Goal: Ask a question: Seek information or help from site administrators or community

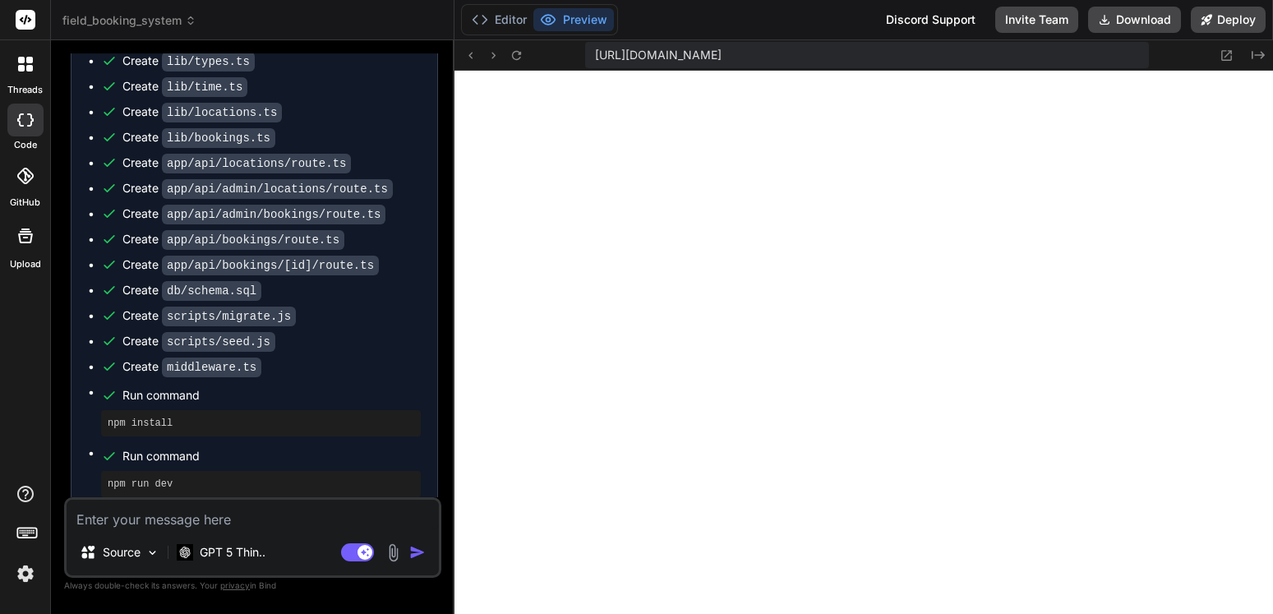
scroll to position [6811, 0]
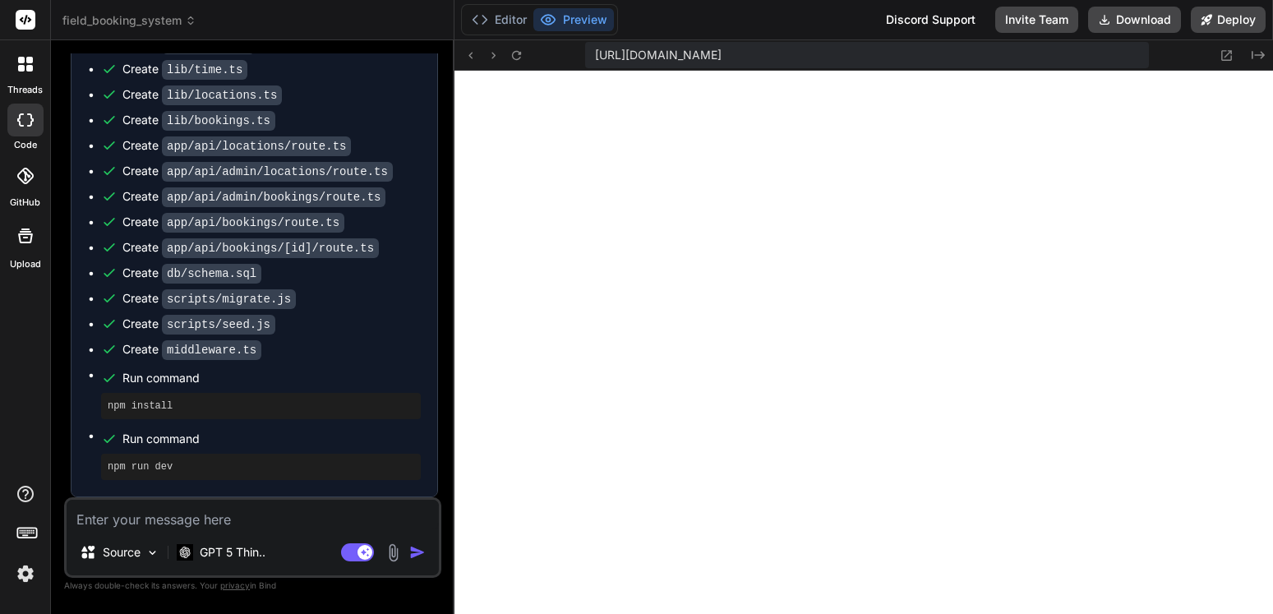
drag, startPoint x: 449, startPoint y: 322, endPoint x: 756, endPoint y: 390, distance: 314.6
click at [756, 390] on div at bounding box center [863, 342] width 818 height 543
click at [866, 416] on div at bounding box center [863, 342] width 818 height 543
click at [182, 523] on textarea at bounding box center [253, 515] width 372 height 30
type textarea "N"
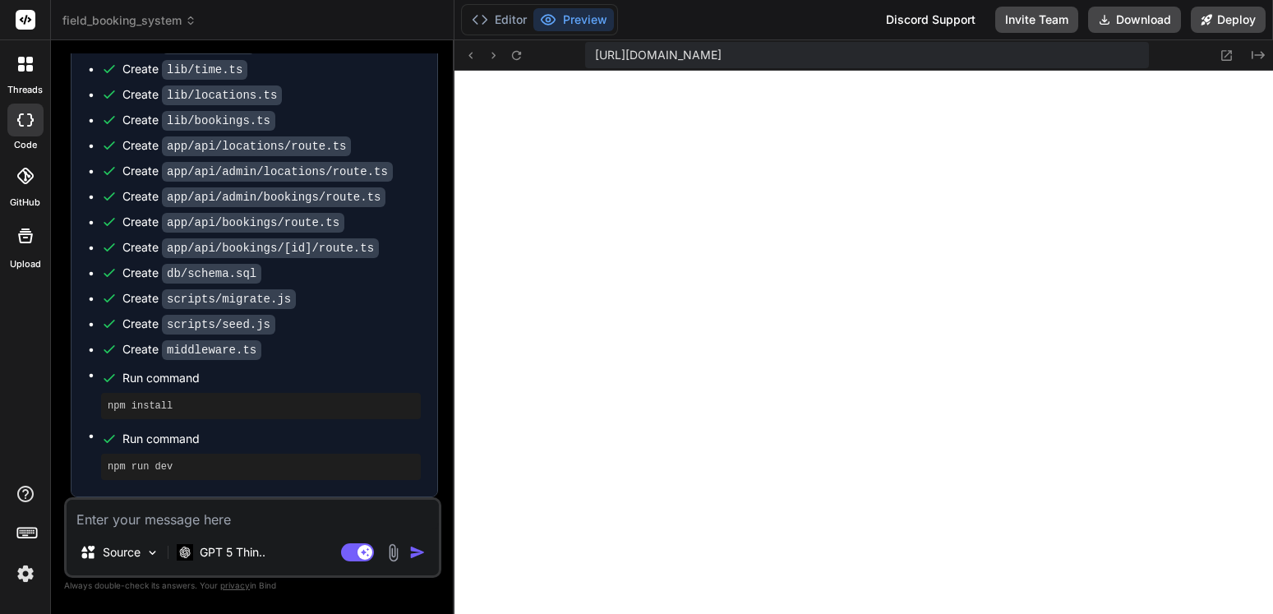
type textarea "x"
type textarea "Ne"
type textarea "x"
type textarea "Nee"
type textarea "x"
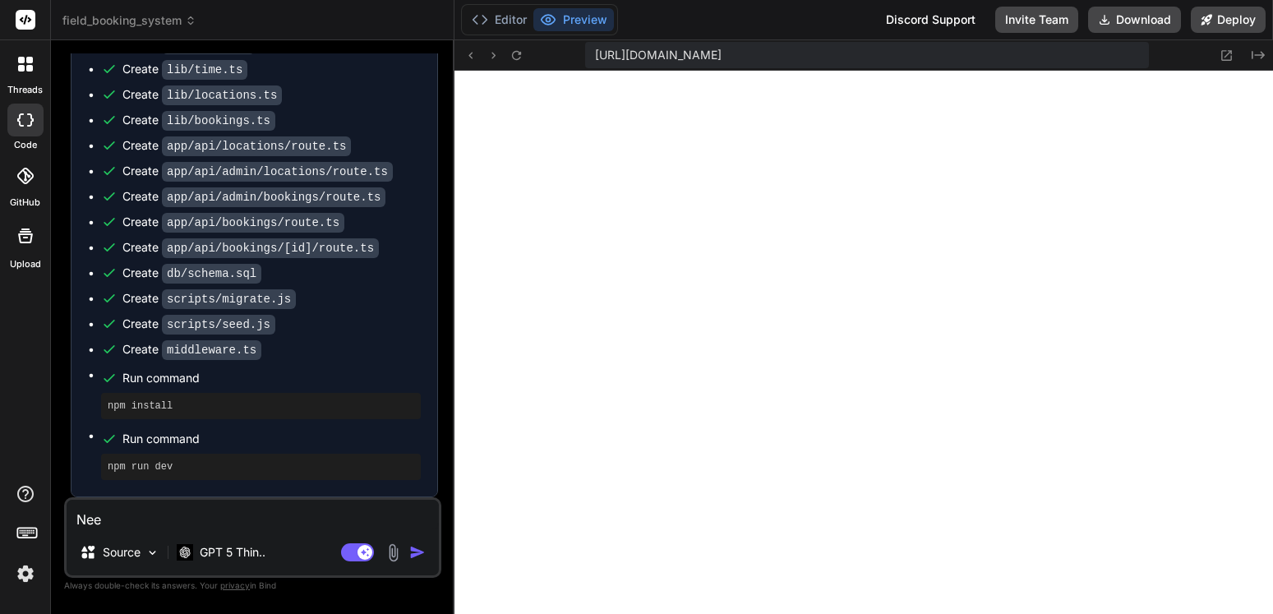
type textarea "Need"
type textarea "x"
type textarea "Needs"
type textarea "x"
type textarea "Needs"
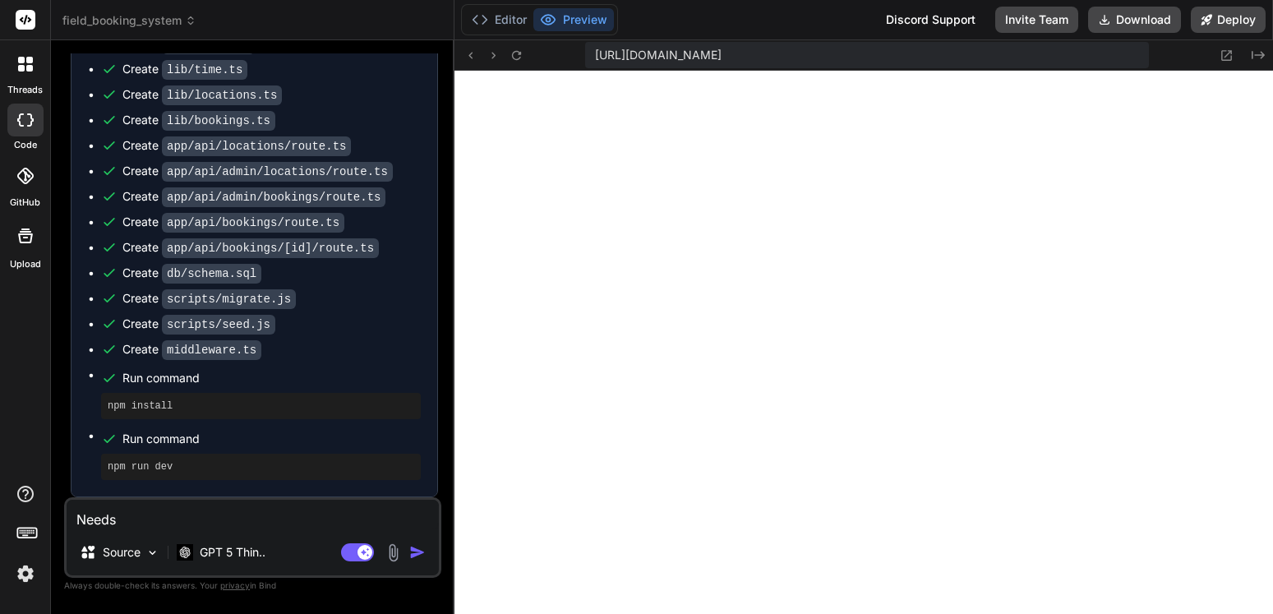
type textarea "x"
type textarea "Needs a"
type textarea "x"
type textarea "Needs a"
type textarea "x"
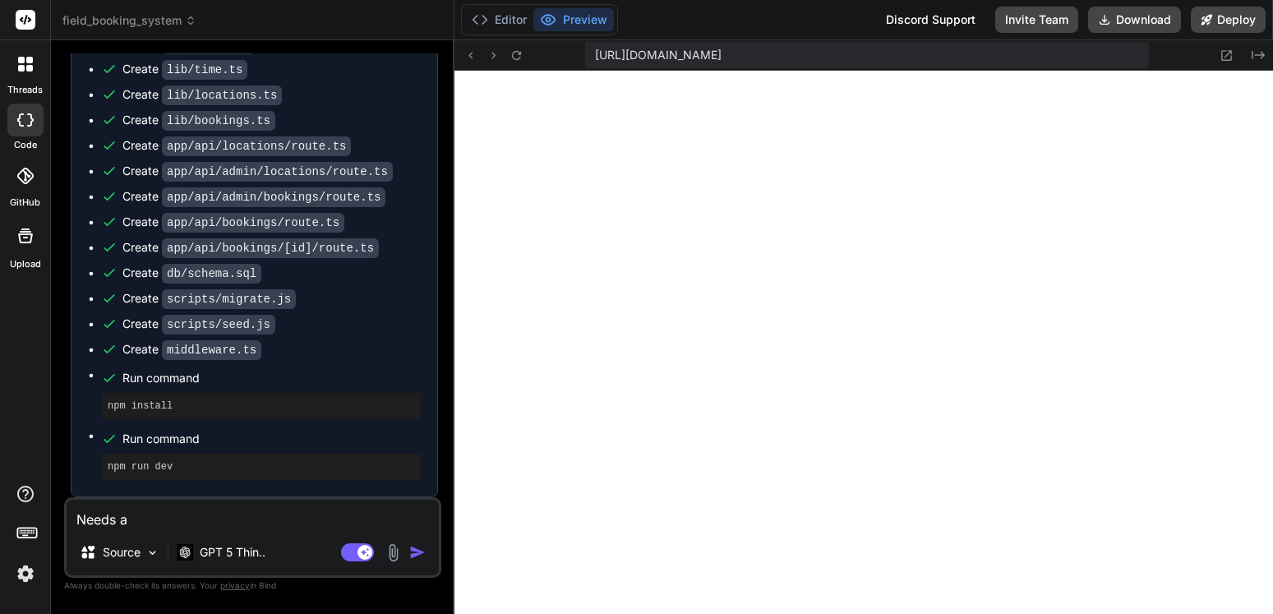
type textarea "Needs a f"
type textarea "x"
type textarea "Needs a"
type textarea "x"
type textarea "Needs a v"
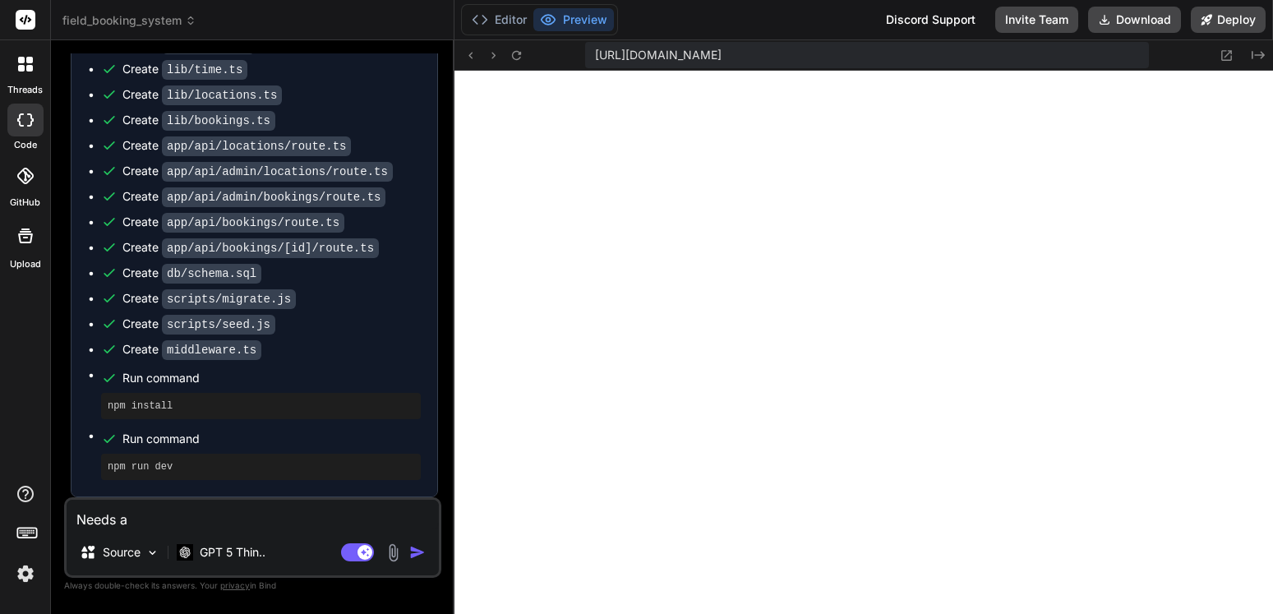
type textarea "x"
type textarea "Needs a vi"
type textarea "x"
type textarea "Needs a vie"
type textarea "x"
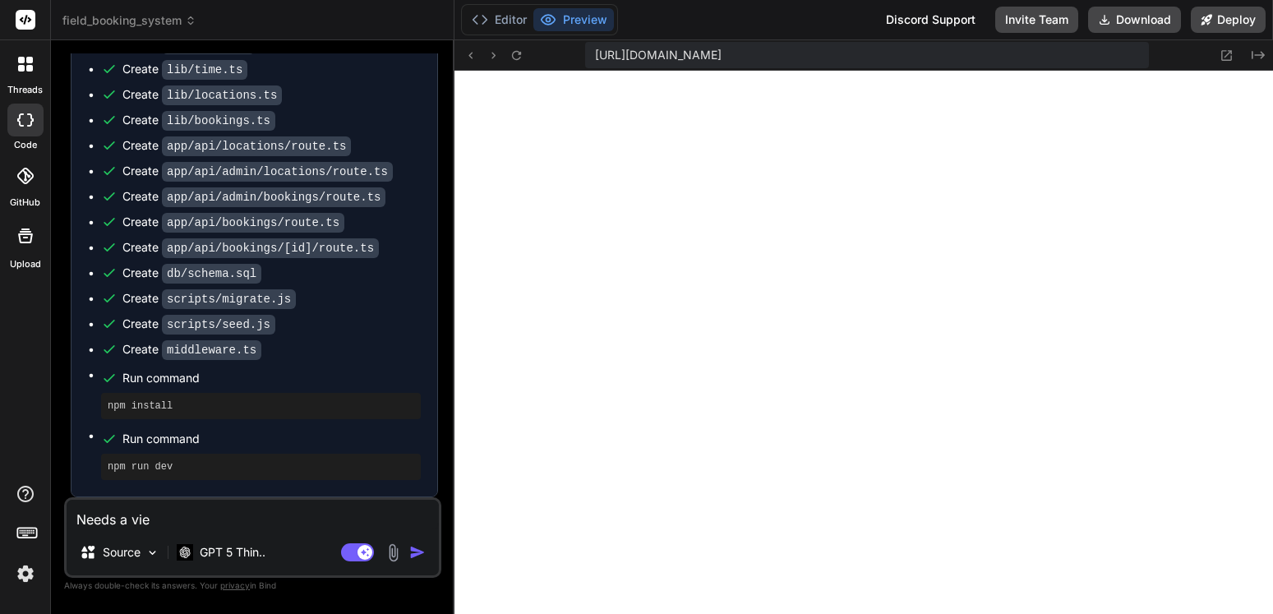
type textarea "Needs a view"
type textarea "x"
type textarea "Needs a view"
type textarea "x"
type textarea "Needs a view a"
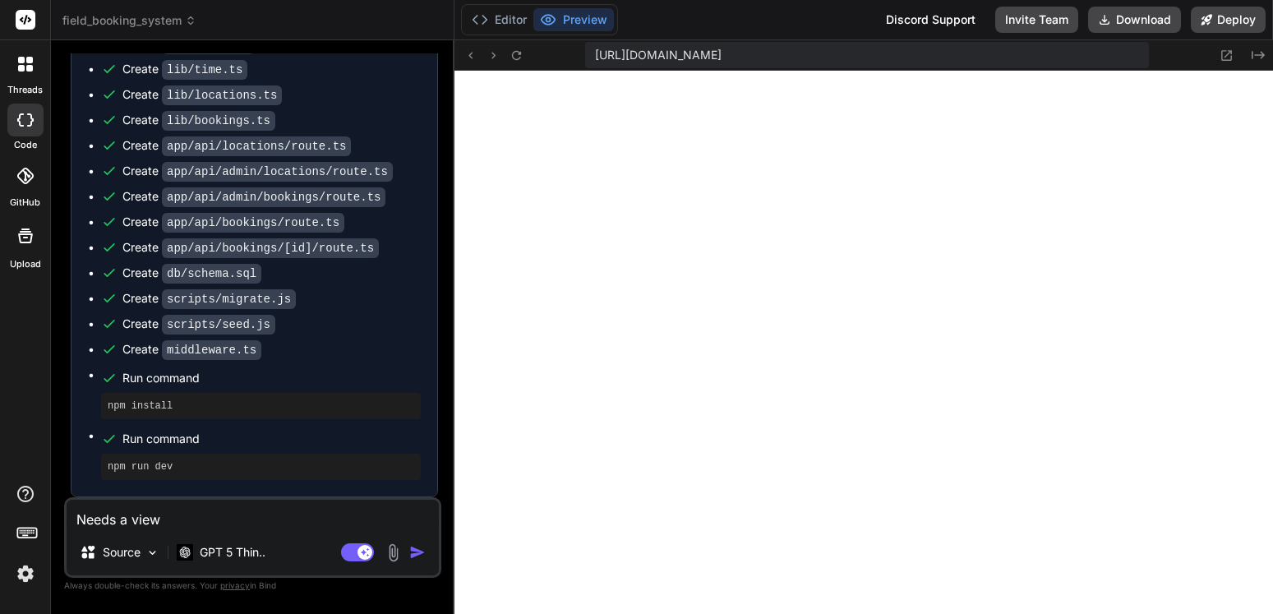
type textarea "x"
type textarea "Needs a view ad"
type textarea "x"
type textarea "Needs a view add"
type textarea "x"
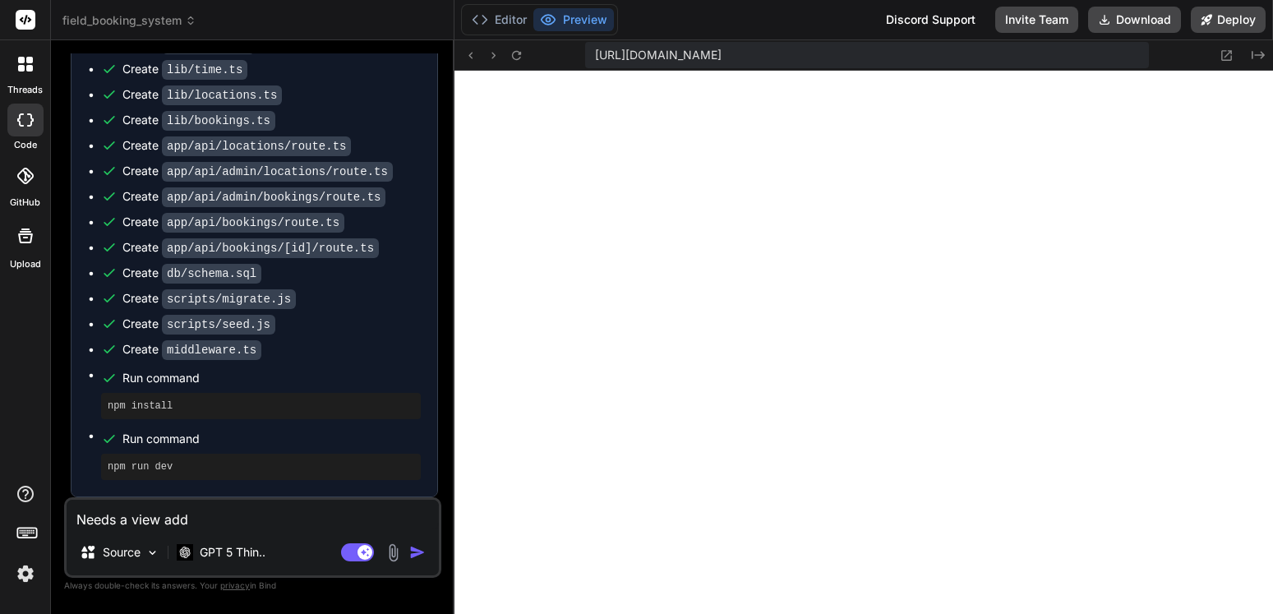
type textarea "Needs a view adde"
type textarea "x"
type textarea "Needs a view added"
type textarea "x"
type textarea "Needs a view added"
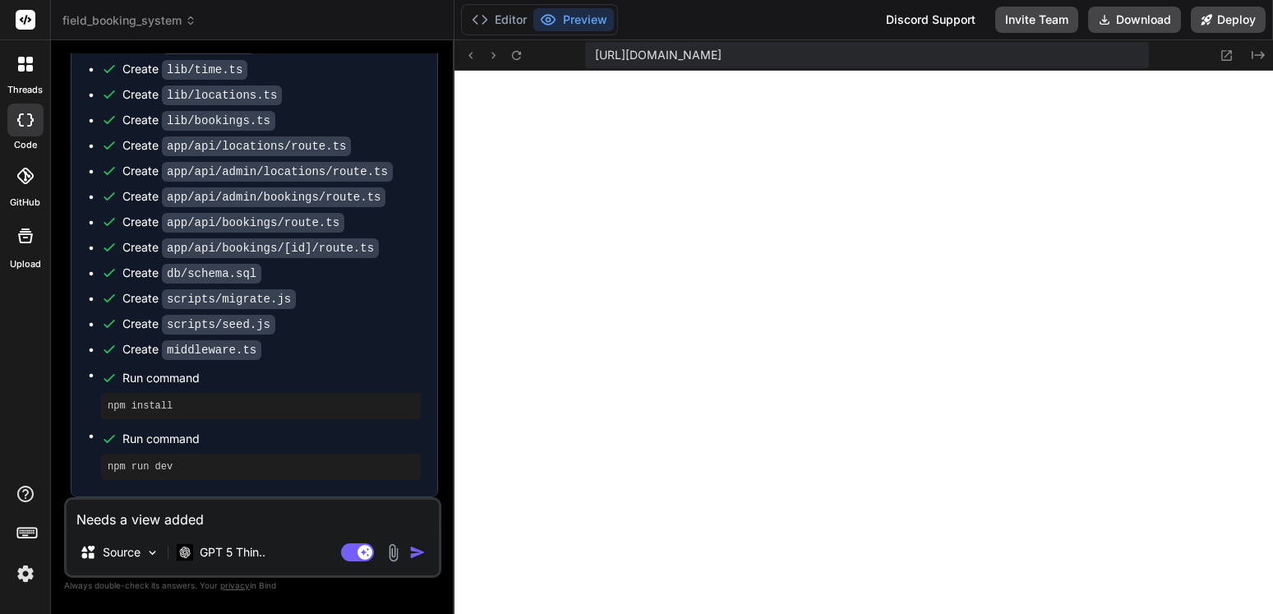
type textarea "x"
type textarea "Needs a view added t"
type textarea "x"
type textarea "Needs a view added th"
type textarea "x"
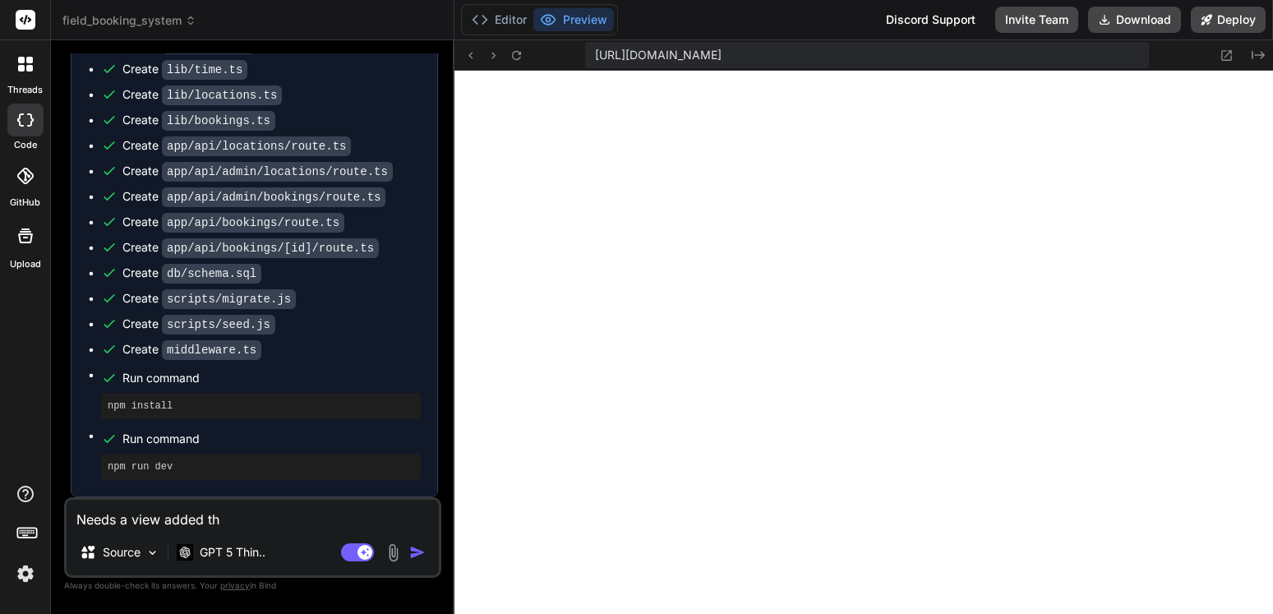
type textarea "Needs a view added tha"
type textarea "x"
type textarea "Needs a view added that"
type textarea "x"
type textarea "Needs a view added that"
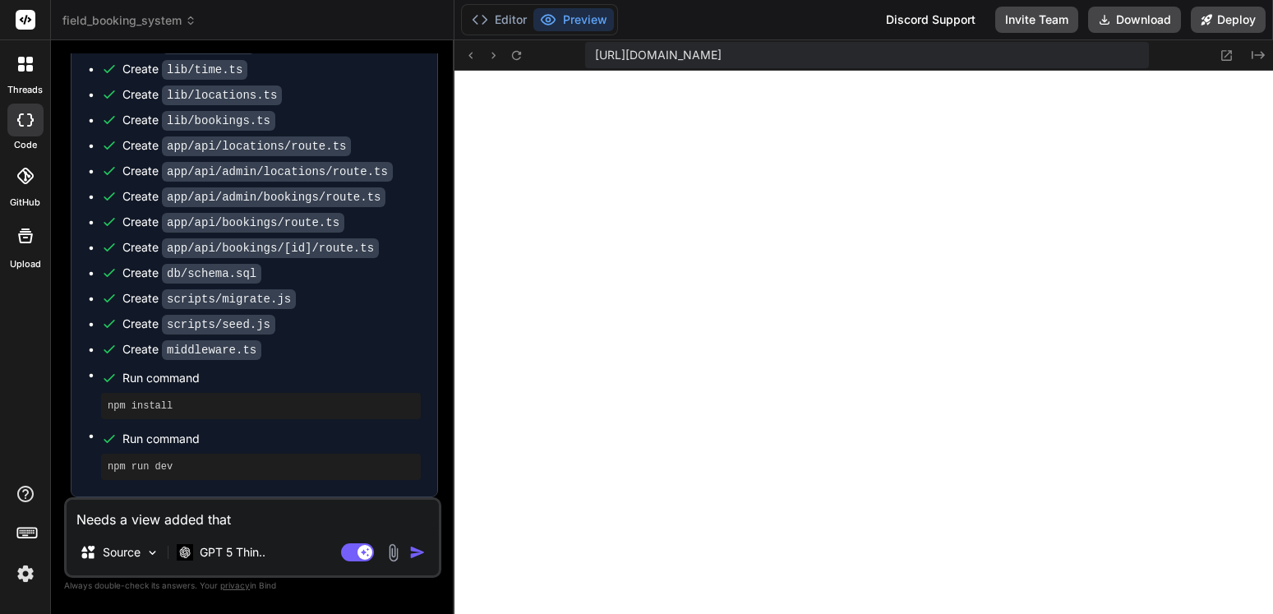
type textarea "x"
type textarea "Needs a view added that s"
type textarea "x"
type textarea "Needs a view added that sh"
type textarea "x"
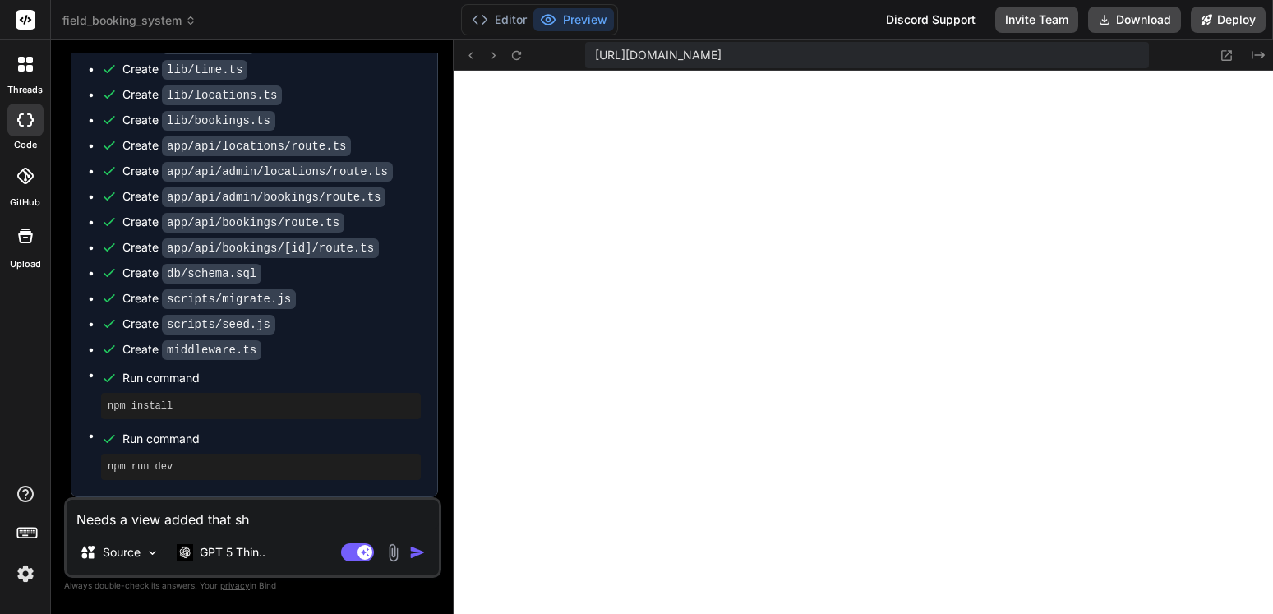
type textarea "Needs a view added that sho"
type textarea "x"
type textarea "Needs a view added that show"
type textarea "x"
type textarea "Needs a view added that shows"
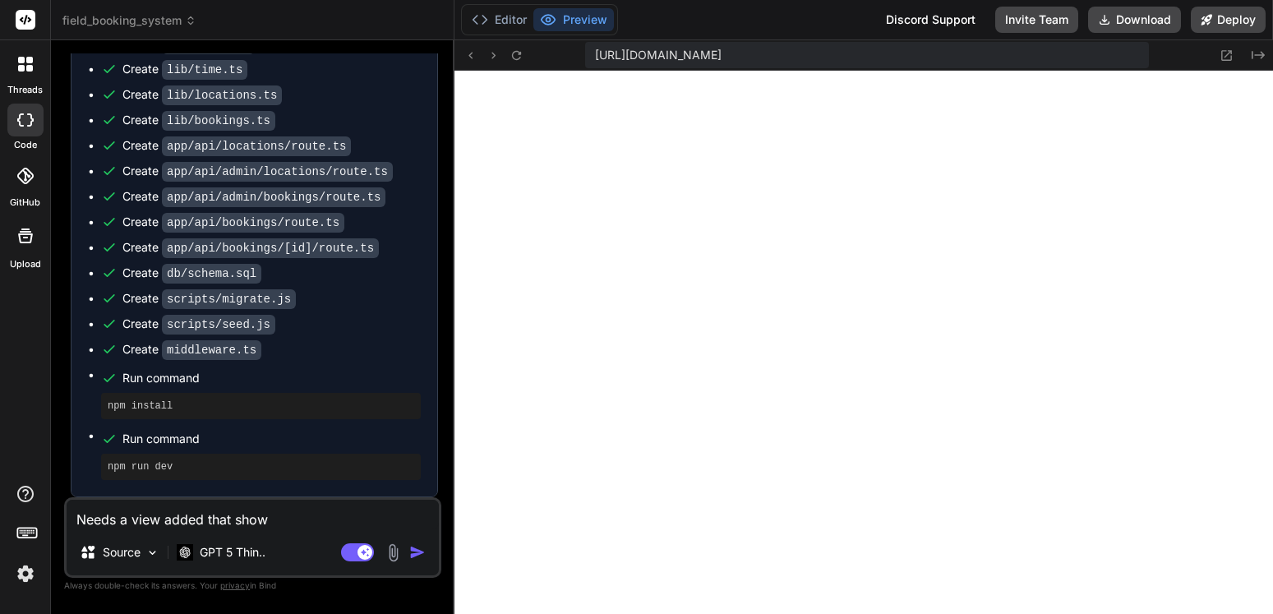
type textarea "x"
type textarea "Needs a view added that shows"
type textarea "x"
type textarea "Needs a view added that shows t"
type textarea "x"
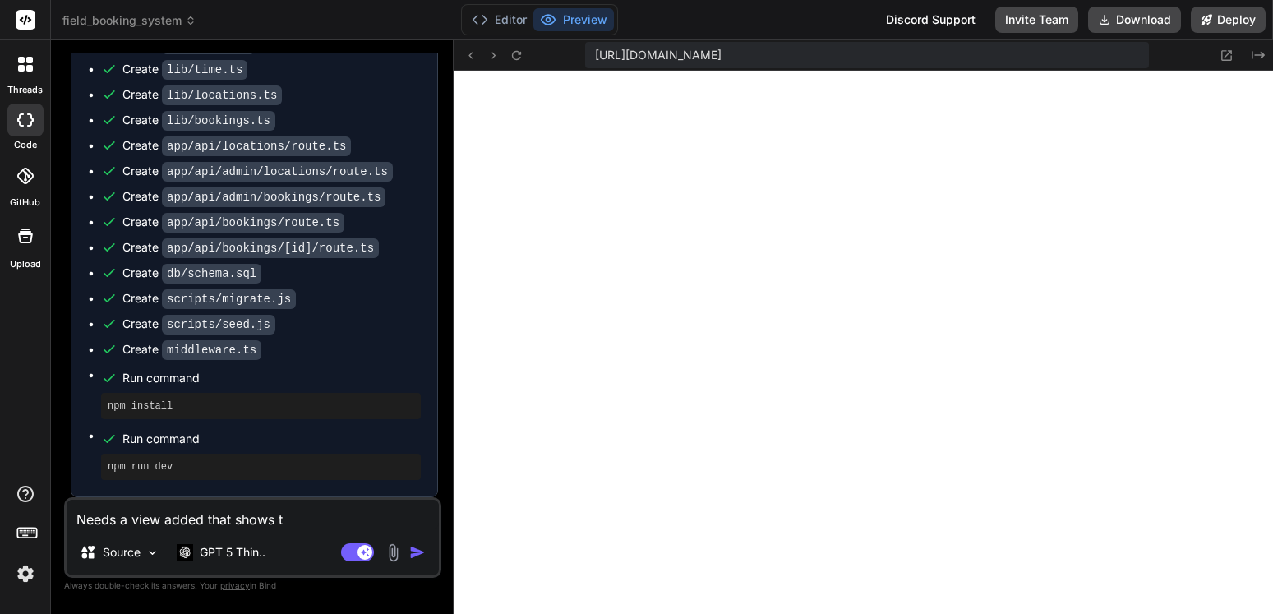
type textarea "Needs a view added that shows th"
type textarea "x"
type textarea "Needs a view added that shows the"
type textarea "x"
type textarea "Needs a view added that shows the"
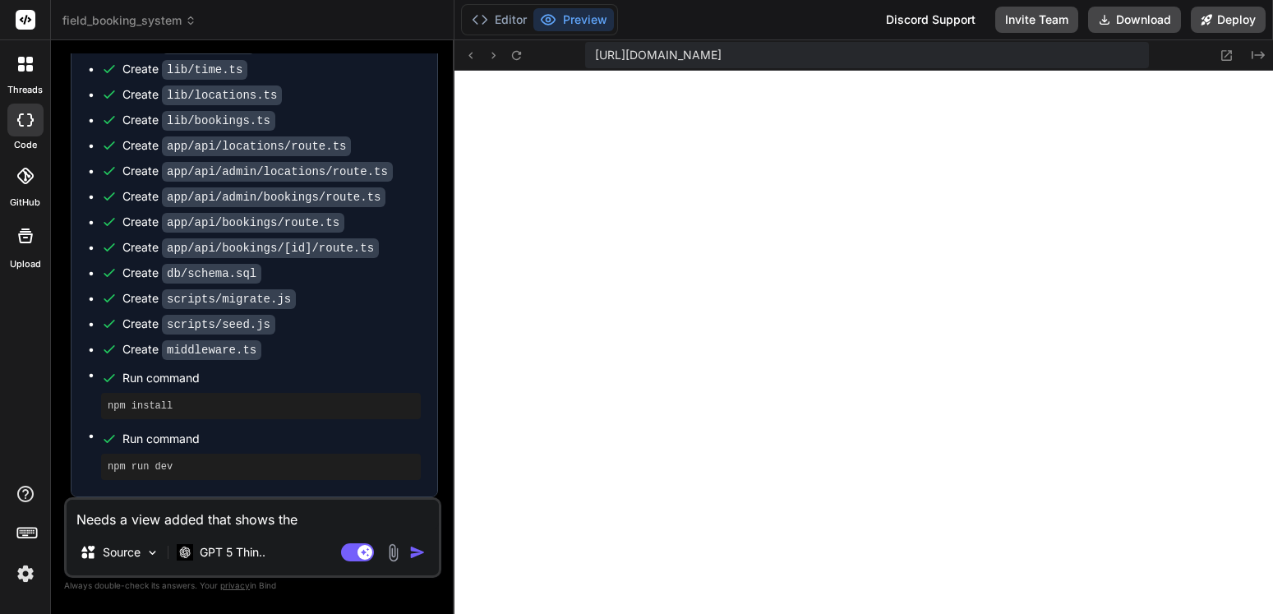
type textarea "x"
type textarea "Needs a view added that shows the a"
type textarea "x"
type textarea "Needs a view added that shows the av"
type textarea "x"
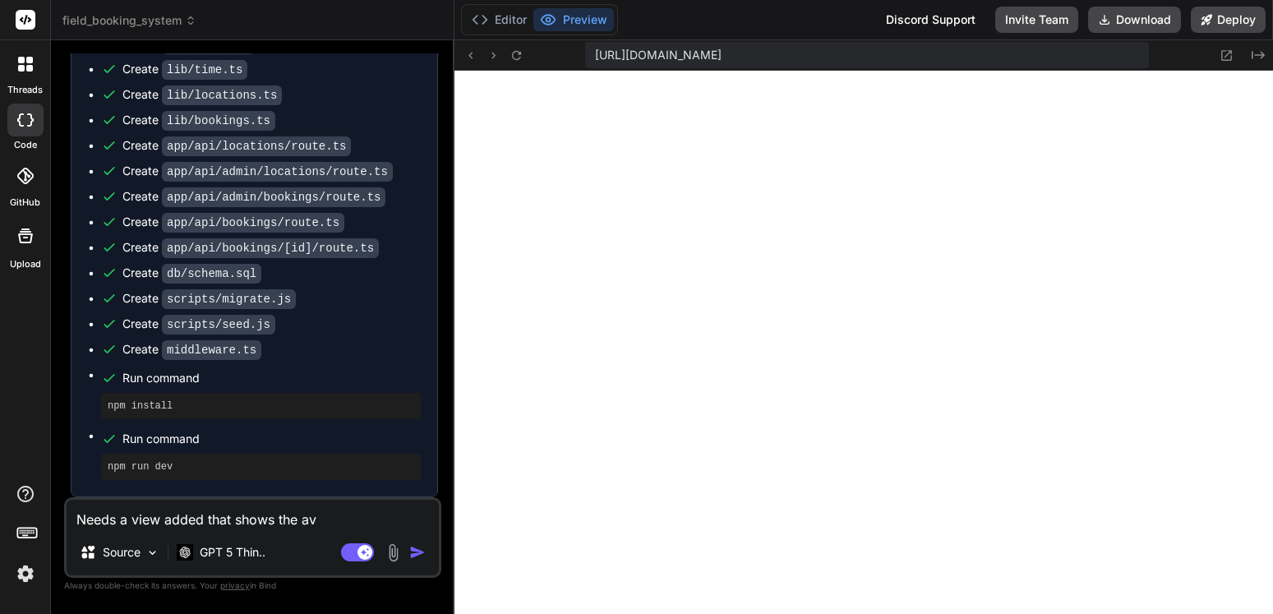
type textarea "Needs a view added that shows the ava"
type textarea "x"
type textarea "Needs a view added that shows the avai"
type textarea "x"
type textarea "Needs a view added that shows the avail"
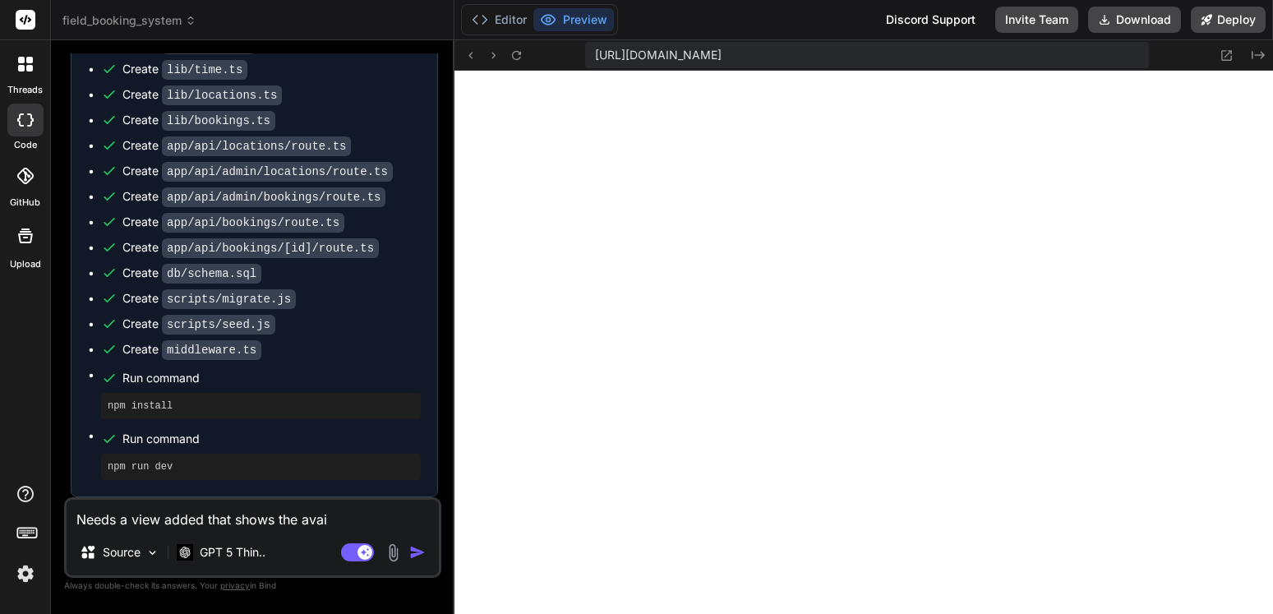
type textarea "x"
type textarea "Needs a view added that shows the availa"
type textarea "x"
type textarea "Needs a view added that shows the availab"
type textarea "x"
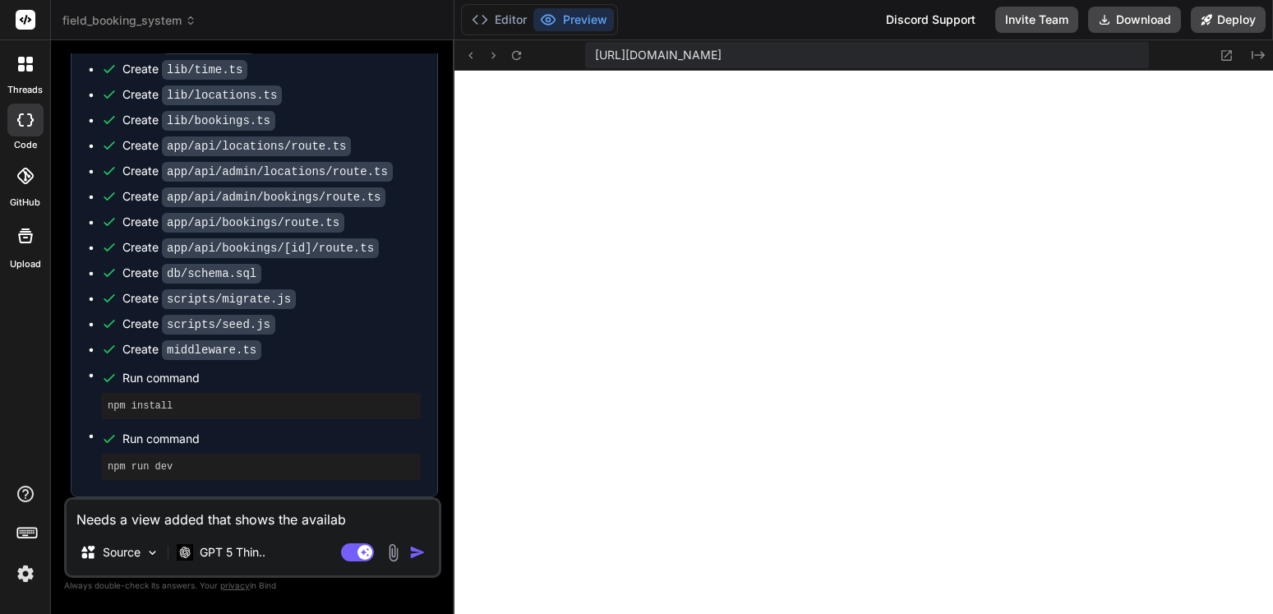
type textarea "Needs a view added that shows the availabi"
type textarea "x"
type textarea "Needs a view added that shows the availabil"
type textarea "x"
type textarea "Needs a view added that shows the availabili"
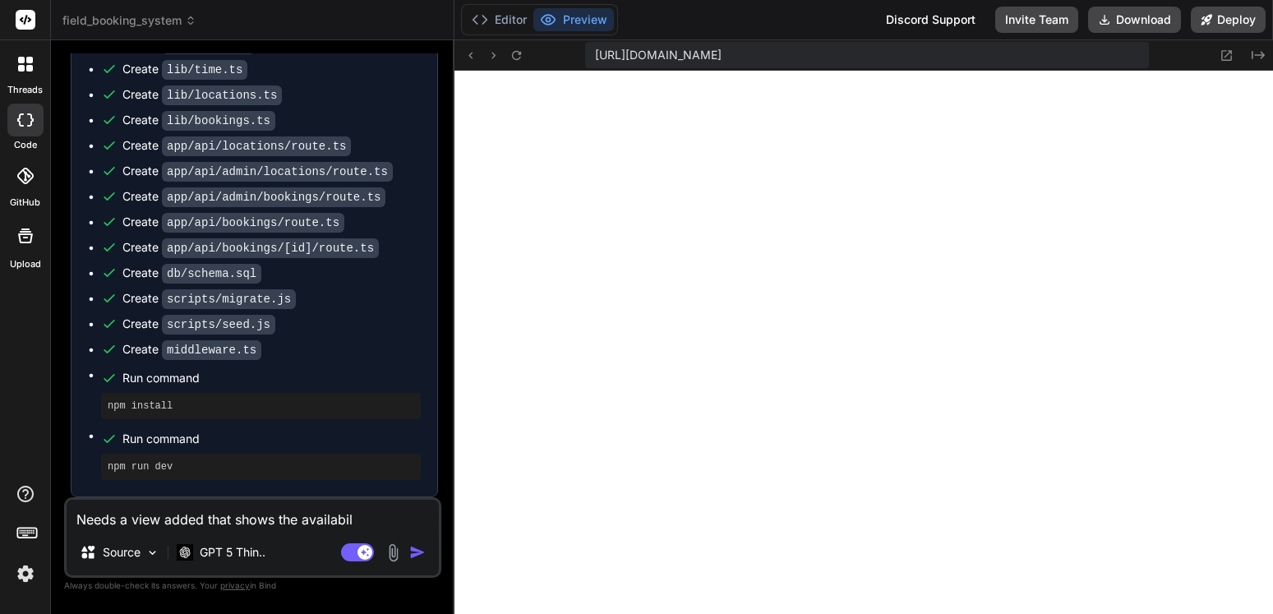
type textarea "x"
type textarea "Needs a view added that shows the availabilit"
type textarea "x"
type textarea "Needs a view added that shows the availability"
type textarea "x"
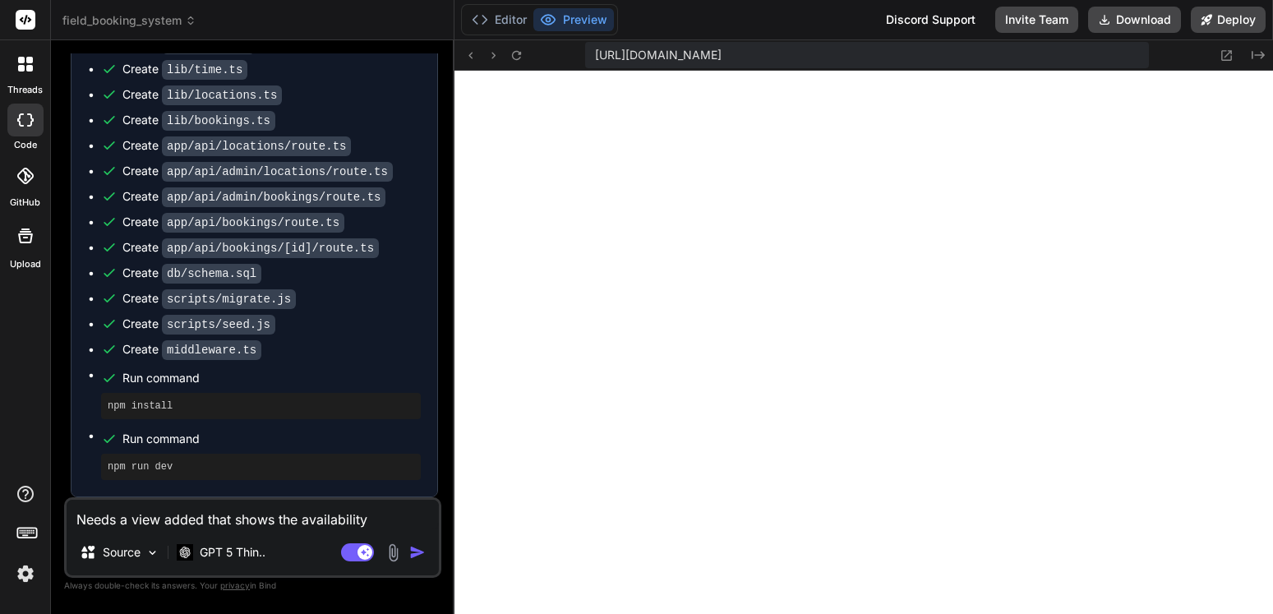
type textarea "Needs a view added that shows the availability"
type textarea "x"
type textarea "Needs a view added that shows the availability o"
type textarea "x"
type textarea "Needs a view added that shows the availability or"
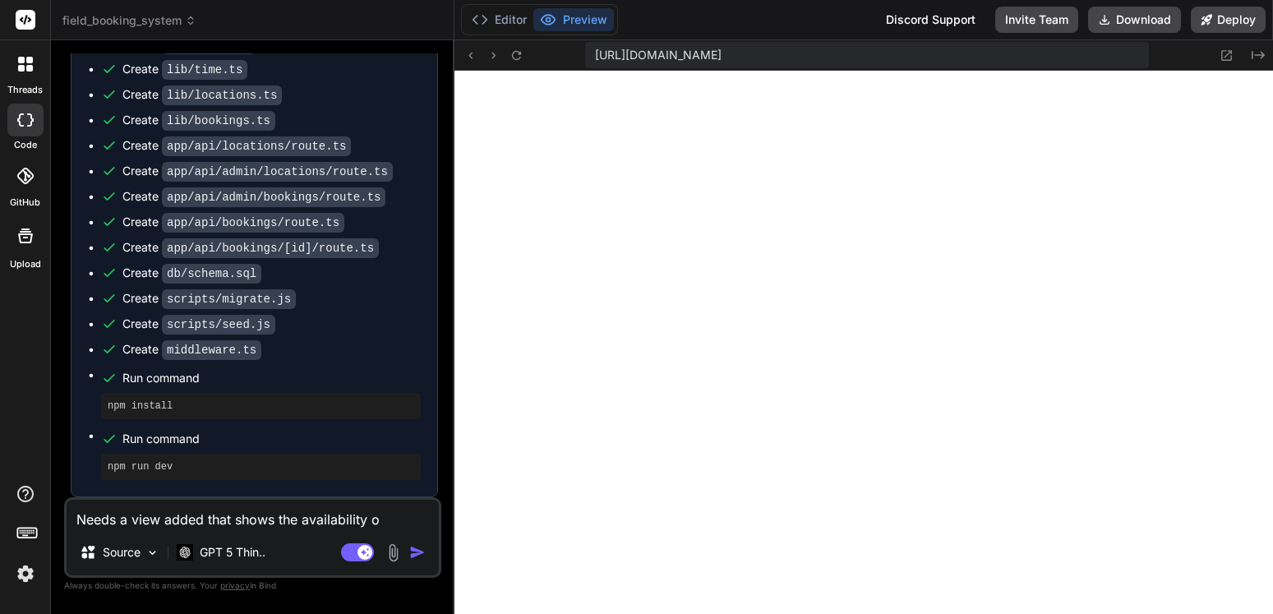
type textarea "x"
type textarea "Needs a view added that shows the availability or"
type textarea "x"
type textarea "Needs a view added that shows the availability or l"
type textarea "x"
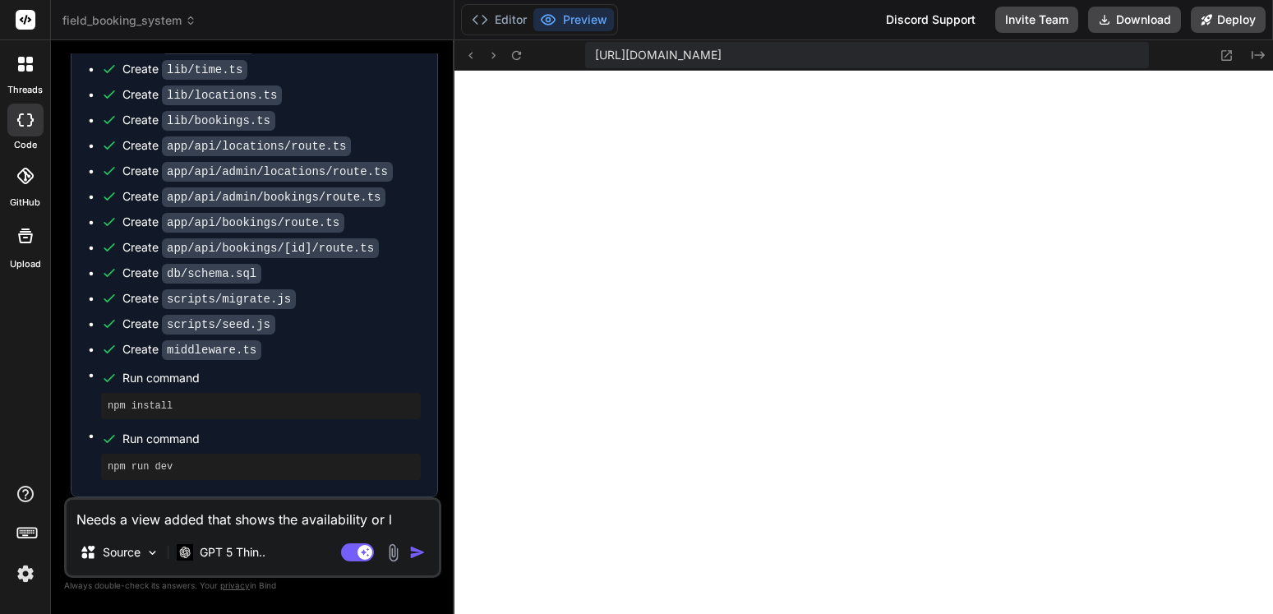
type textarea "Needs a view added that shows the availability or la"
type textarea "x"
type textarea "Needs a view added that shows the availability or lac"
type textarea "x"
type textarea "Needs a view added that shows the availability or lack"
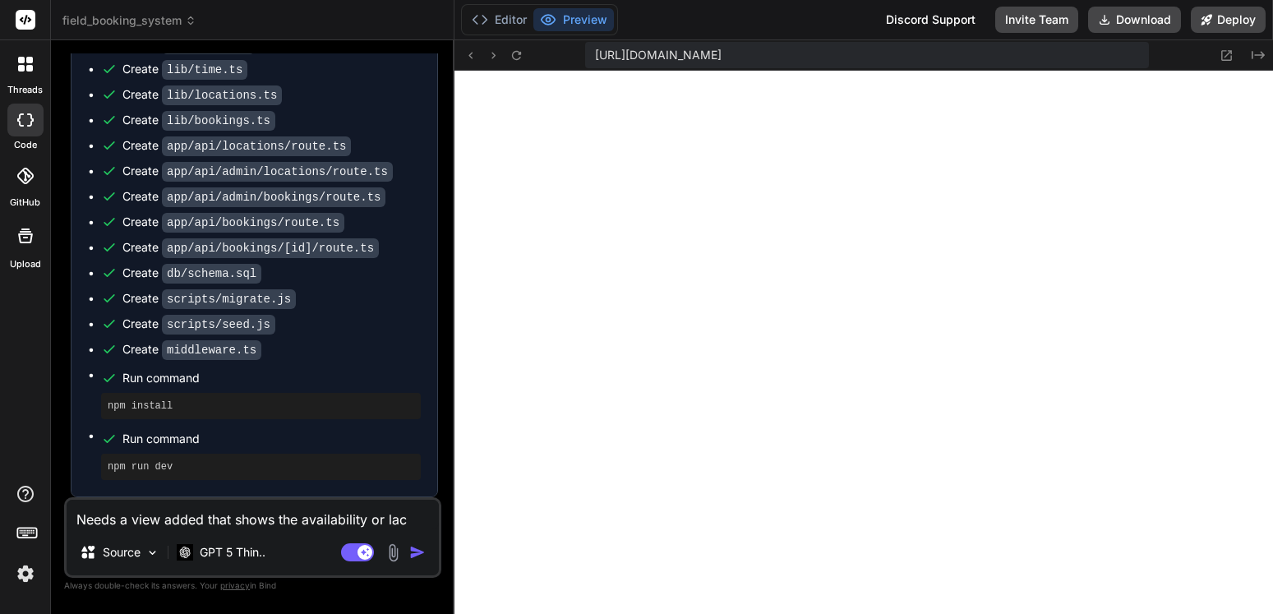
type textarea "x"
type textarea "Needs a view added that shows the availability or lack"
type textarea "x"
type textarea "Needs a view added that shows the availability or lack t"
type textarea "x"
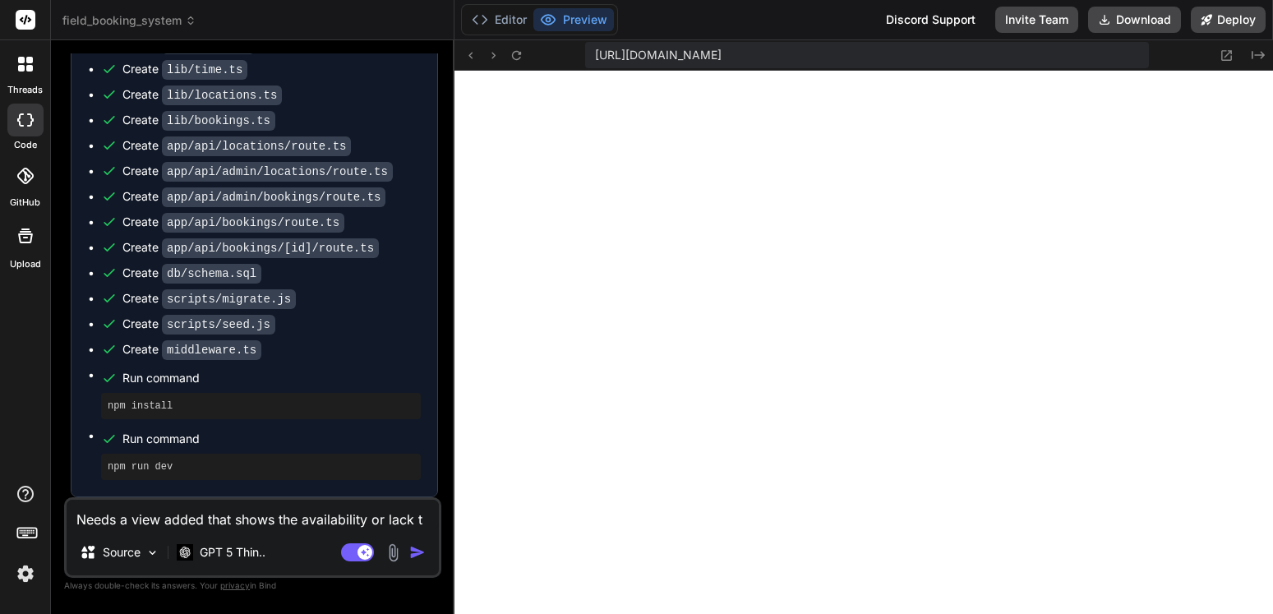
type textarea "Needs a view added that shows the availability or lack th"
type textarea "x"
type textarea "Needs a view added that shows the availability or lack the"
type textarea "x"
type textarea "Needs a view added that shows the availability or lack ther"
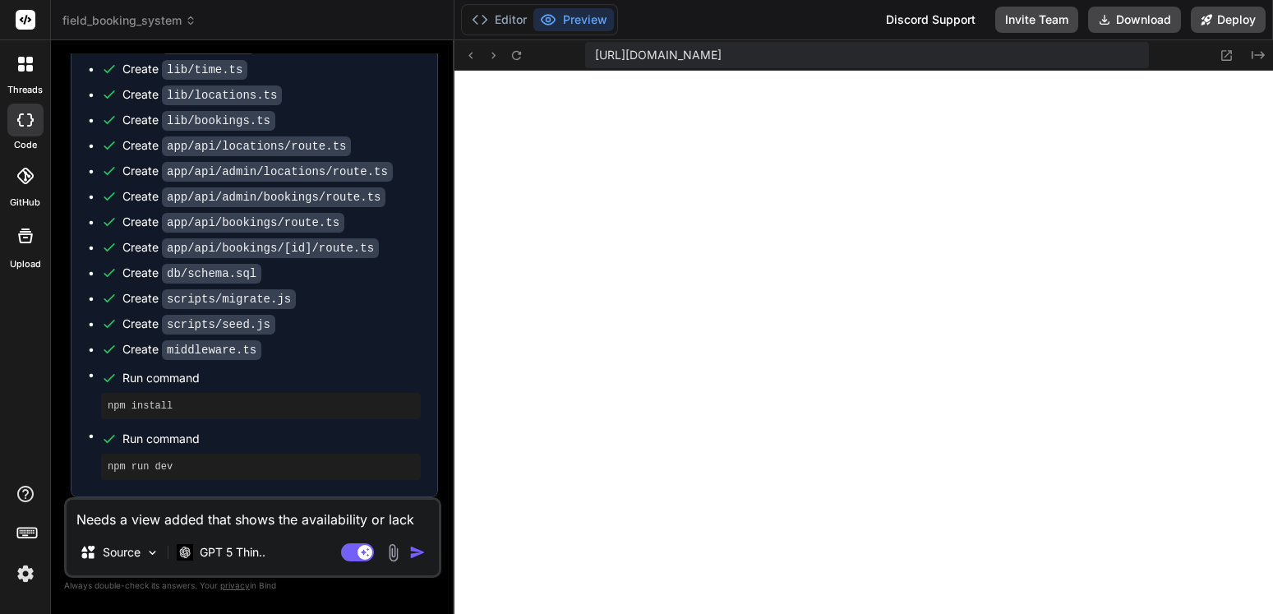
type textarea "x"
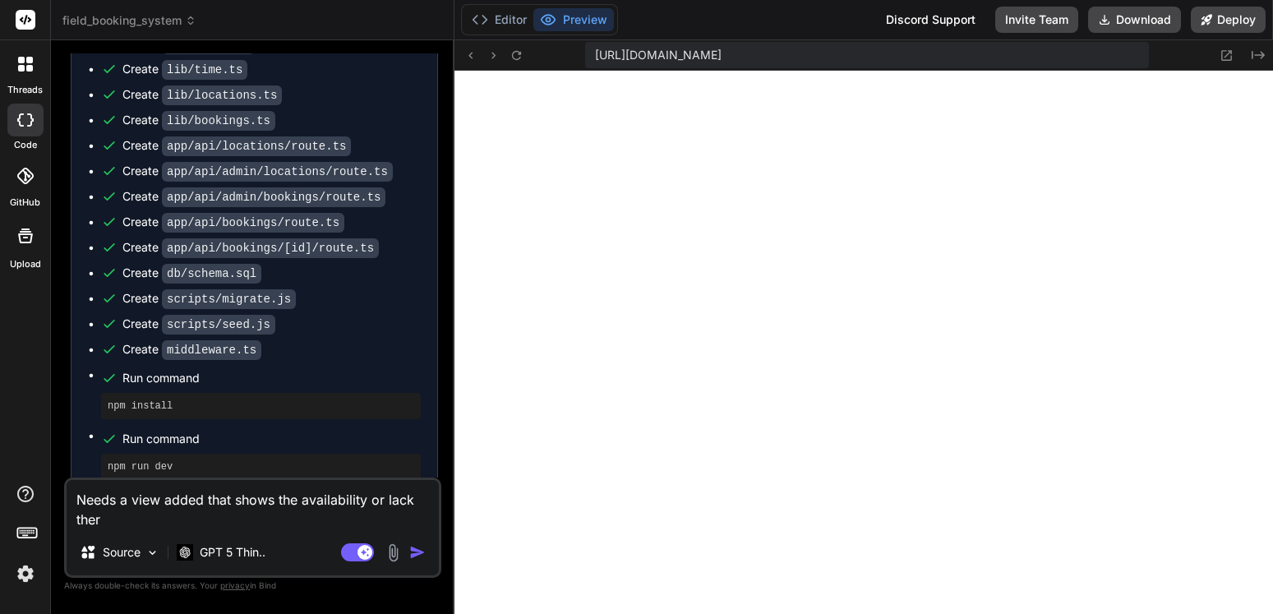
type textarea "Needs a view added that shows the availability or lack there"
type textarea "x"
type textarea "Needs a view added that shows the availability or lack there"
type textarea "x"
click at [161, 500] on textarea "Needs a view added that shows the availability or lack there" at bounding box center [253, 504] width 372 height 49
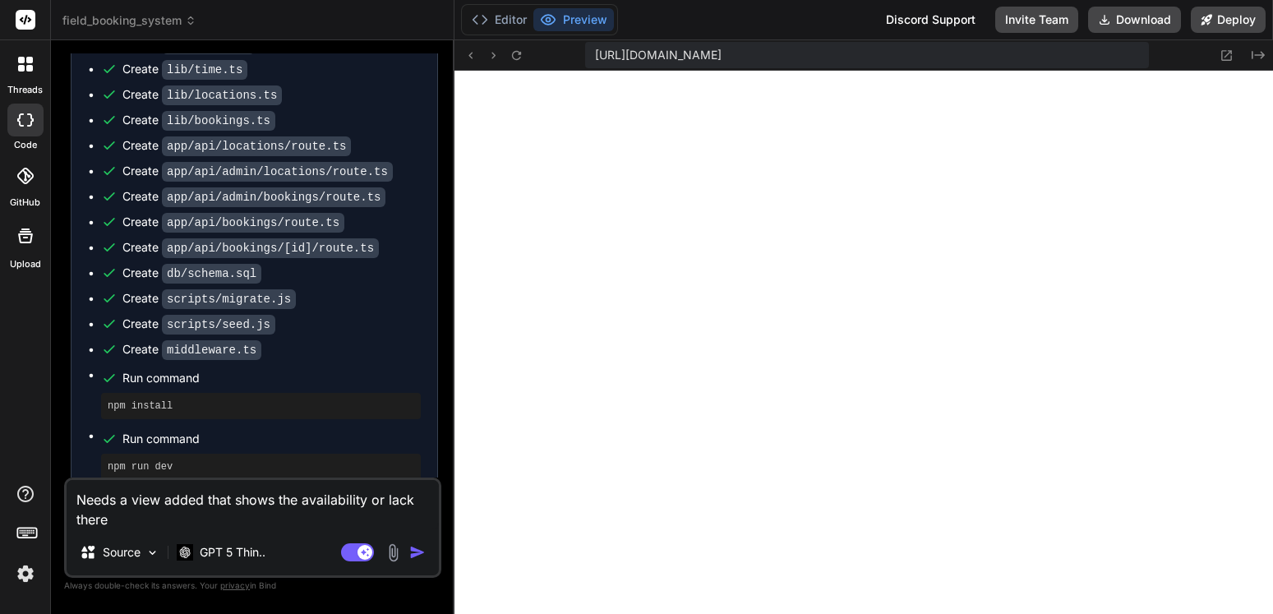
type textarea "Needs a view/ added that shows the availability or lack there"
type textarea "x"
type textarea "Needs a view/w added that shows the availability or lack there"
type textarea "x"
type textarea "Needs a view/wi added that shows the availability or lack there"
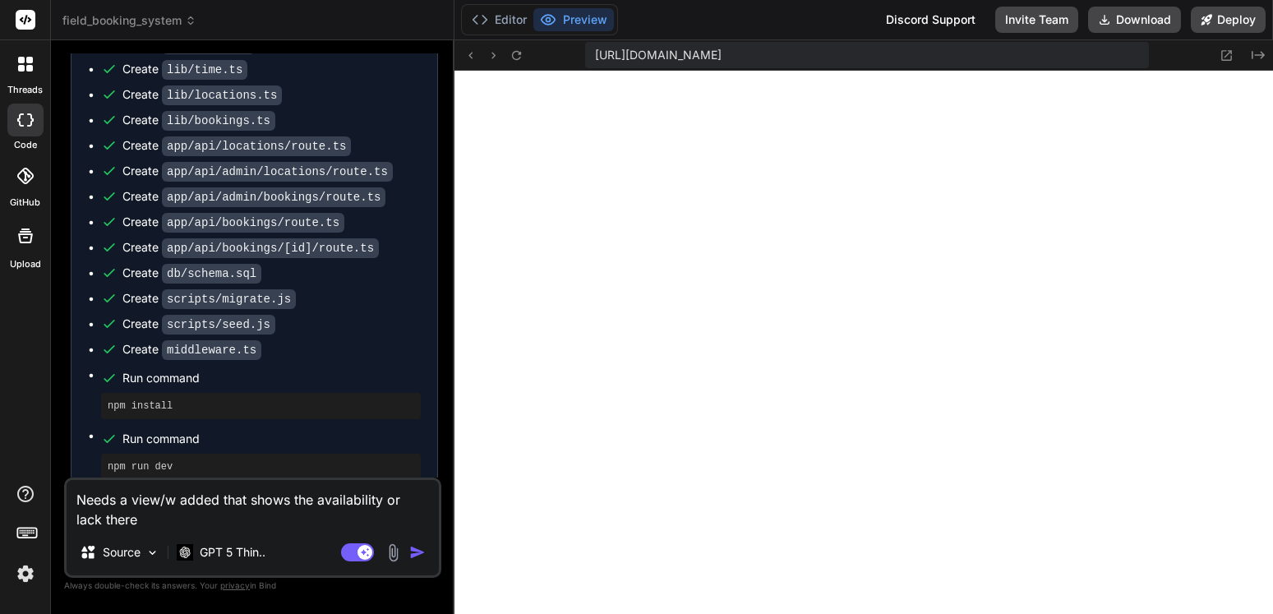
type textarea "x"
type textarea "Needs a view/win added that shows the availability or lack there"
type textarea "x"
type textarea "Needs a view/wind added that shows the availability or lack there"
type textarea "x"
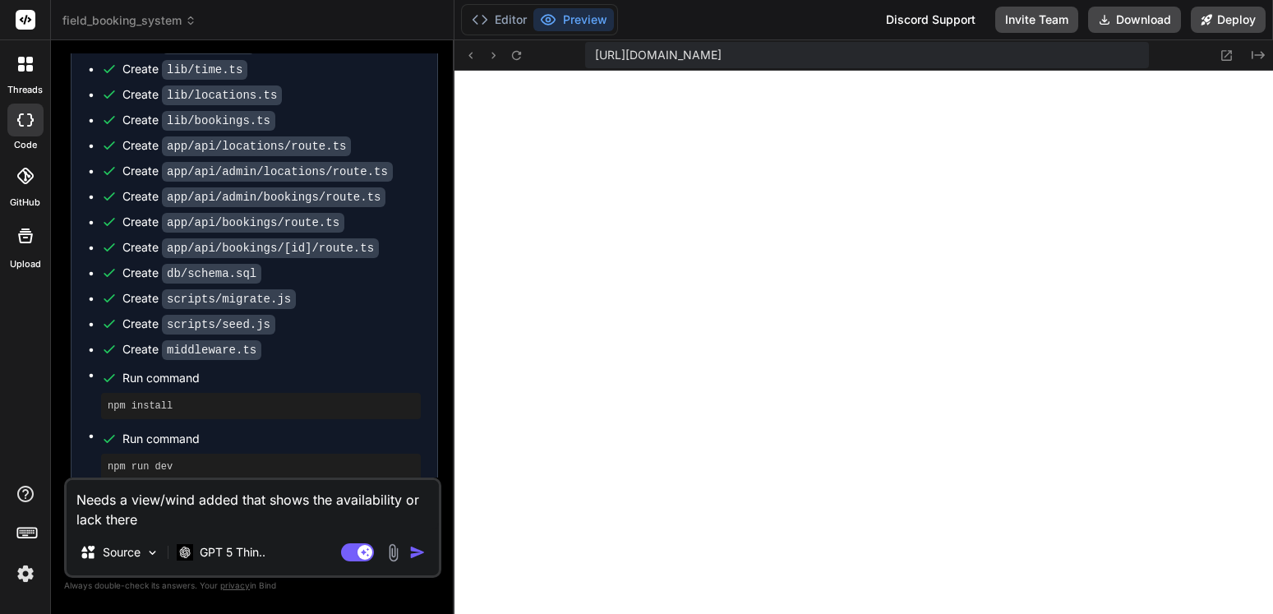
type textarea "Needs a view/windo added that shows the availability or lack there"
type textarea "x"
type textarea "Needs a view/window added that shows the availability or lack there"
type textarea "x"
click at [199, 524] on textarea "Needs a view/window added that shows the availability or lack there" at bounding box center [253, 504] width 372 height 49
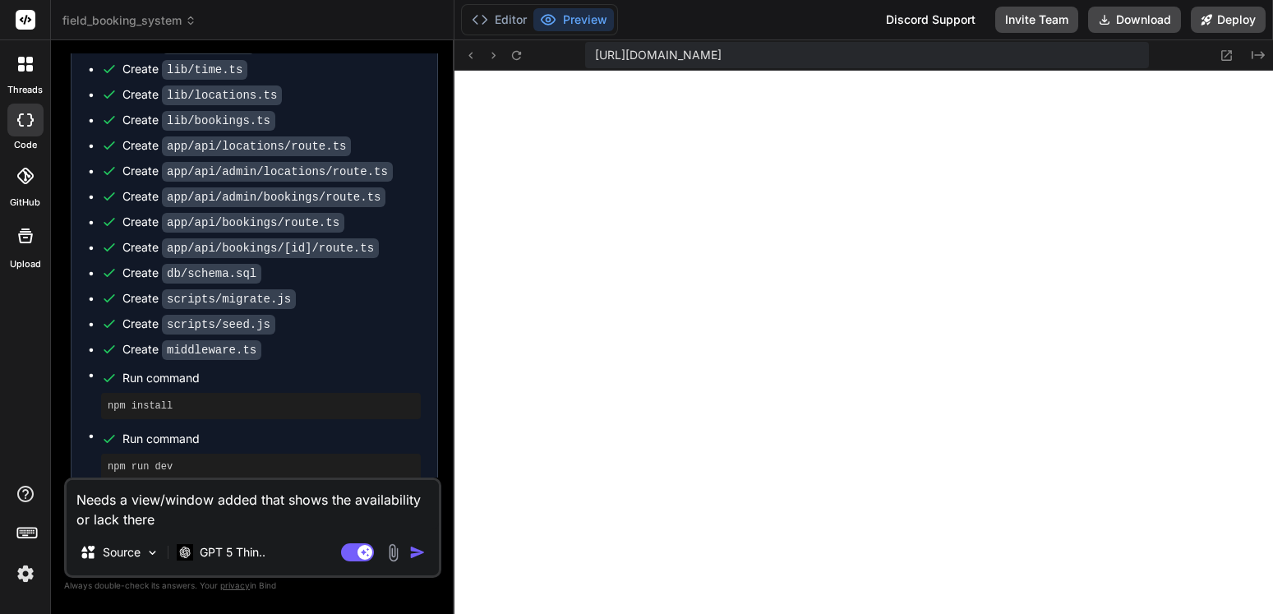
type textarea "Needs a view/window added that shows the availability or lack there o"
type textarea "x"
type textarea "Needs a view/window added that shows the availability or lack there of"
type textarea "x"
type textarea "Needs a view/window added that shows the availability or lack there of"
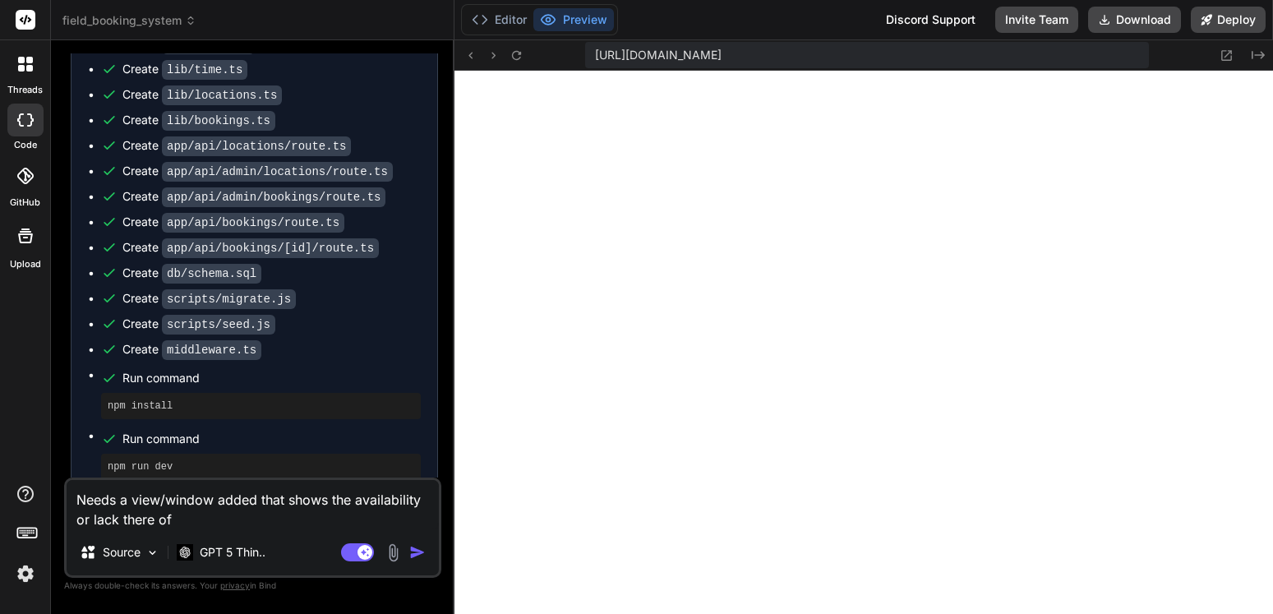
type textarea "x"
type textarea "Needs a view/window added that shows the availability or lack there of t"
type textarea "x"
type textarea "Needs a view/window added that shows the availability or lack there of th"
type textarea "x"
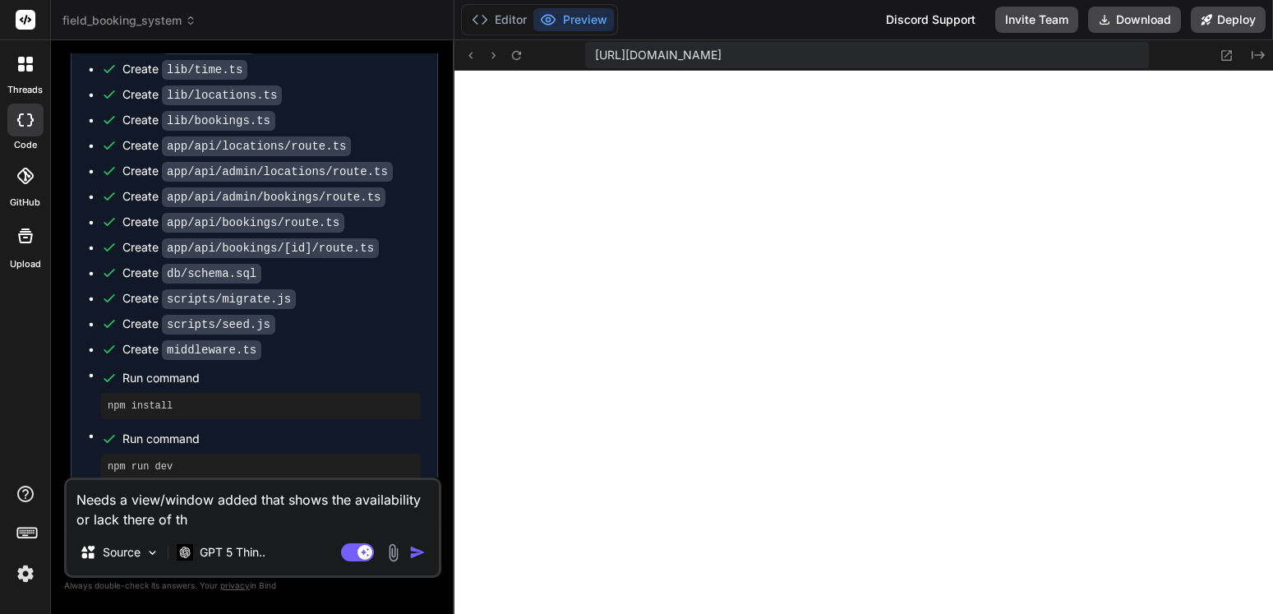
type textarea "Needs a view/window added that shows the availability or lack there of the"
type textarea "x"
type textarea "Needs a view/window added that shows the availability or lack there of the"
type textarea "x"
type textarea "Needs a view/window added that shows the availability or lack there of the f"
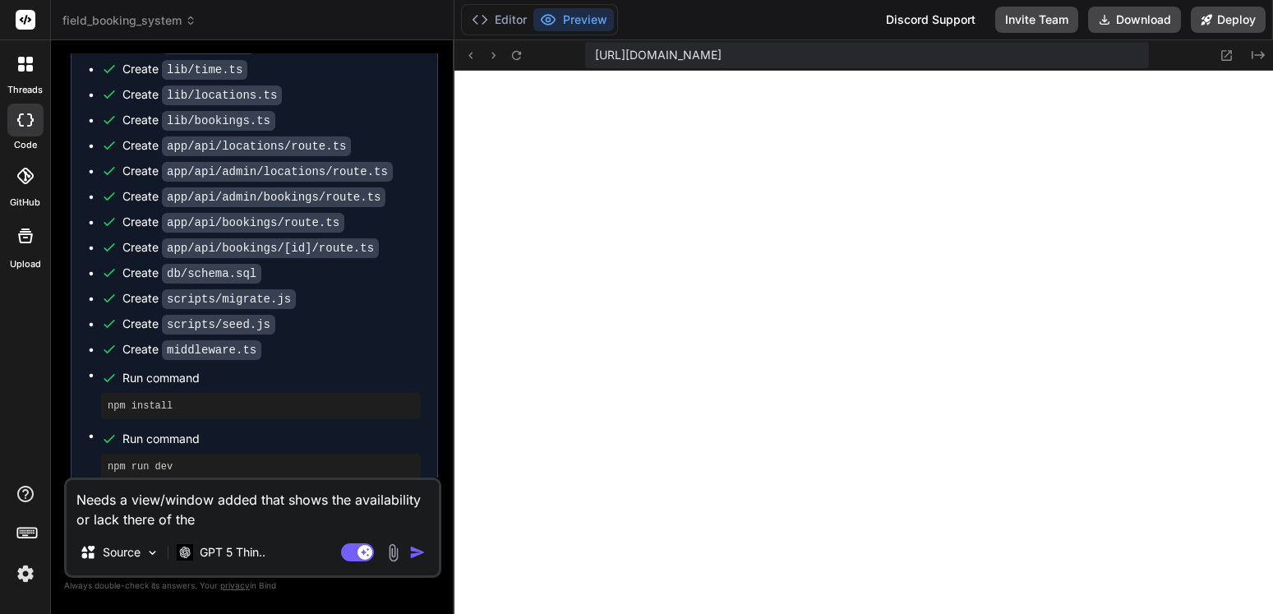
type textarea "x"
type textarea "Needs a view/window added that shows the availability or lack there of the fi"
type textarea "x"
type textarea "Needs a view/window added that shows the availability or lack there of the fie"
type textarea "x"
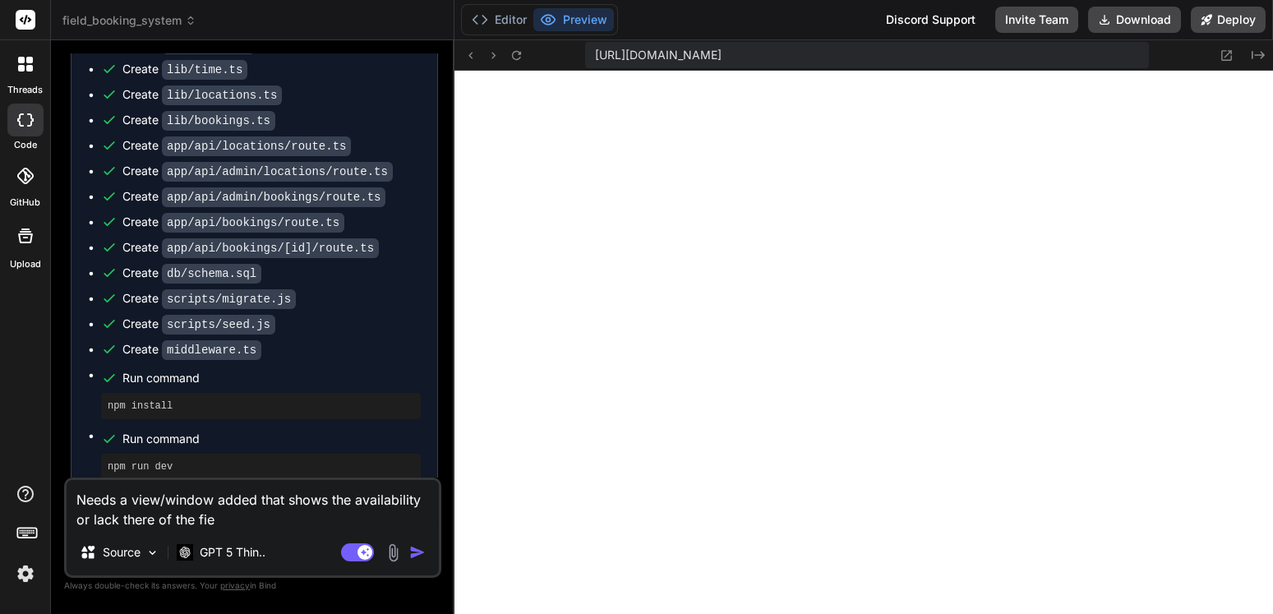
type textarea "Needs a view/window added that shows the availability or lack there of the fiel"
type textarea "x"
type textarea "Needs a view/window added that shows the availability or lack there of the field"
type textarea "x"
type textarea "Needs a view/window added that shows the availability or lack there of the fiel…"
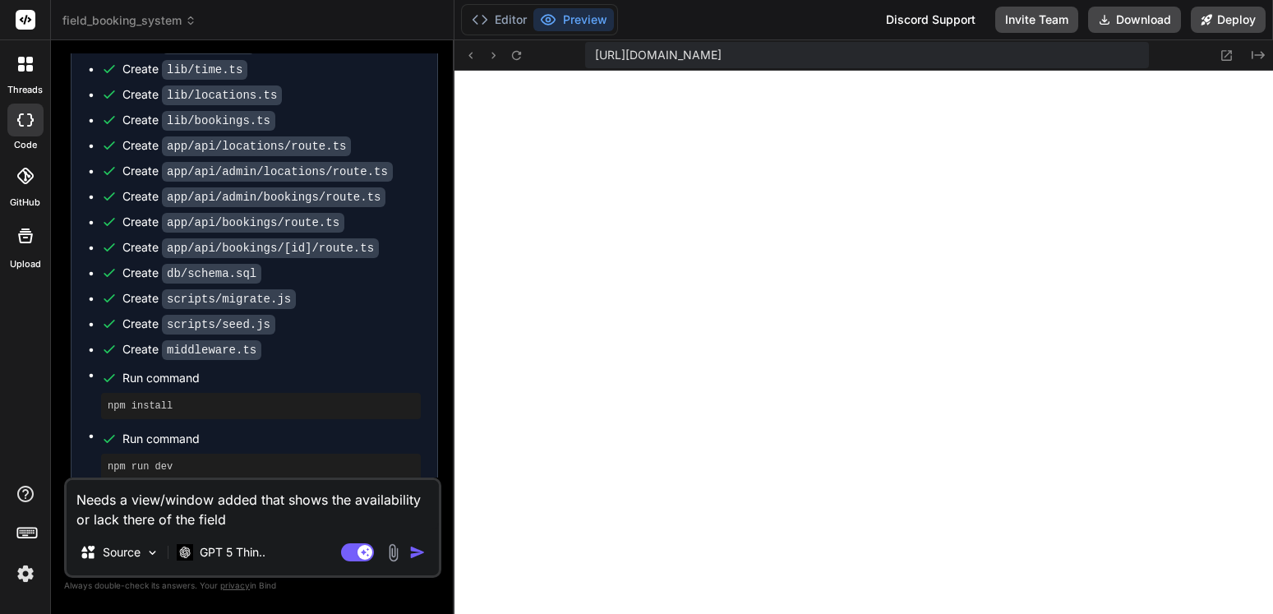
type textarea "x"
click at [329, 523] on textarea "Needs a view/window added that shows the availability or lack there of the fiel…" at bounding box center [253, 504] width 372 height 49
type textarea "Needs a view/window added that shows the availability or lack there of the fiel…"
type textarea "x"
type textarea "Needs a view/window added that shows the availability or lack there of the fiel…"
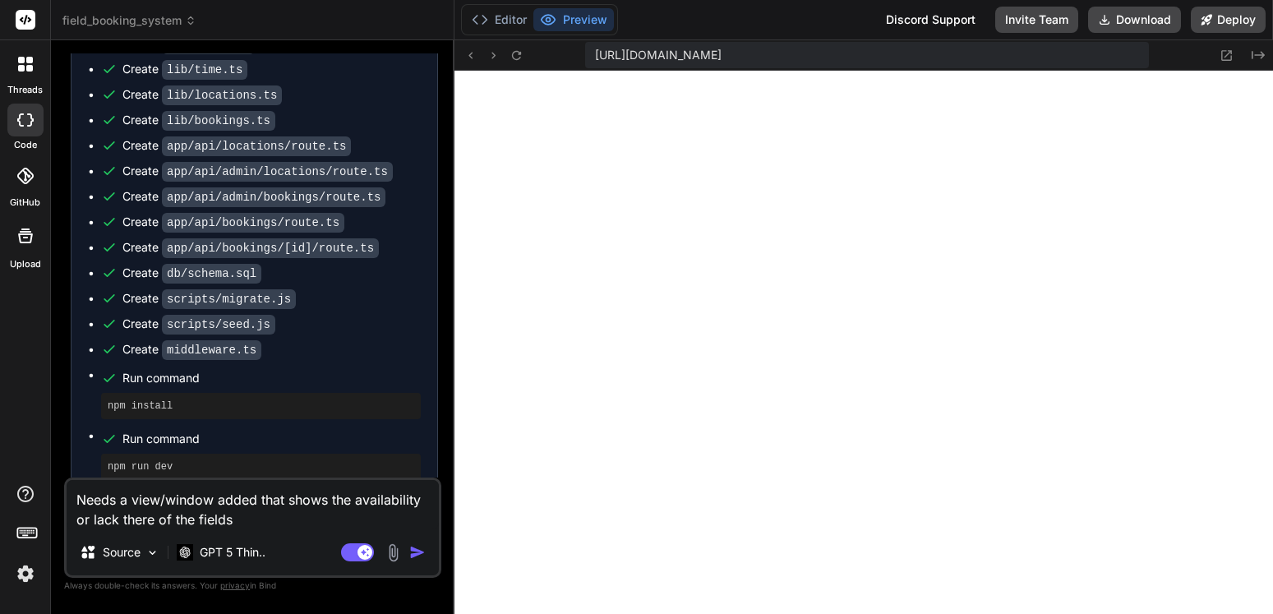
type textarea "x"
type textarea "Needs a view/window added that shows the availability or lack there of the fiel…"
type textarea "x"
type textarea "Needs a view/window added that shows the availability or lack there of the fiel…"
type textarea "x"
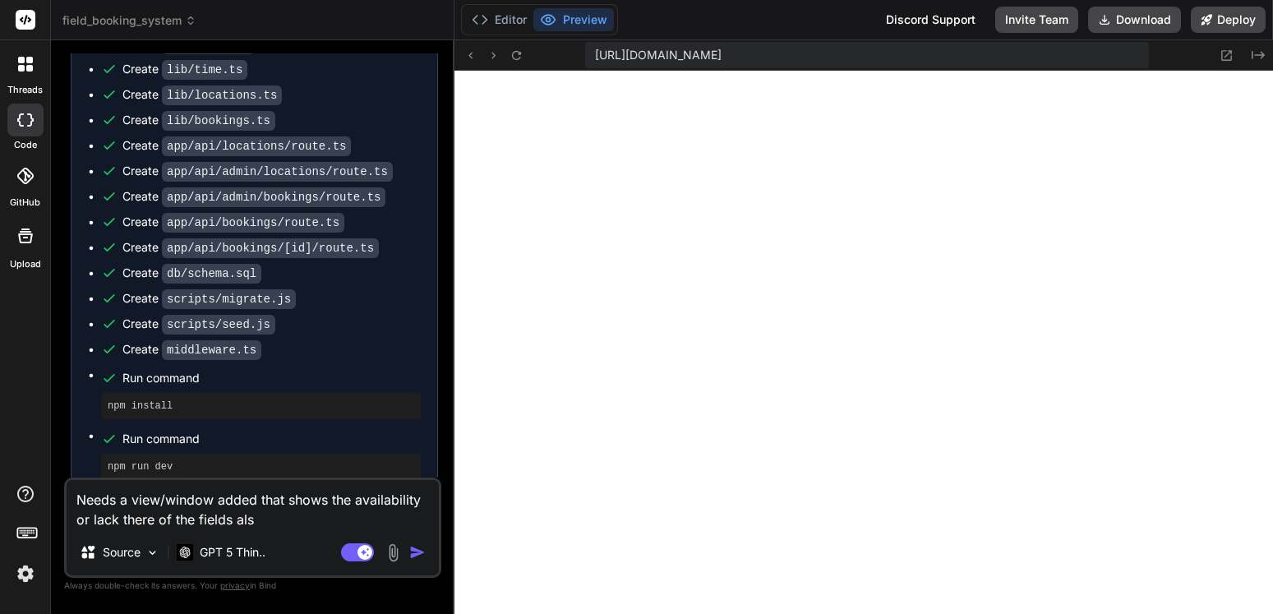
type textarea "Needs a view/window added that shows the availability or lack there of the fiel…"
type textarea "x"
type textarea "Needs a view/window added that shows the availability or lack there of the fiel…"
type textarea "x"
type textarea "Needs a view/window added that shows the availability or lack there of the fiel…"
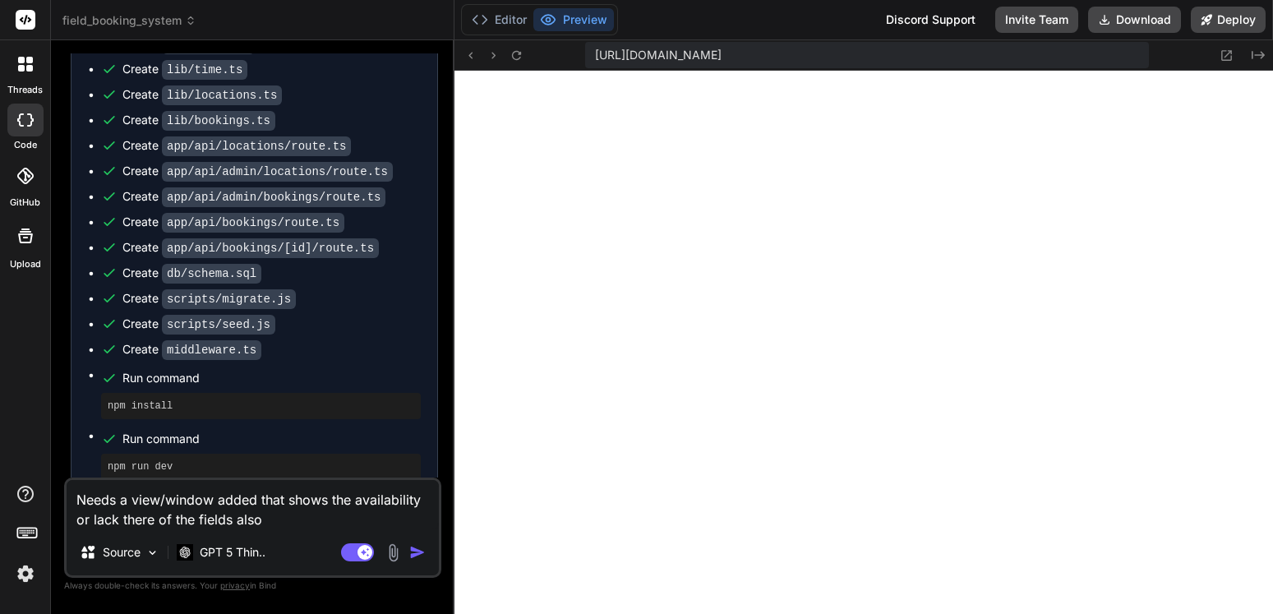
type textarea "x"
type textarea "Needs a view/window added that shows the availability or lack there of the fiel…"
type textarea "x"
type textarea "Needs a view/window added that shows the availability or lack there of the fiel…"
type textarea "x"
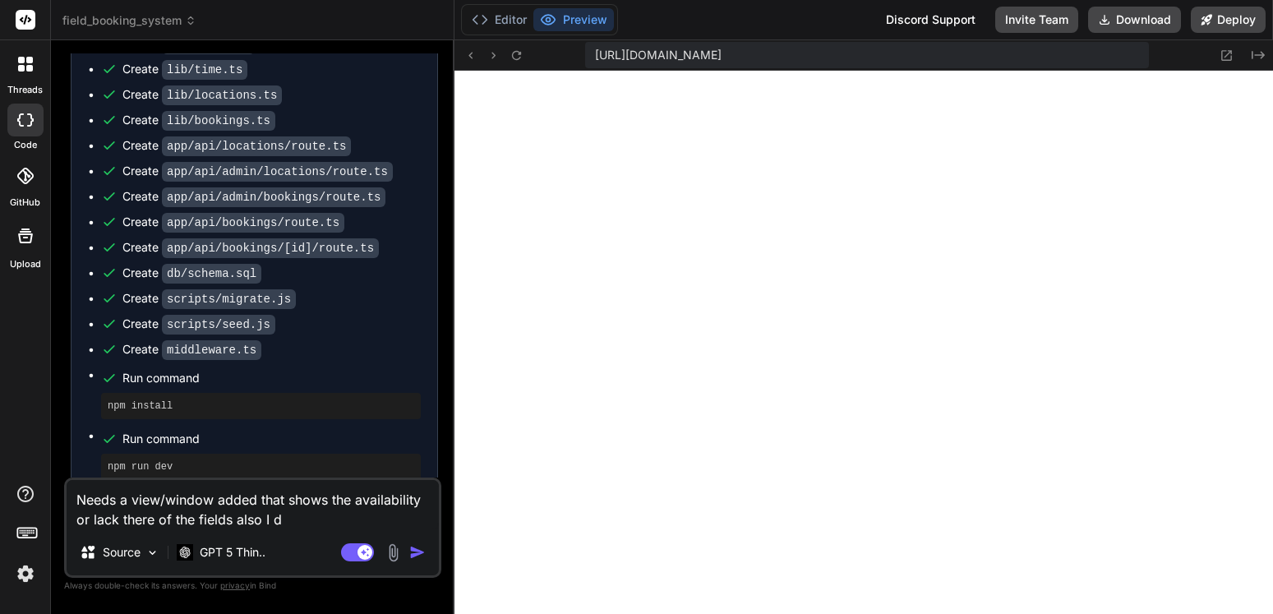
type textarea "Needs a view/window added that shows the availability or lack there of the fiel…"
type textarea "x"
type textarea "Needs a view/window added that shows the availability or lack there of the fiel…"
type textarea "x"
type textarea "Needs a view/window added that shows the availability or lack there of the fiel…"
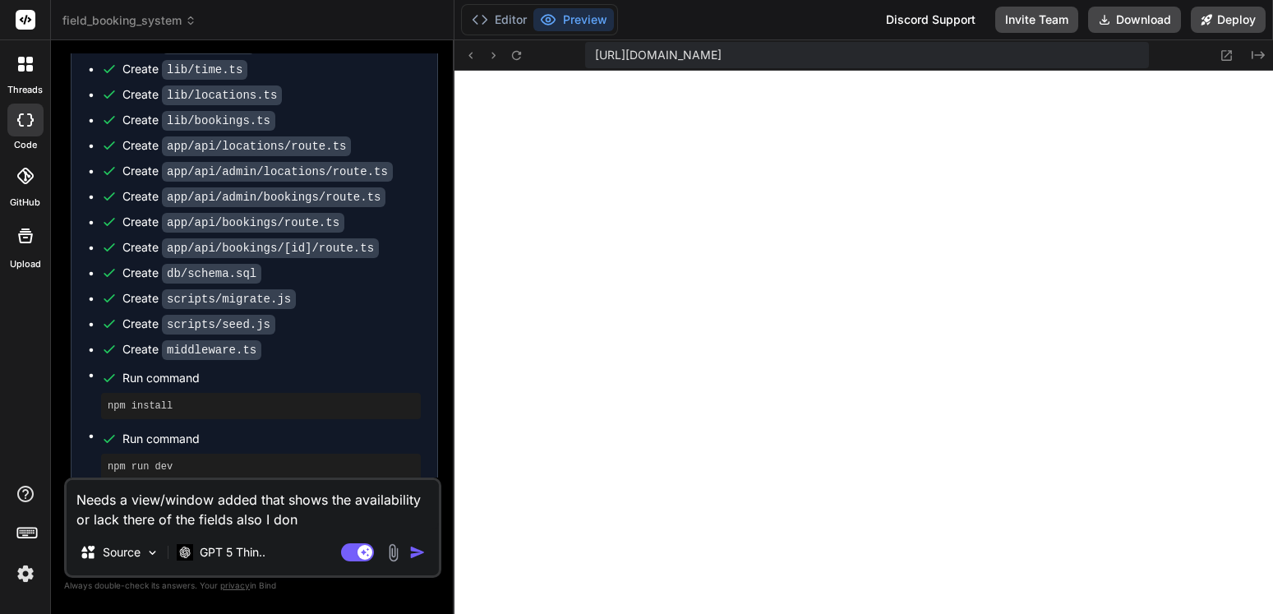
type textarea "x"
type textarea "Needs a view/window added that shows the availability or lack there of the fiel…"
type textarea "x"
type textarea "Needs a view/window added that shows the availability or lack there of the fiel…"
type textarea "x"
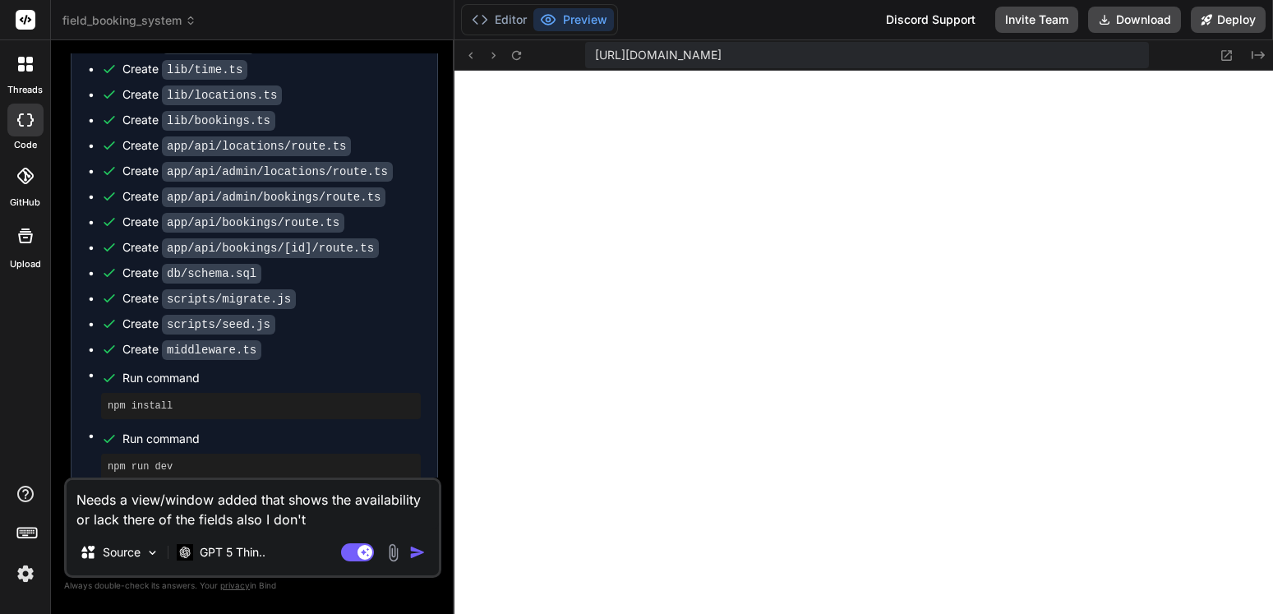
type textarea "Needs a view/window added that shows the availability or lack there of the fiel…"
type textarea "x"
type textarea "Needs a view/window added that shows the availability or lack there of the fiel…"
type textarea "x"
type textarea "Needs a view/window added that shows the availability or lack there of the fiel…"
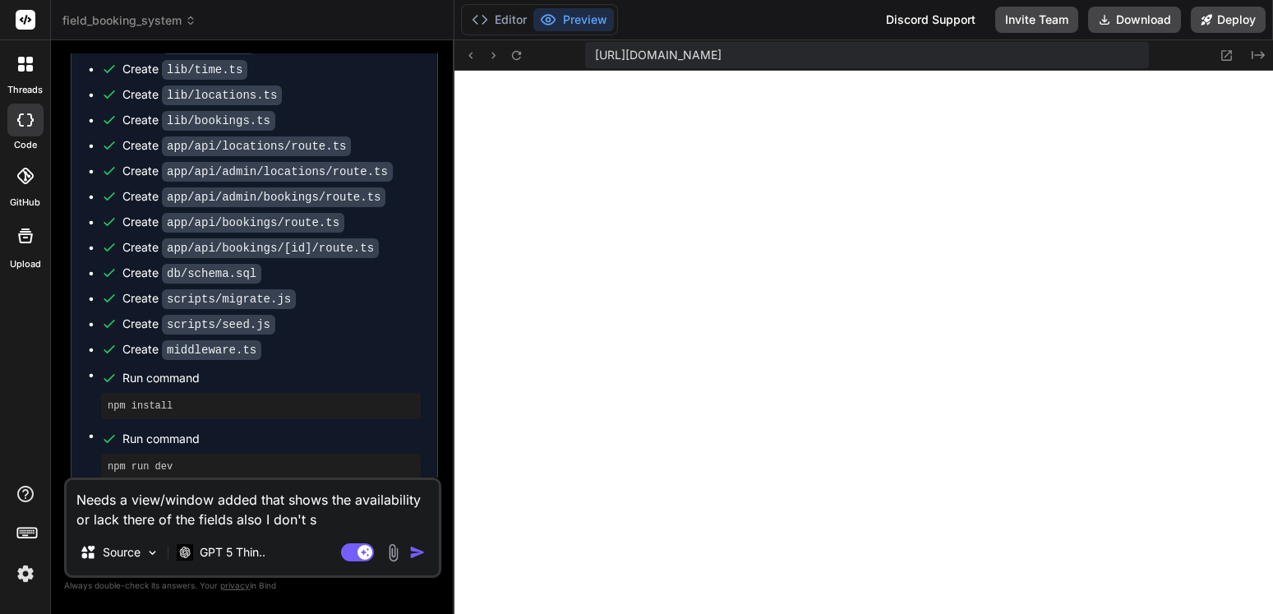
type textarea "x"
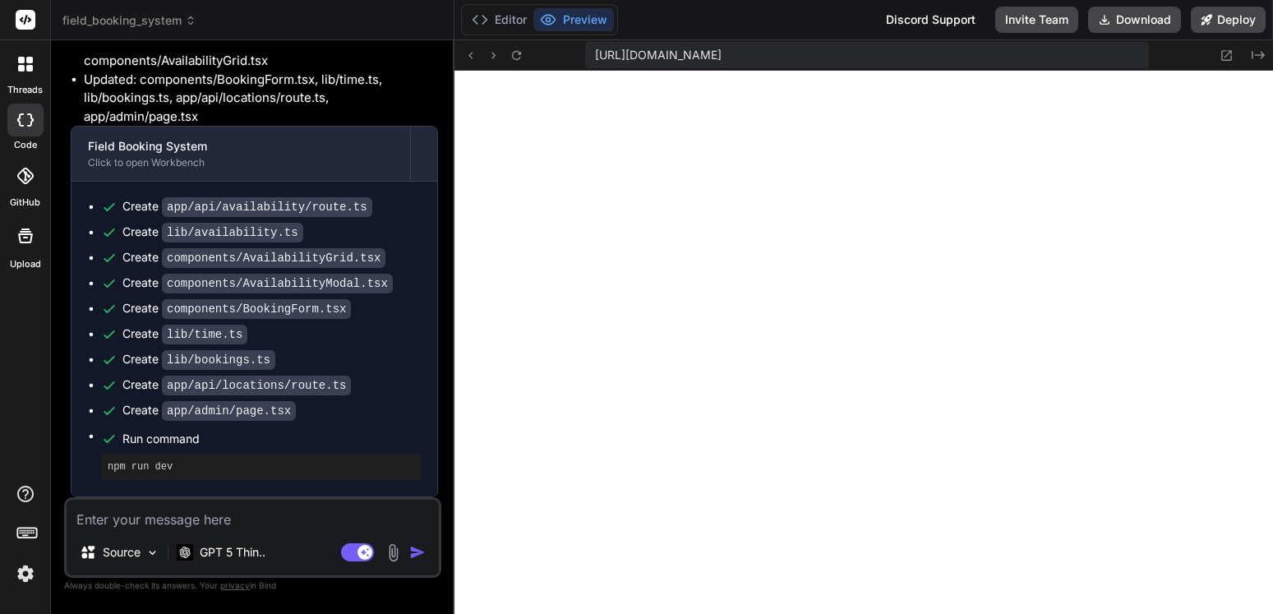
scroll to position [8319, 0]
click at [928, 371] on div at bounding box center [863, 342] width 818 height 543
click at [898, 306] on div at bounding box center [863, 342] width 818 height 543
click at [516, 53] on icon at bounding box center [516, 55] width 14 height 14
click at [911, 307] on div at bounding box center [863, 342] width 818 height 543
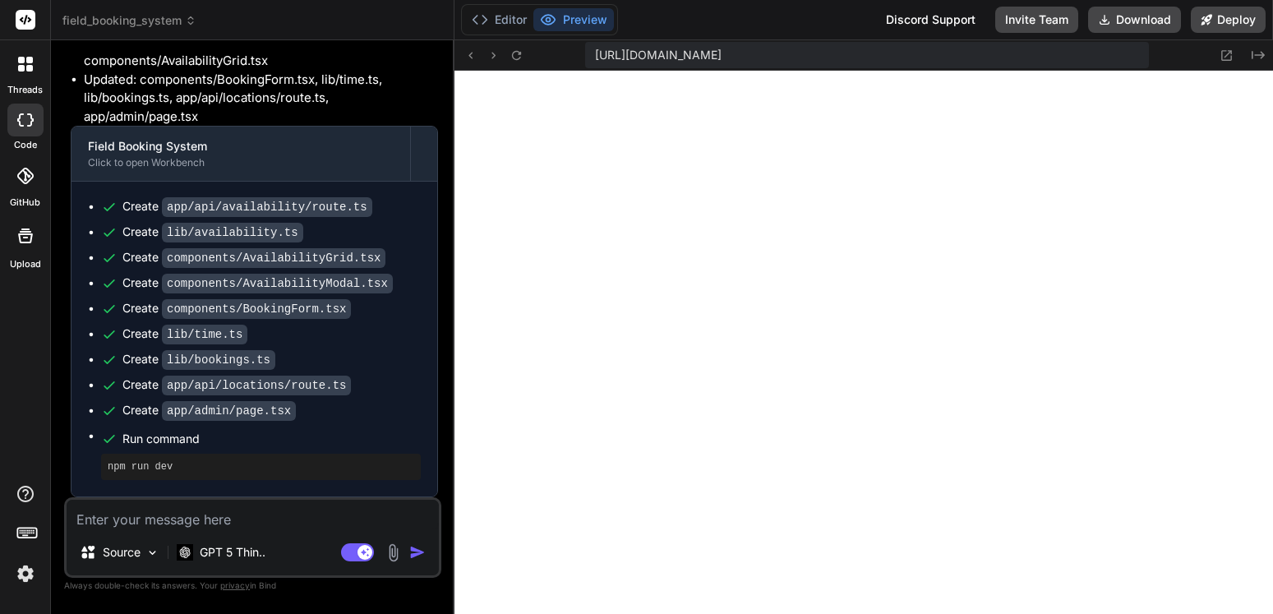
click at [821, 317] on div at bounding box center [863, 342] width 818 height 543
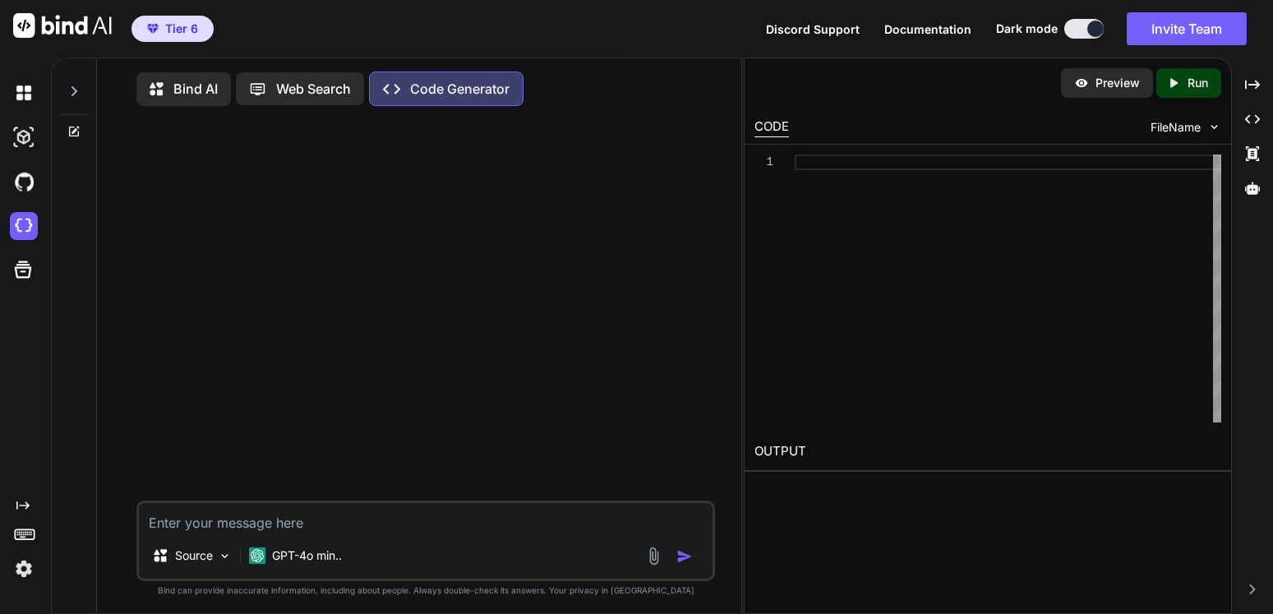
click at [70, 94] on icon at bounding box center [73, 91] width 13 height 13
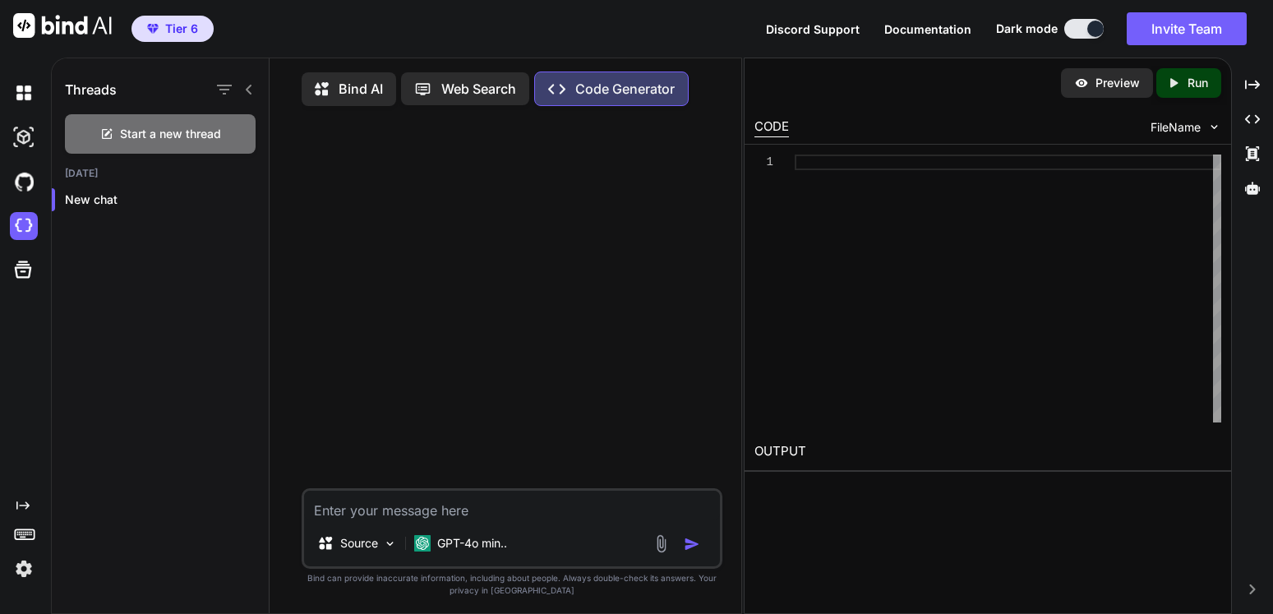
click at [360, 78] on div "Bind AI" at bounding box center [349, 89] width 95 height 34
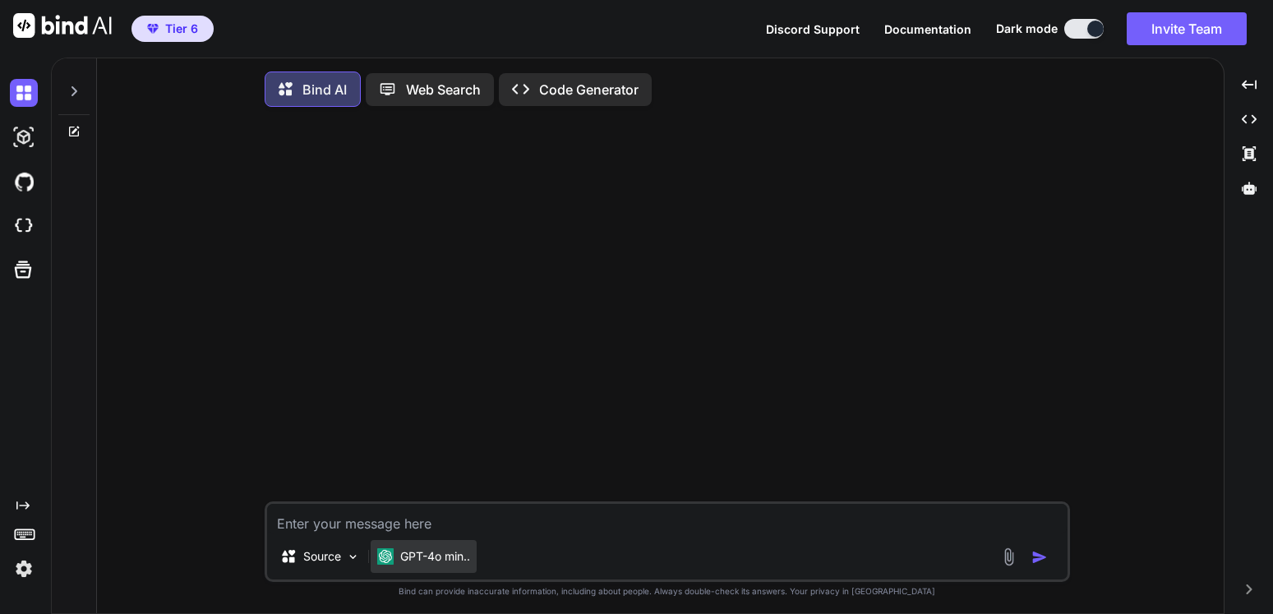
click at [444, 565] on p "GPT-4o min.." at bounding box center [435, 556] width 70 height 16
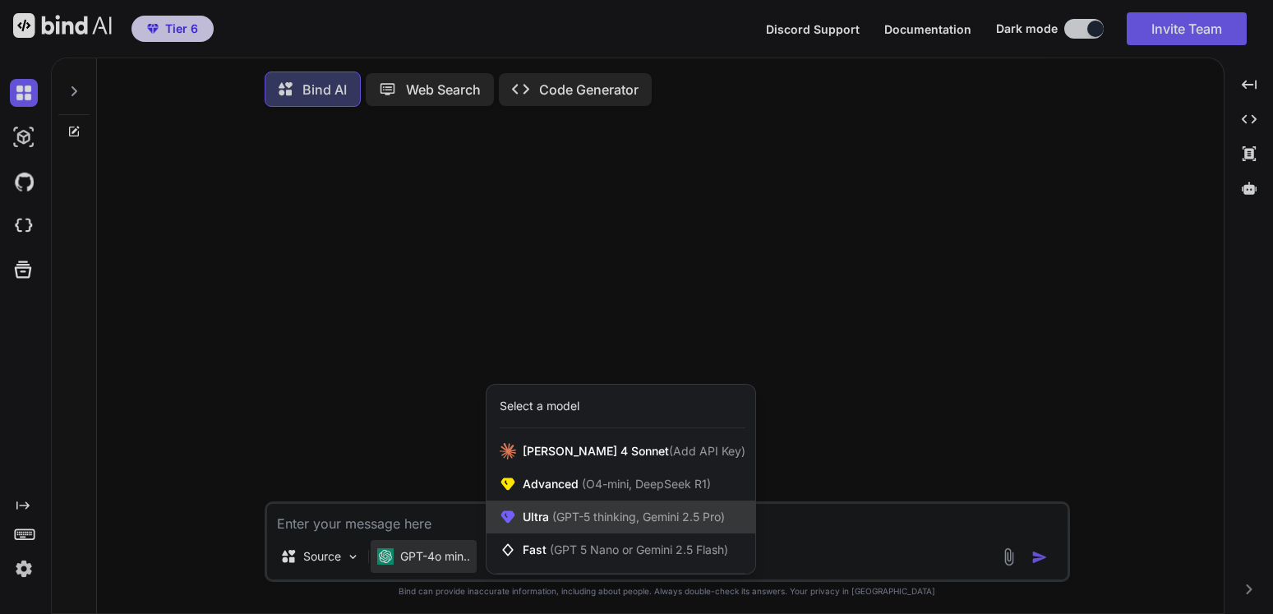
click at [563, 523] on span "(GPT-5 thinking, Gemini 2.5 Pro)" at bounding box center [637, 516] width 176 height 14
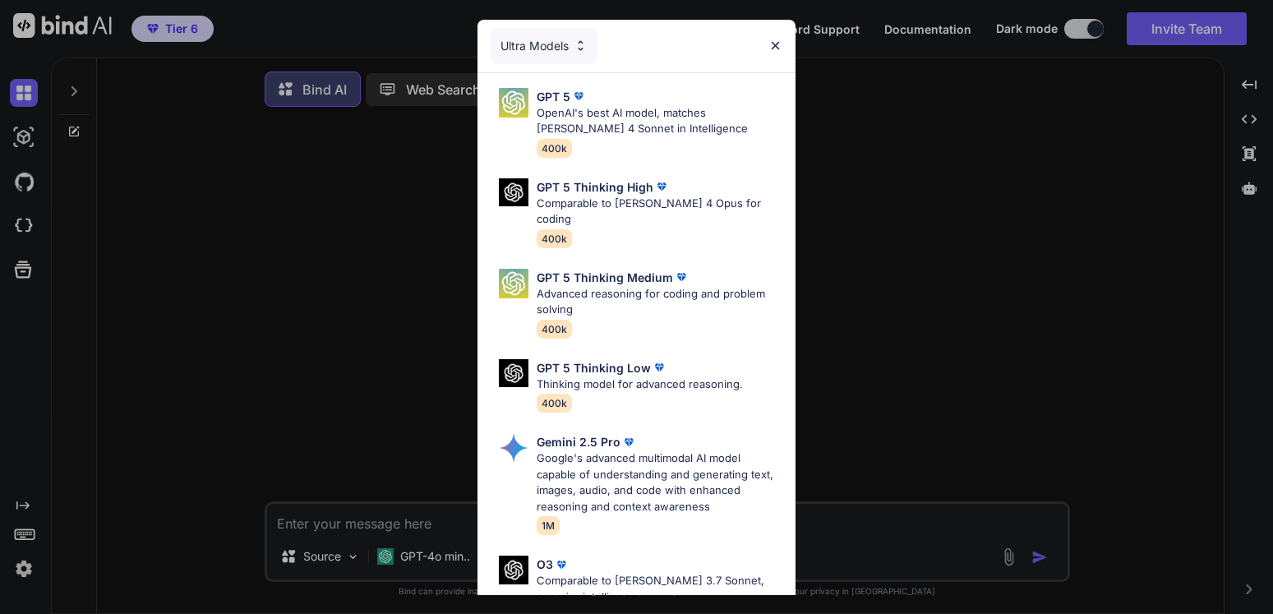
click at [600, 109] on p "OpenAI's best AI model, matches Claude 4 Sonnet in Intelligence" at bounding box center [660, 121] width 246 height 32
type textarea "x"
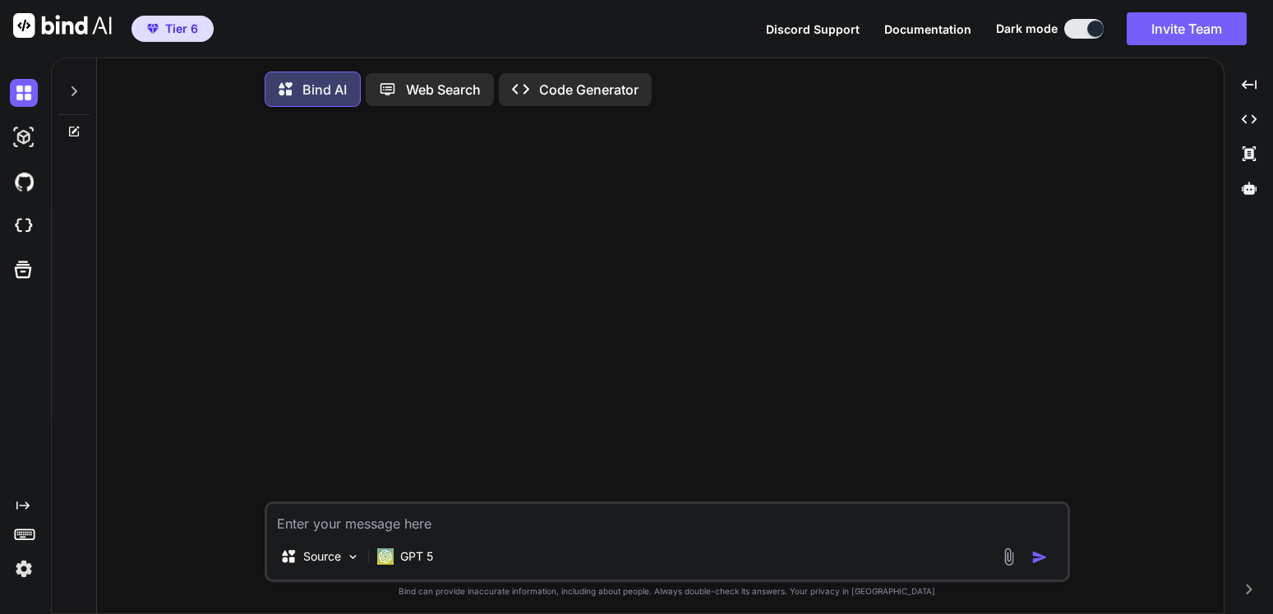
click at [76, 93] on icon at bounding box center [74, 91] width 6 height 10
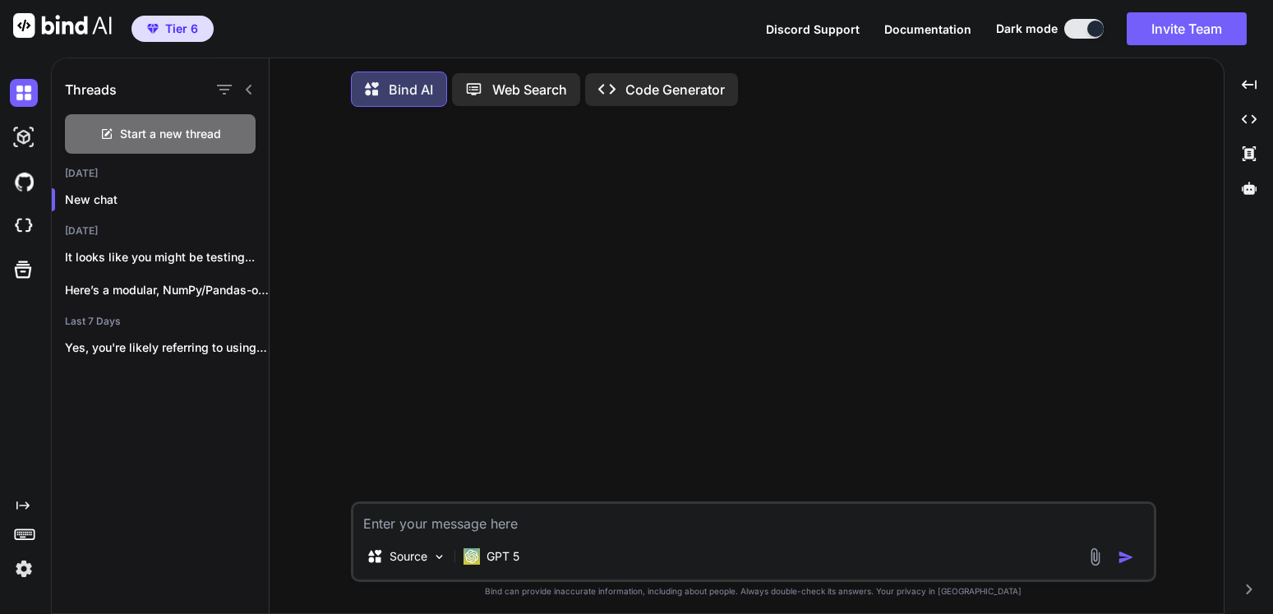
click at [466, 533] on textarea at bounding box center [753, 519] width 800 height 30
type textarea "m"
type textarea "x"
type textarea "my"
type textarea "x"
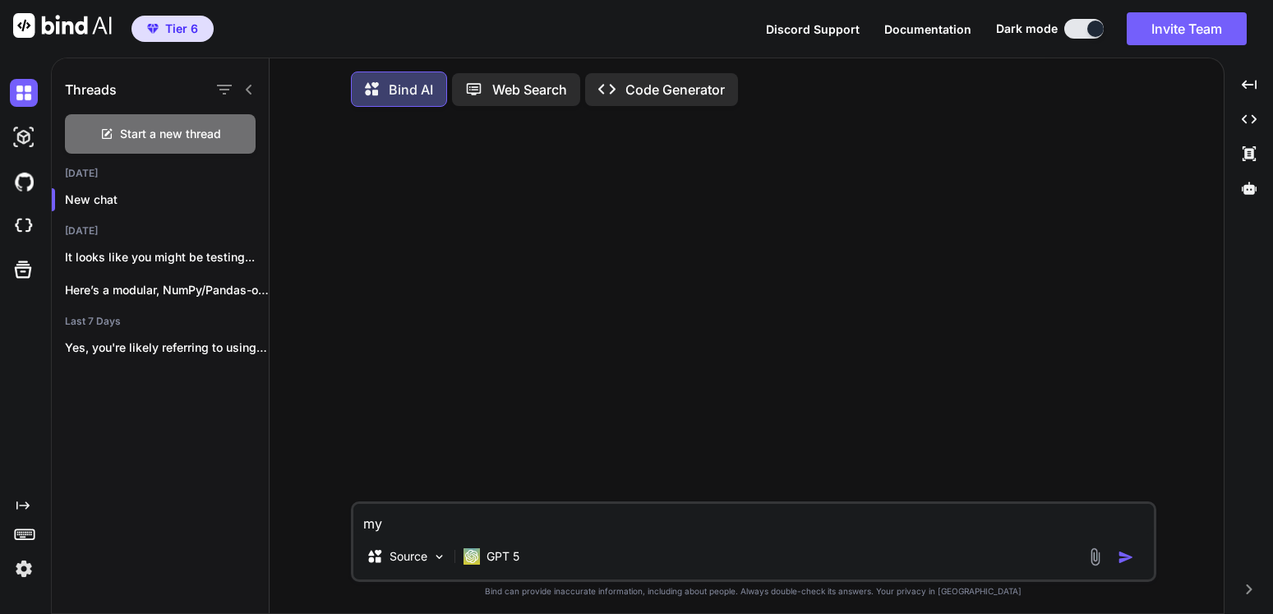
type textarea "my"
type textarea "x"
type textarea "my"
type textarea "x"
type textarea "m"
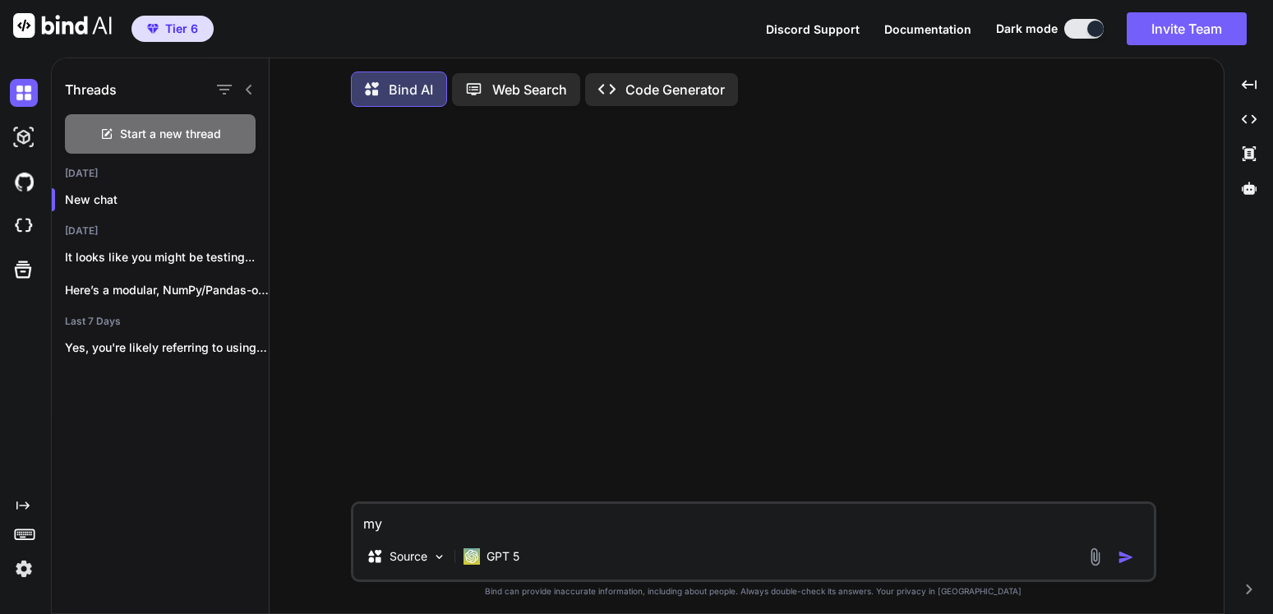
type textarea "x"
type textarea "i"
type textarea "x"
type textarea "i"
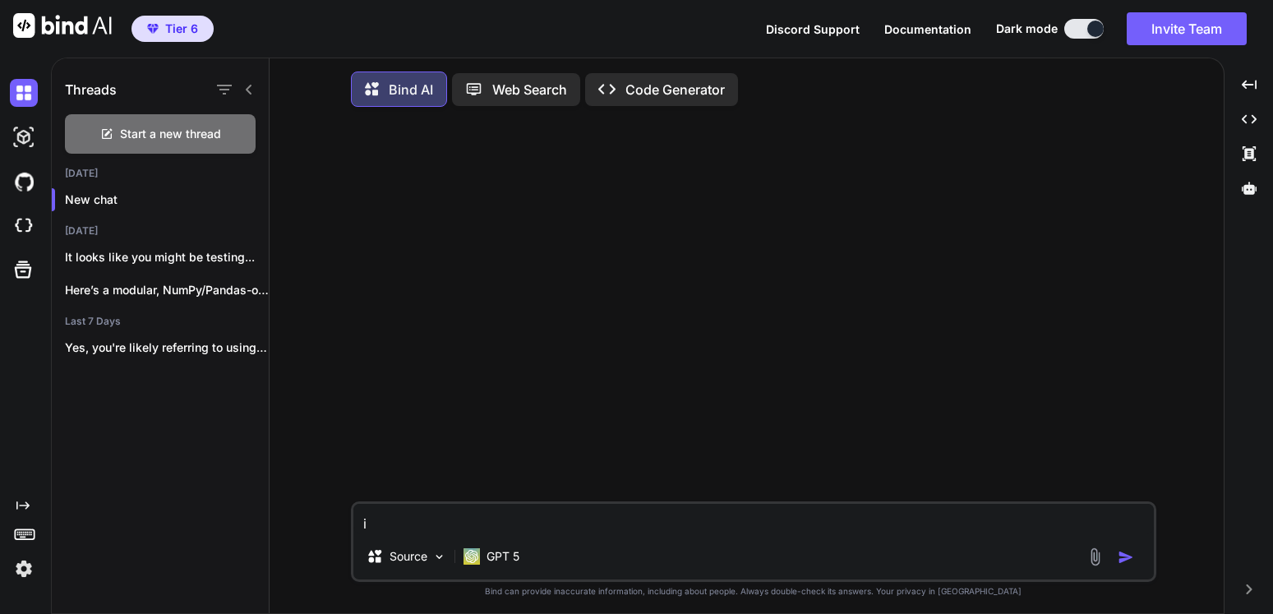
type textarea "x"
type textarea "i h"
type textarea "x"
type textarea "i ha"
type textarea "x"
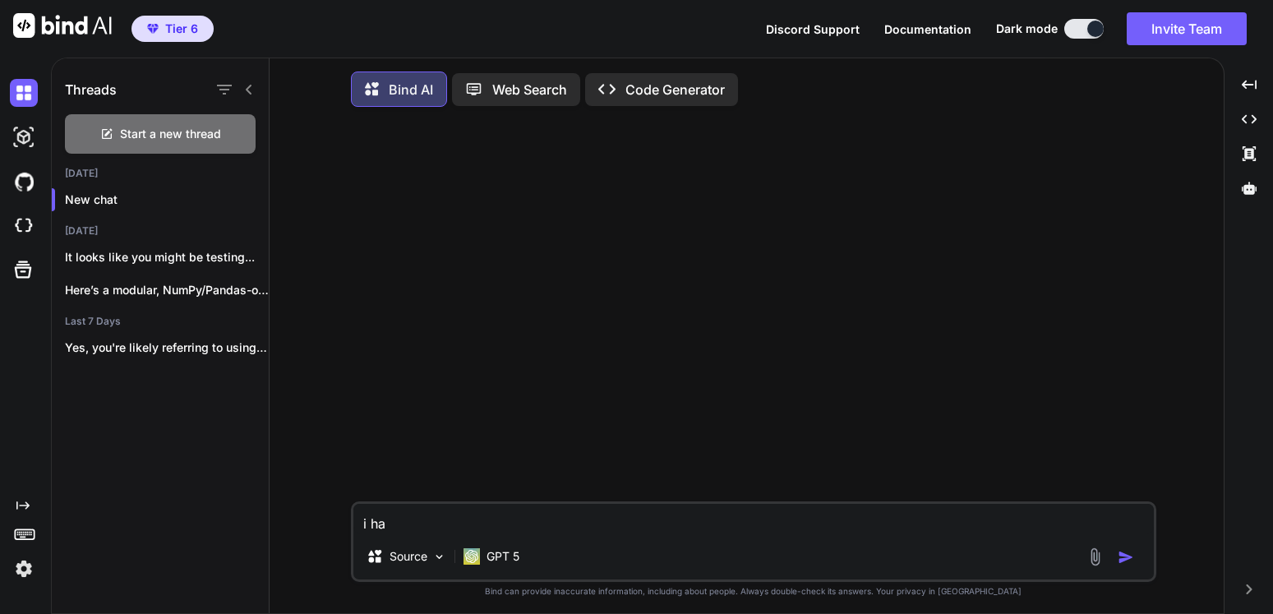
type textarea "i hav"
type textarea "x"
type textarea "i have"
type textarea "x"
type textarea "i have"
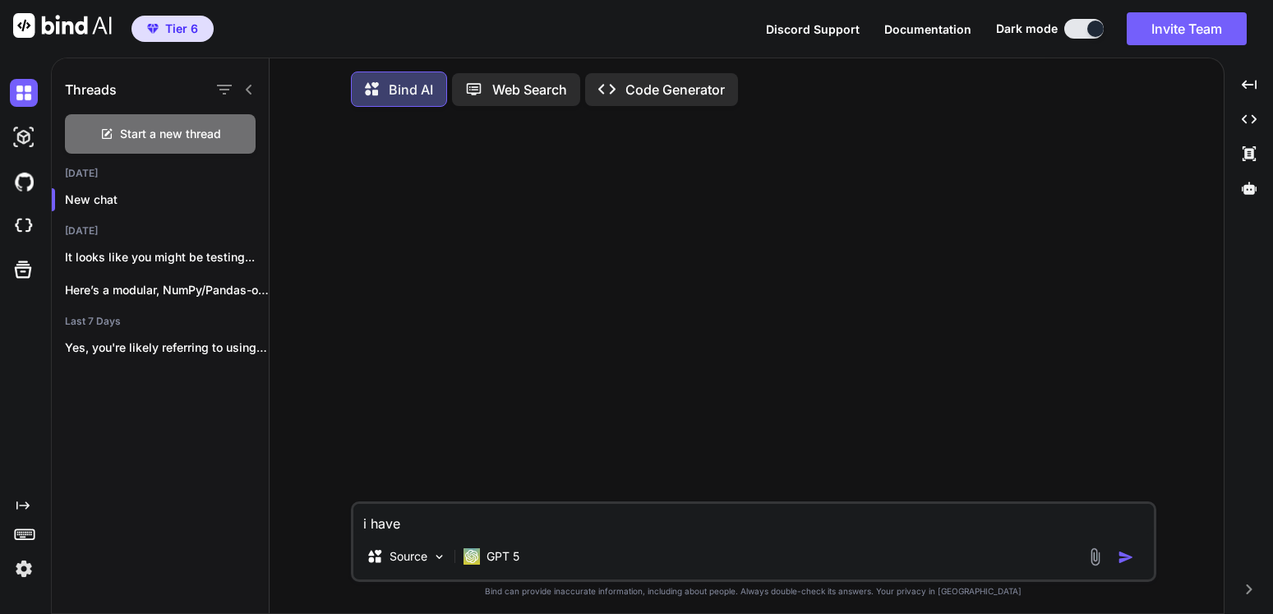
type textarea "x"
type textarea "i have h"
type textarea "x"
type textarea "i have ht"
type textarea "x"
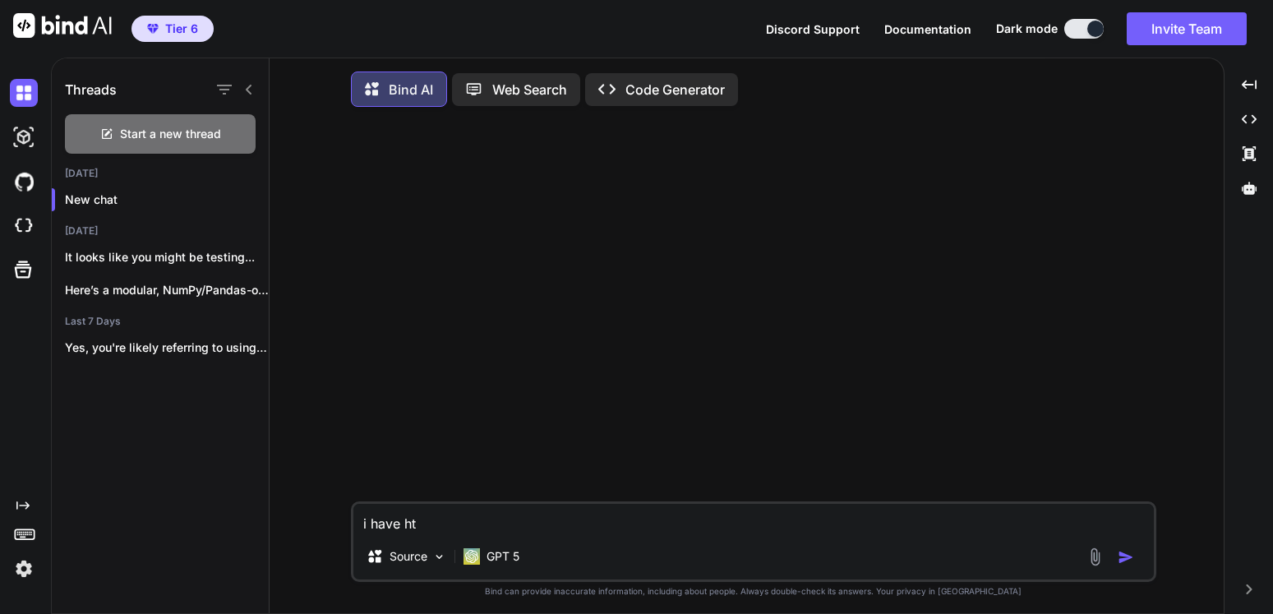
type textarea "i have hte"
type textarea "x"
type textarea "i have hte"
type textarea "x"
type textarea "i have hte p"
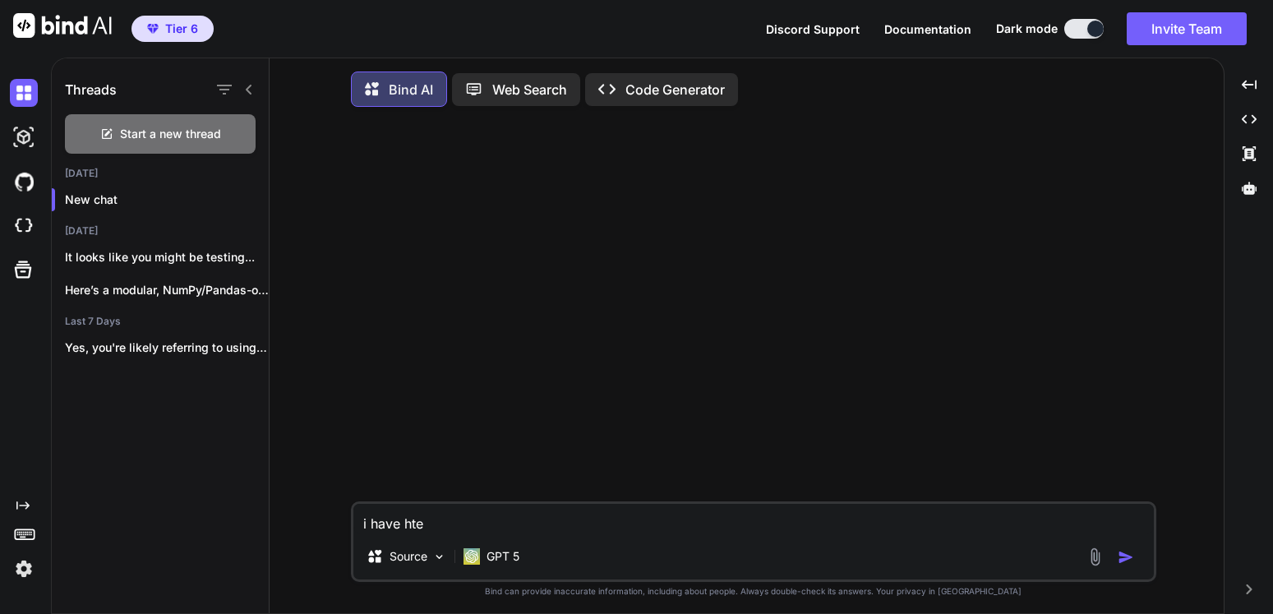
type textarea "x"
type textarea "i have hte pl"
type textarea "x"
type textarea "i have hte plu"
type textarea "x"
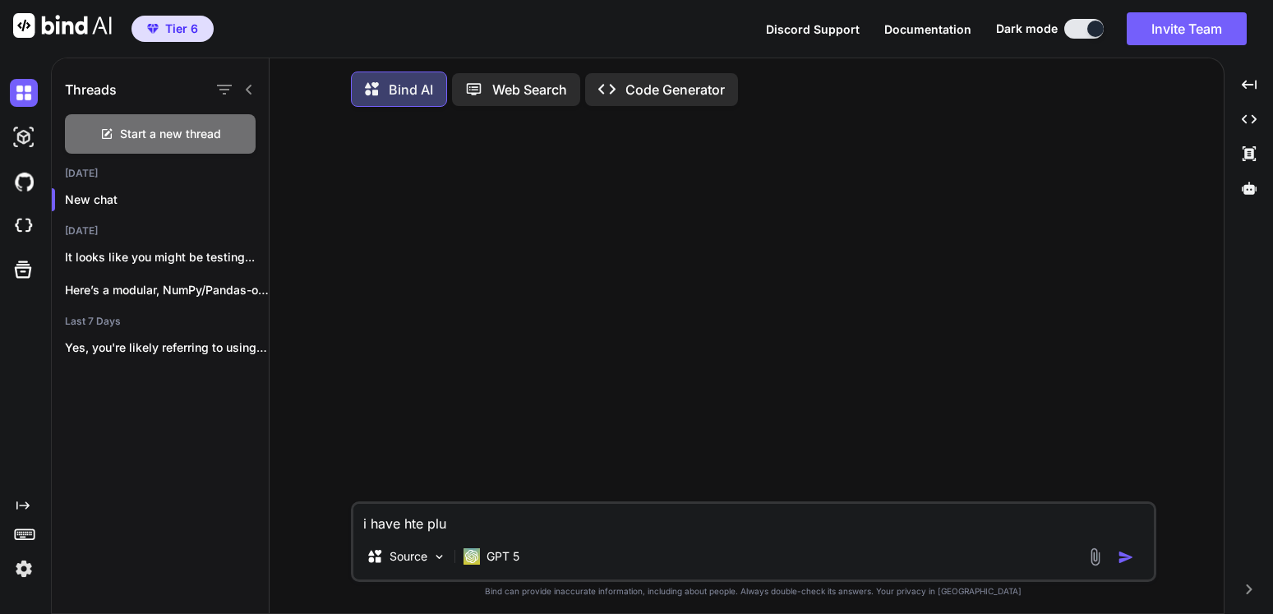
type textarea "i have hte plug"
type textarea "x"
type textarea "i have hte plugi"
type textarea "x"
type textarea "i have hte plugin"
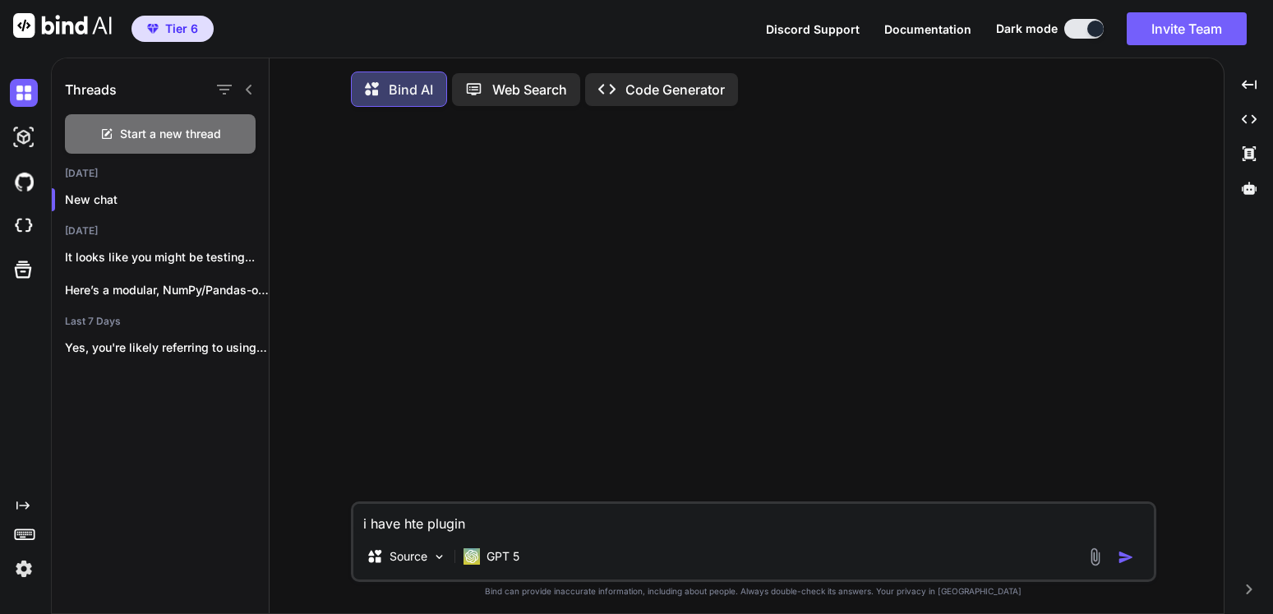
type textarea "x"
type textarea "i have hte plugin"
type textarea "x"
type textarea "i have hte plugin t"
type textarea "x"
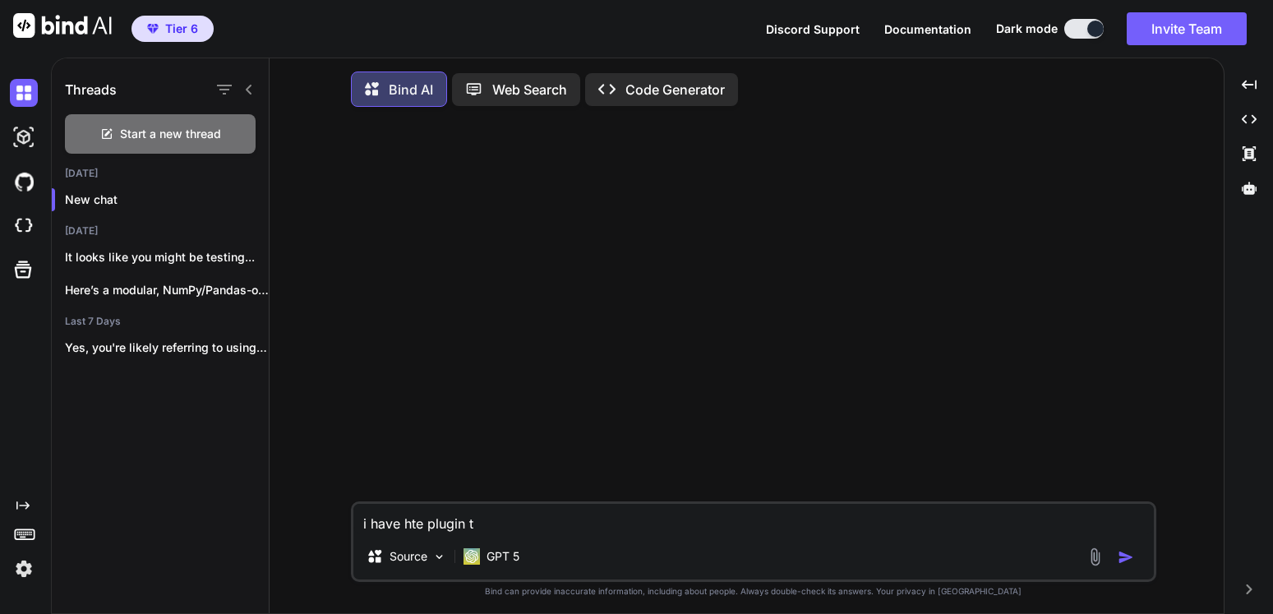
type textarea "i have hte plugin th"
type textarea "x"
type textarea "i have hte plugin tha"
type textarea "x"
type textarea "i have hte plugin that"
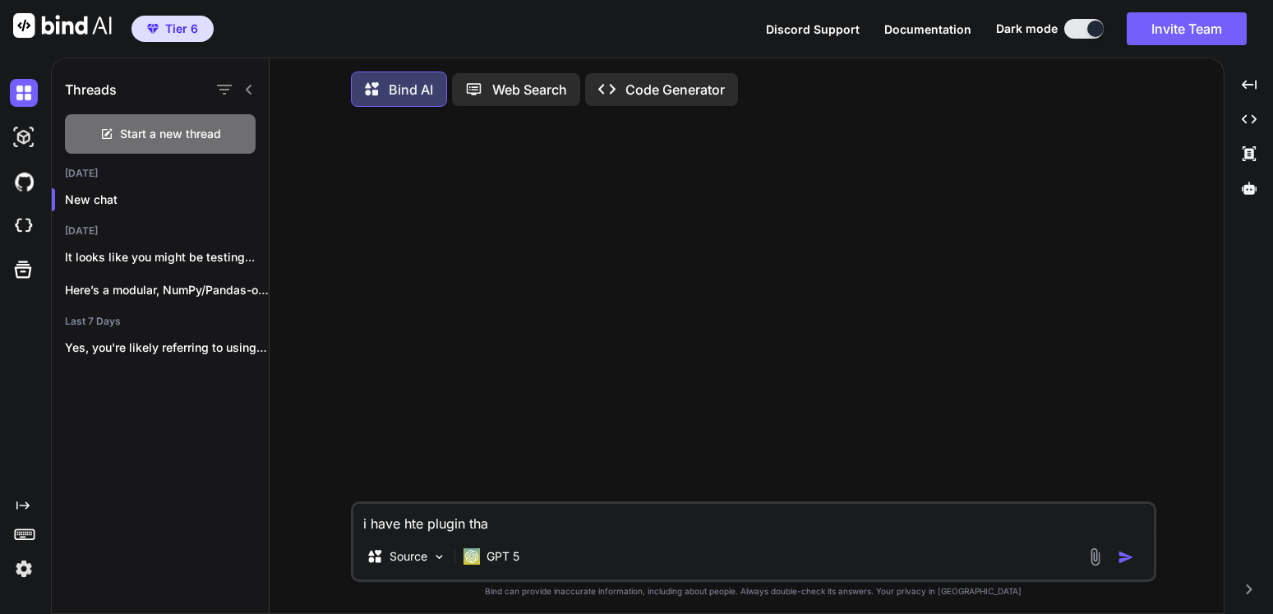
type textarea "x"
type textarea "i have hte plugin that"
type textarea "x"
type textarea "i have hte plugin that e"
type textarea "x"
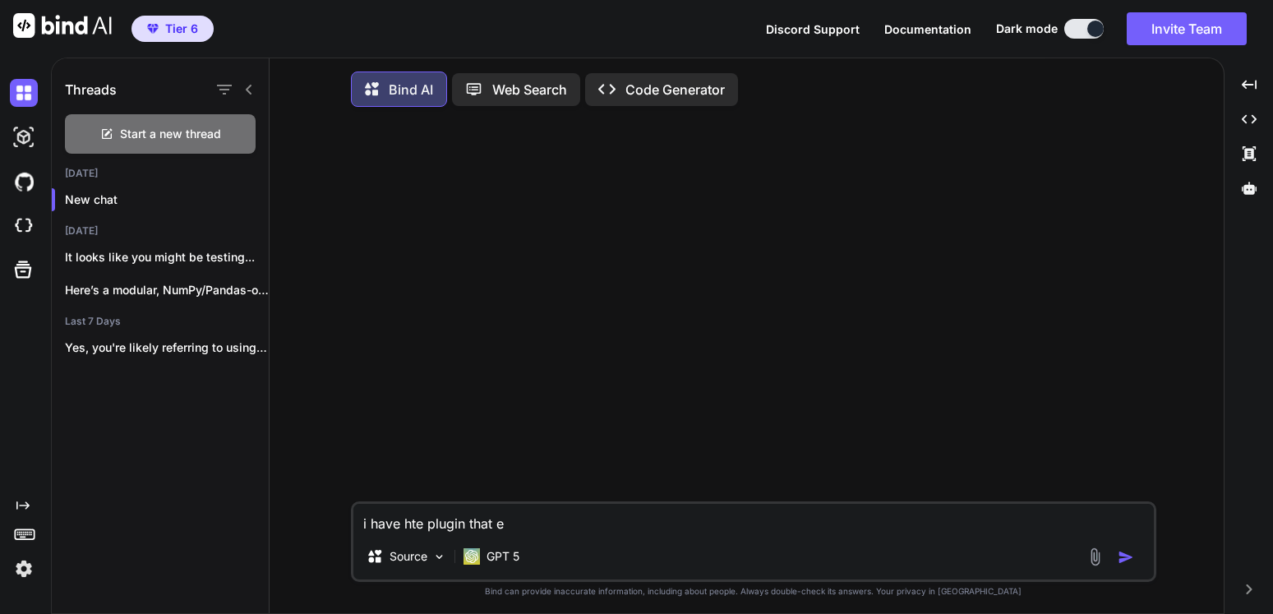
type textarea "i have hte plugin that ex"
type textarea "x"
type textarea "i have hte plugin that e"
type textarea "x"
type textarea "i have hte plugin that"
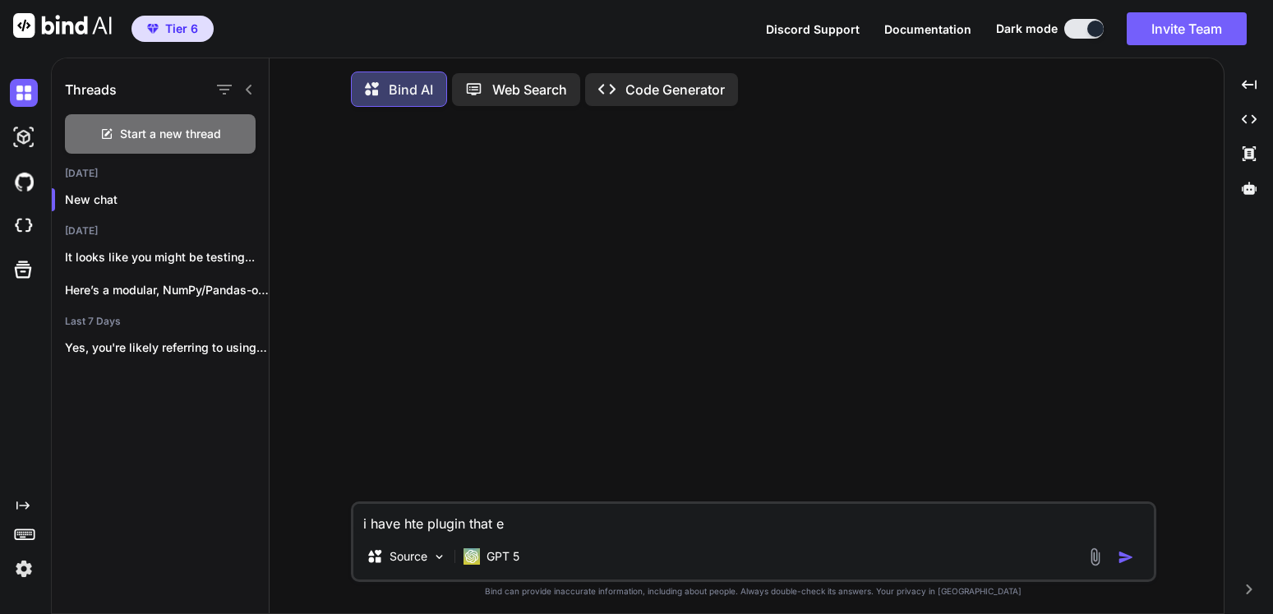
type textarea "x"
type textarea "i have hte plugin that"
type textarea "x"
type textarea "i have hte plugin that"
type textarea "x"
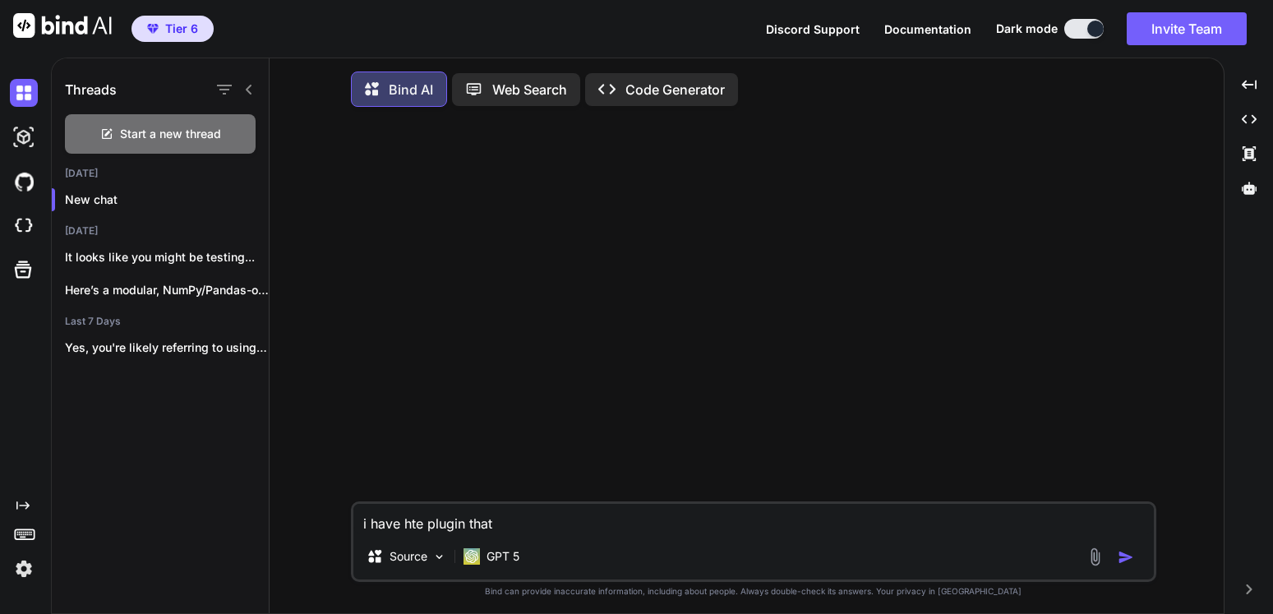
type textarea "i have hte plugin that a"
type textarea "x"
type textarea "i have hte plugin that ac"
type textarea "x"
type textarea "i have hte plugin that acc"
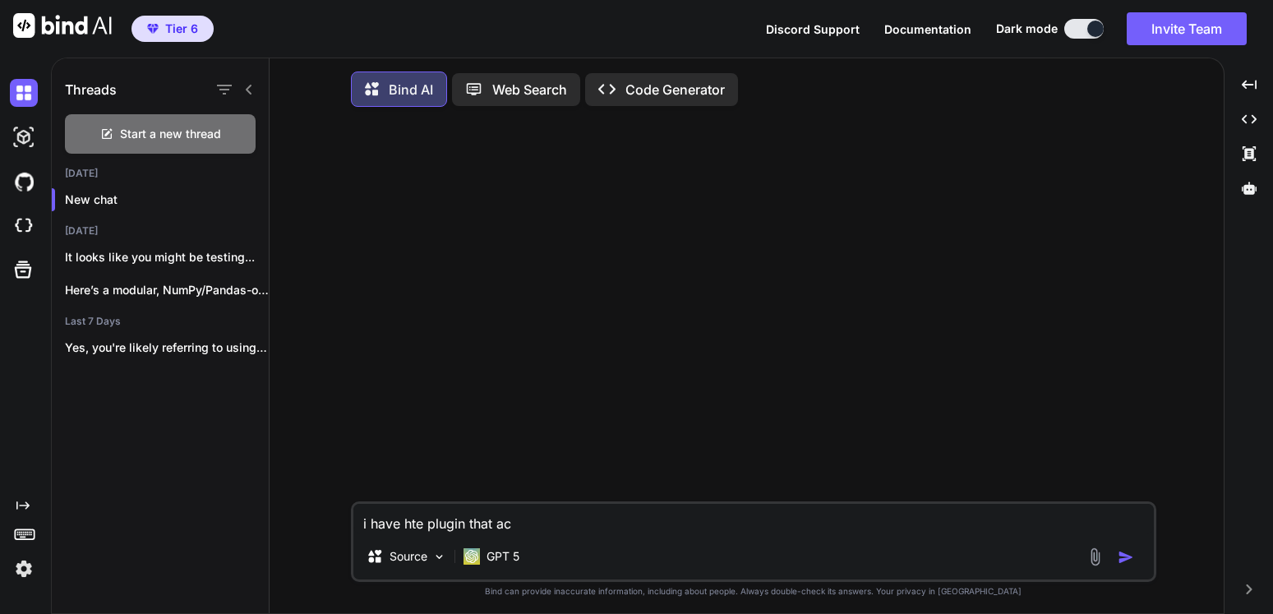
type textarea "x"
type textarea "i have hte plugin that acce"
type textarea "x"
type textarea "i have hte plugin that accep"
type textarea "x"
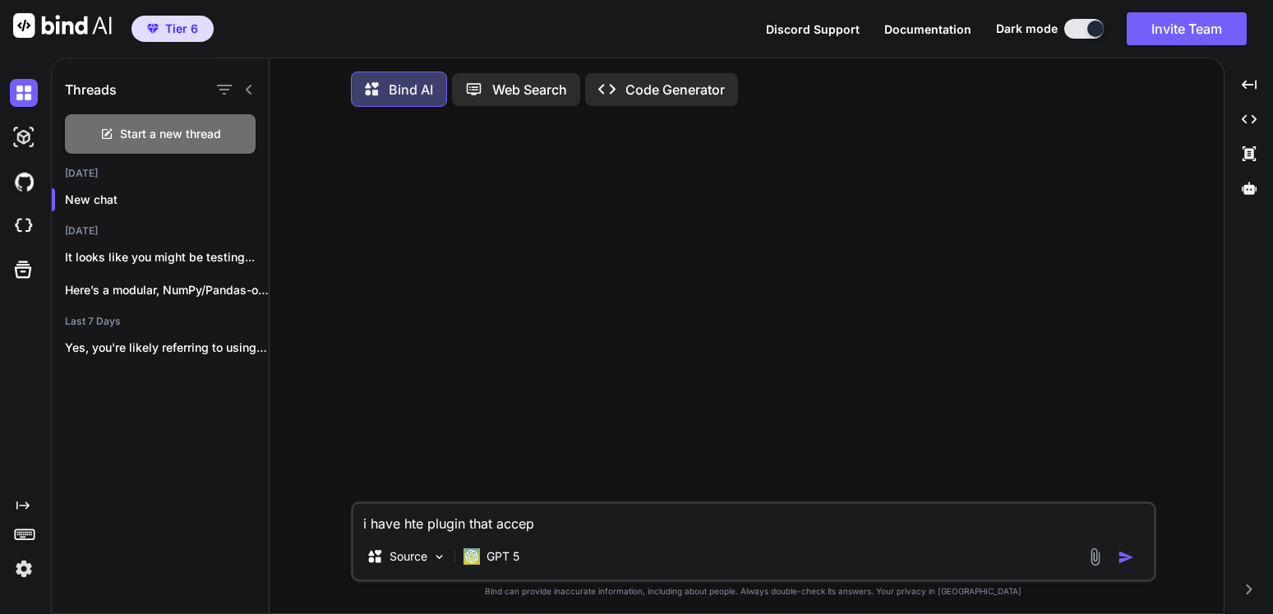
type textarea "i have hte plugin that accept"
type textarea "x"
type textarea "i have hte plugin that accepts"
type textarea "x"
type textarea "i have hte plugin that accepts"
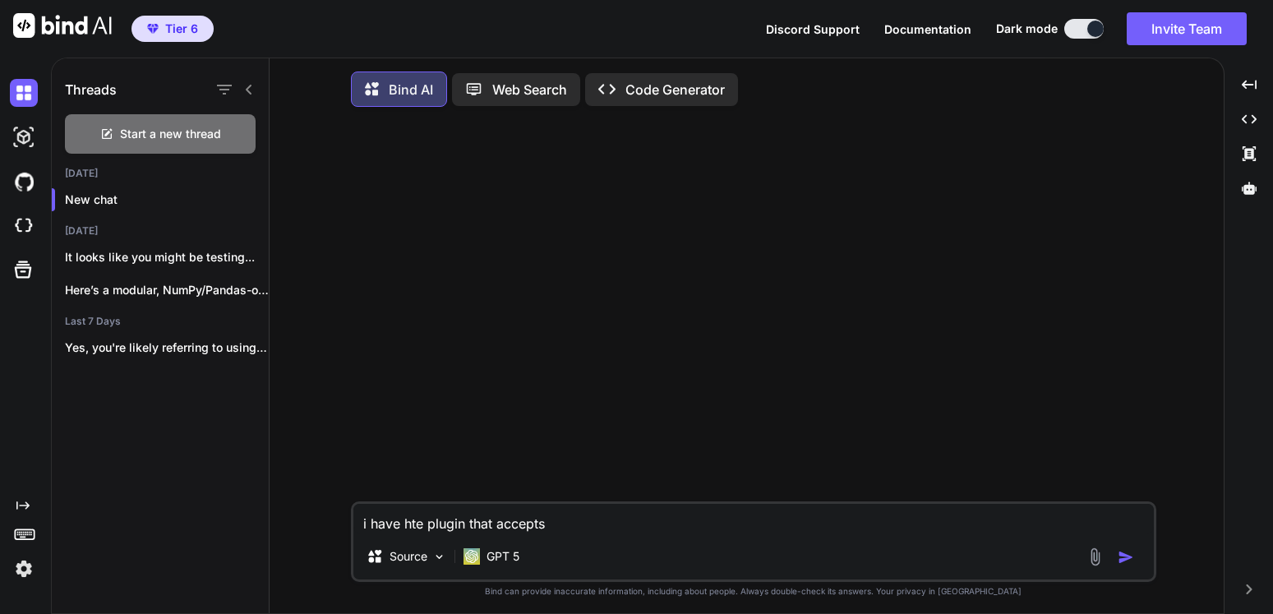
type textarea "x"
type textarea "i have hte plugin that accepts p"
type textarea "x"
type textarea "i have hte plugin that accepts py"
type textarea "x"
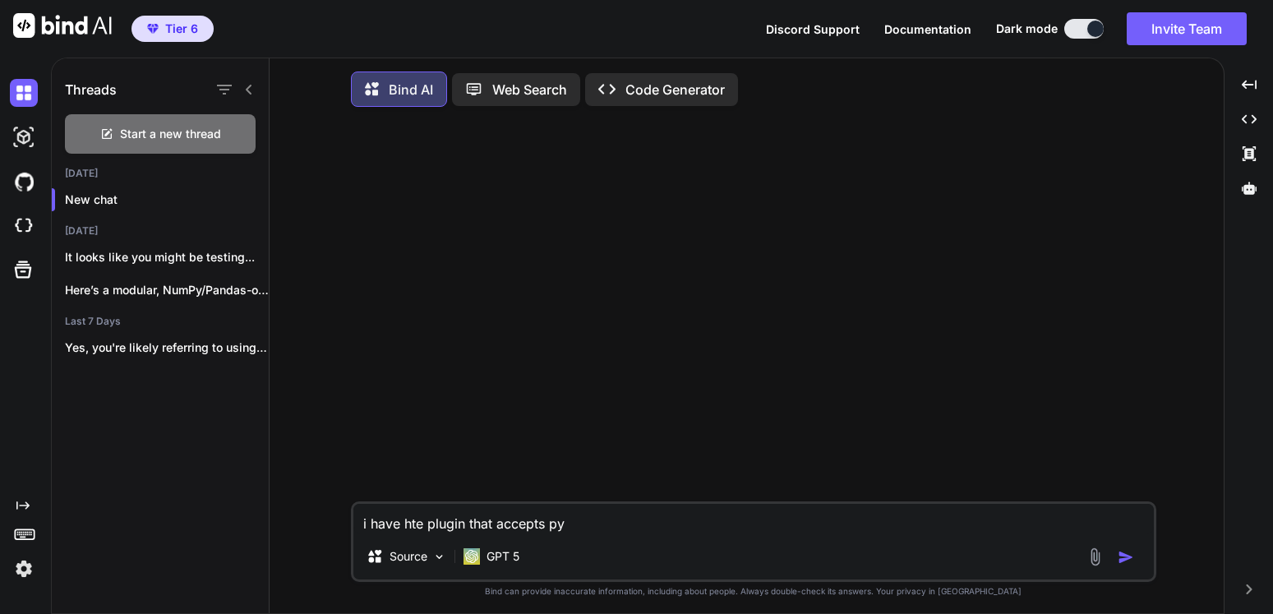
type textarea "i have hte plugin that accepts pyt"
type textarea "x"
type textarea "i have hte plugin that accepts pyto"
type textarea "x"
type textarea "i have hte plugin that accepts pyt"
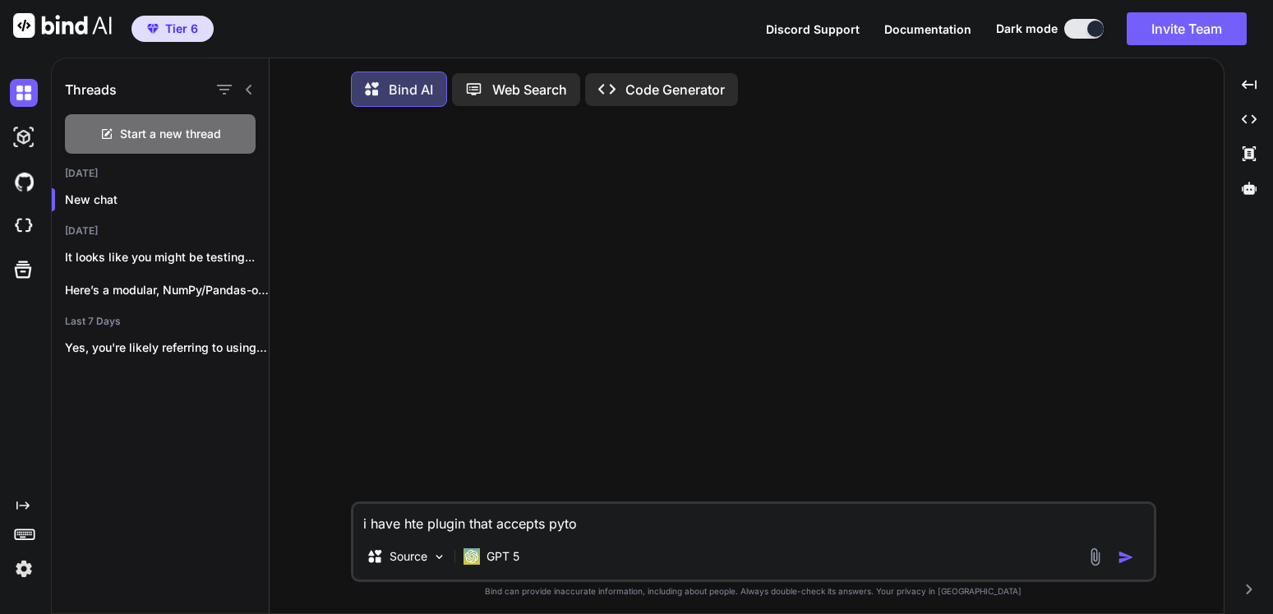
type textarea "x"
type textarea "i have hte plugin that accepts pyth"
type textarea "x"
type textarea "i have hte plugin that accepts pytho"
type textarea "x"
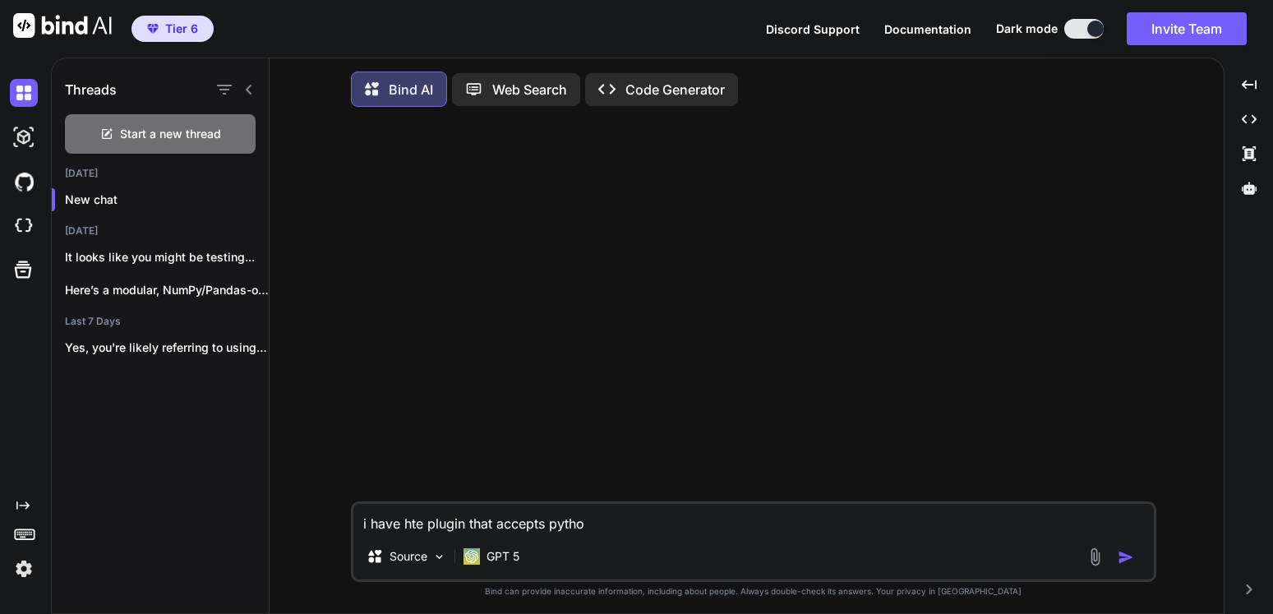
type textarea "i have hte plugin that accepts python"
type textarea "x"
type textarea "i have hte plugin that accepts python"
type textarea "x"
type textarea "i have hte plugin that accepts python f"
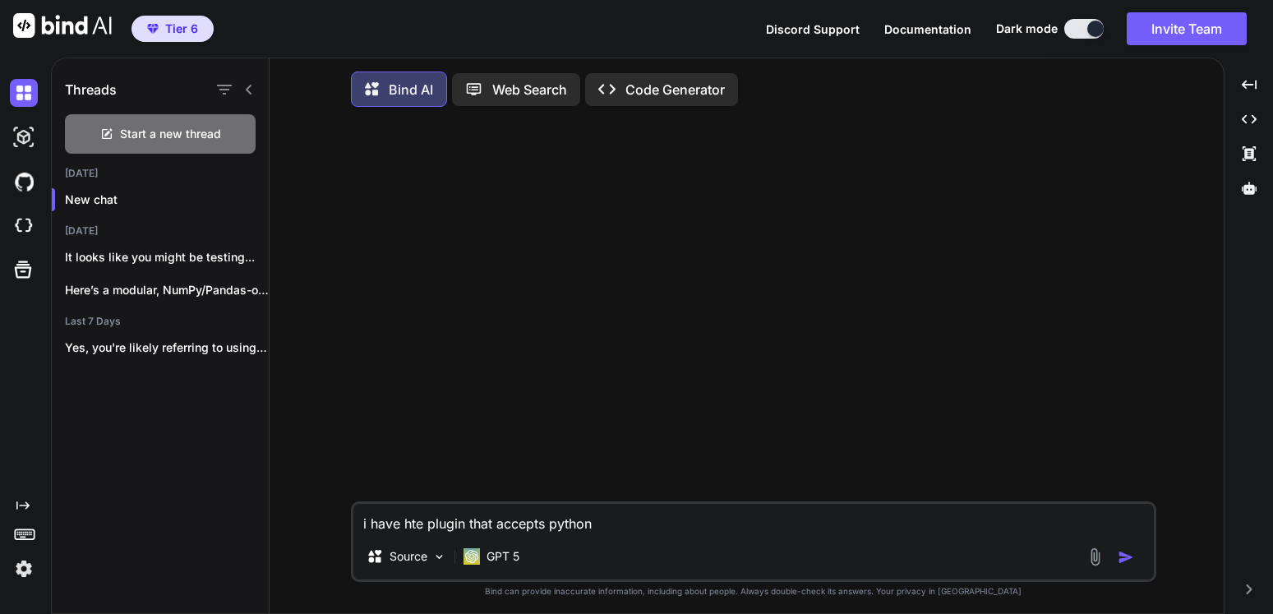
type textarea "x"
type textarea "i have hte plugin that accepts python fu"
type textarea "x"
type textarea "i have hte plugin that accepts python fun"
type textarea "x"
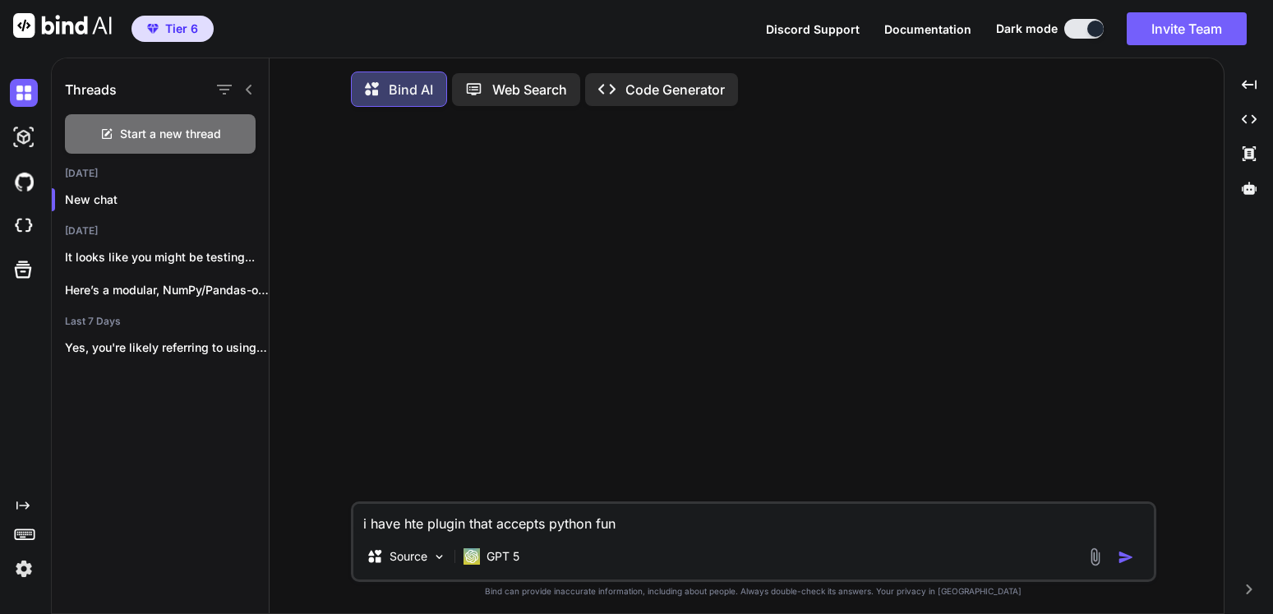
type textarea "i have hte plugin that accepts python func"
type textarea "x"
type textarea "i have hte plugin that accepts python funct"
type textarea "x"
type textarea "i have hte plugin that accepts python functi"
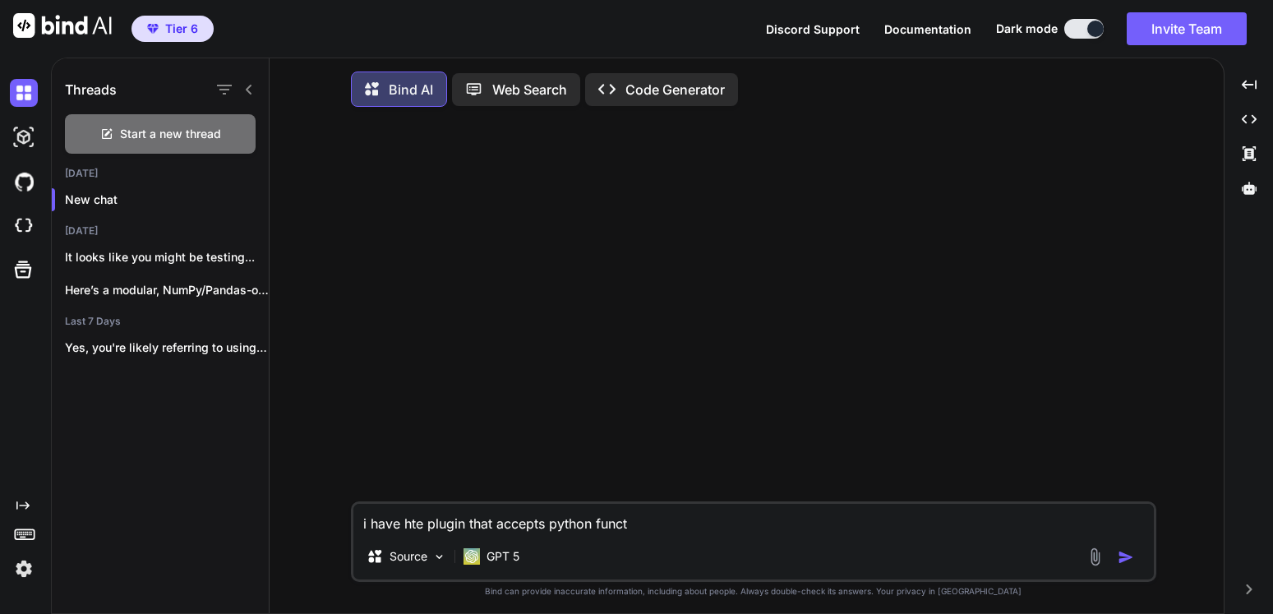
type textarea "x"
type textarea "i have hte plugin that accepts python functio"
type textarea "x"
type textarea "i have hte plugin that accepts python function"
type textarea "x"
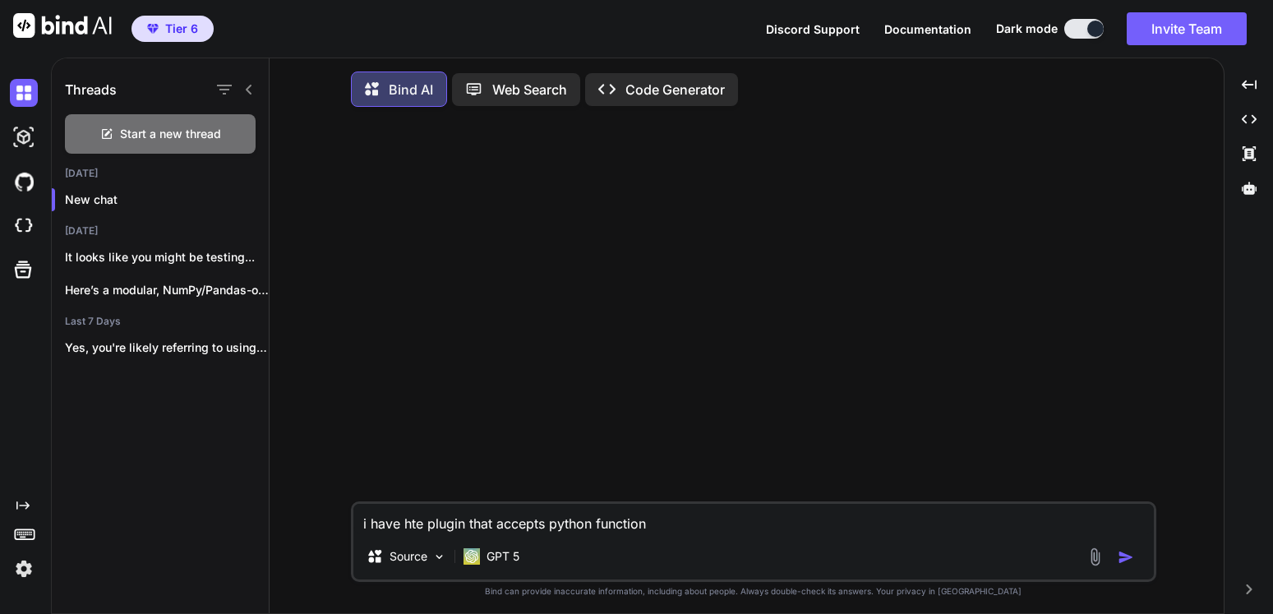
type textarea "i have hte plugin that accepts python functions"
type textarea "x"
type textarea "i have hte plugin that accepts python functions"
type textarea "x"
type textarea "i have hte plugin that accepts python functions i"
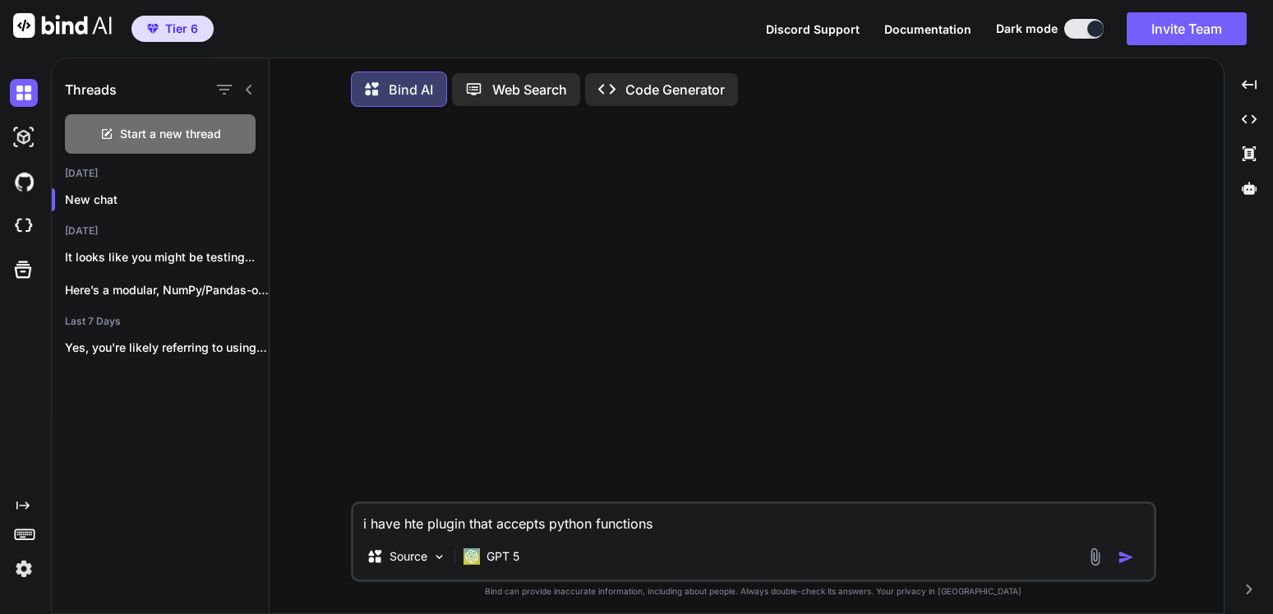
type textarea "x"
type textarea "i have hte plugin that accepts python functions in"
type textarea "x"
type textarea "i have hte plugin that accepts python functions in"
type textarea "x"
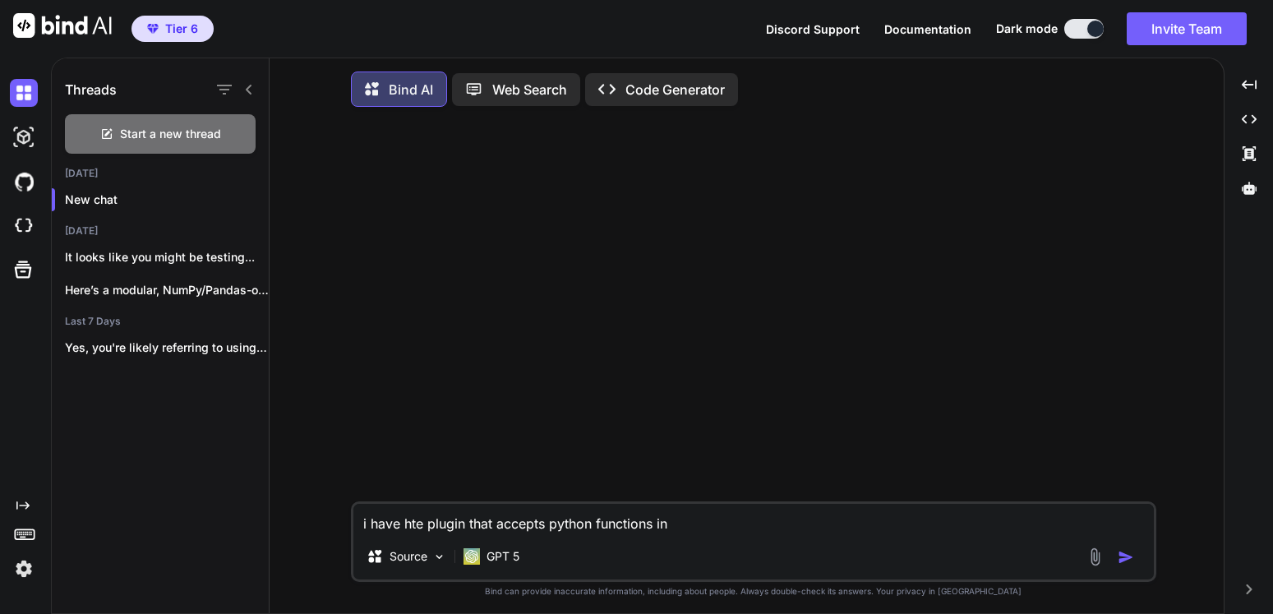
type textarea "i have hte plugin that accepts python functions in e"
type textarea "x"
type textarea "i have hte plugin that accepts python functions in ex"
type textarea "x"
type textarea "i have hte plugin that accepts python functions in exc"
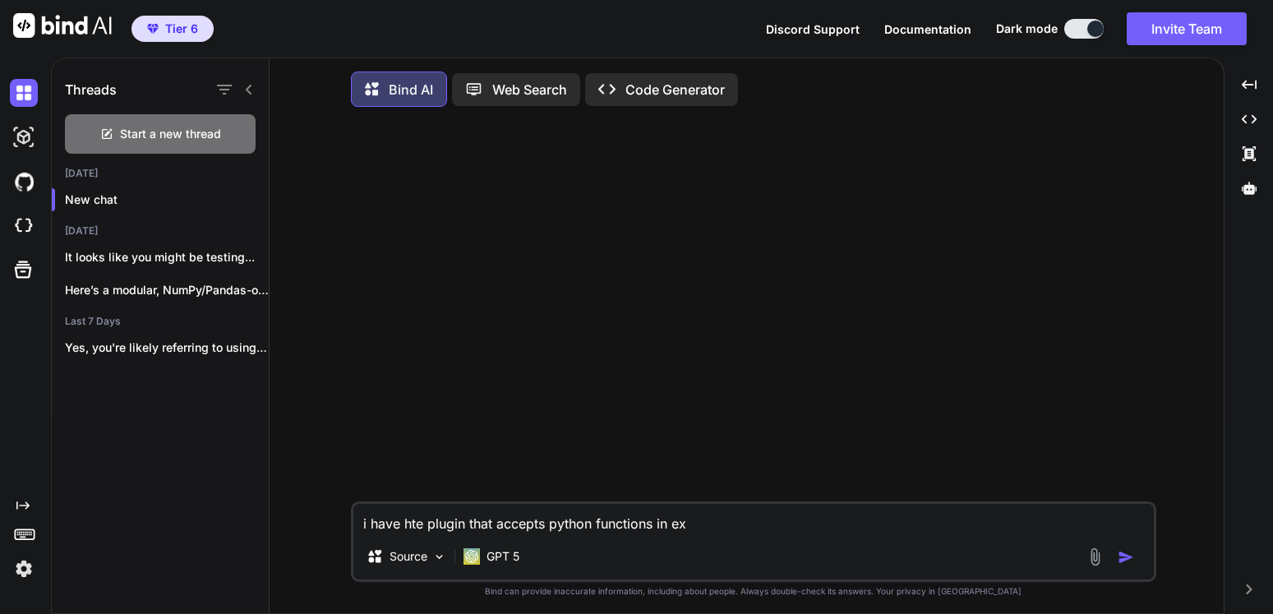
type textarea "x"
type textarea "i have hte plugin that accepts python functions in exce"
type textarea "x"
type textarea "i have hte plugin that accepts python functions in excel"
type textarea "x"
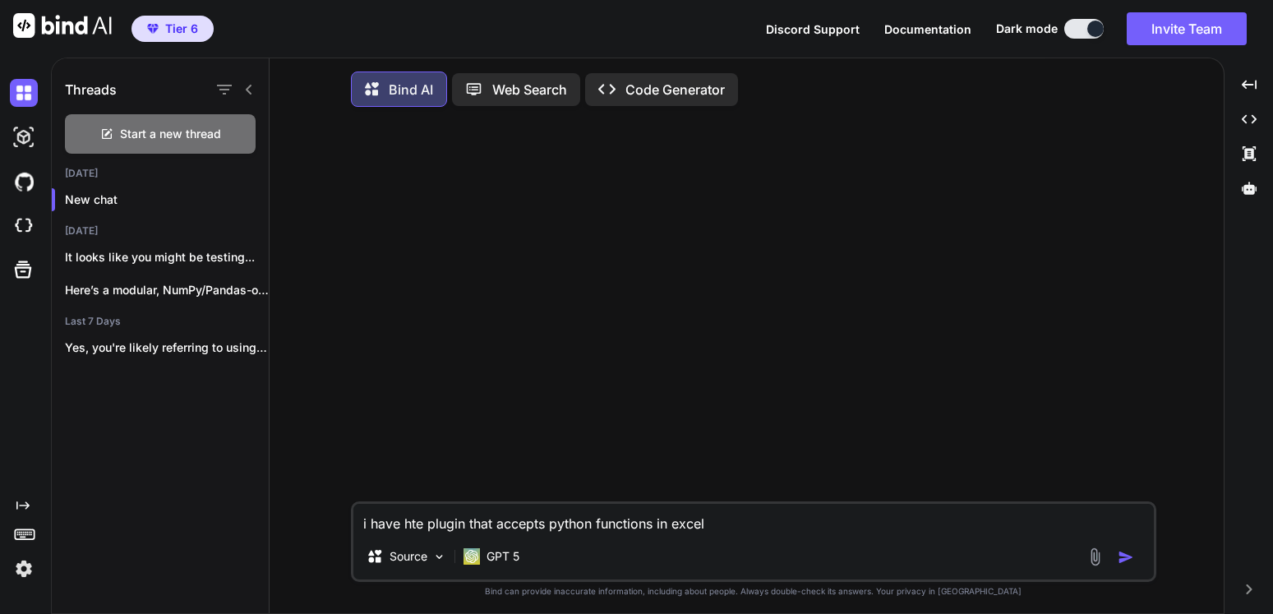
type textarea "i have hte plugin that accepts python functions in excel."
type textarea "x"
type textarea "i have hte plugin that accepts python functions in excel."
type textarea "x"
type textarea "i have hte plugin that accepts python functions in excel. I"
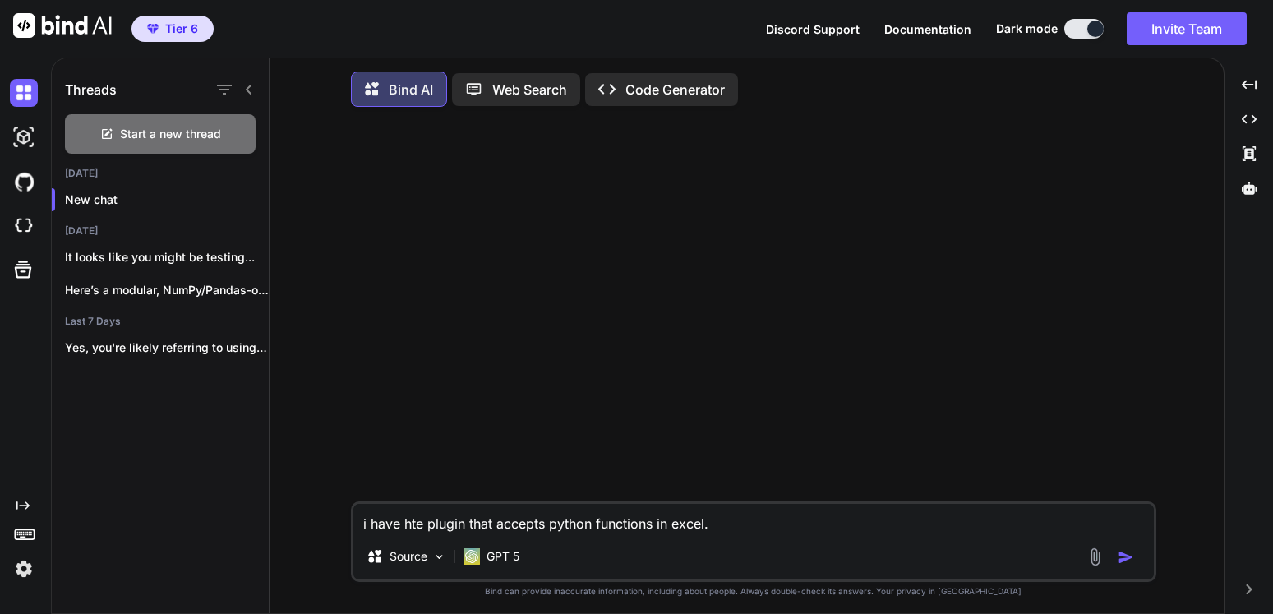
type textarea "x"
type textarea "i have hte plugin that accepts python functions in excel. I"
type textarea "x"
type textarea "i have hte plugin that accepts python functions in excel. I w"
type textarea "x"
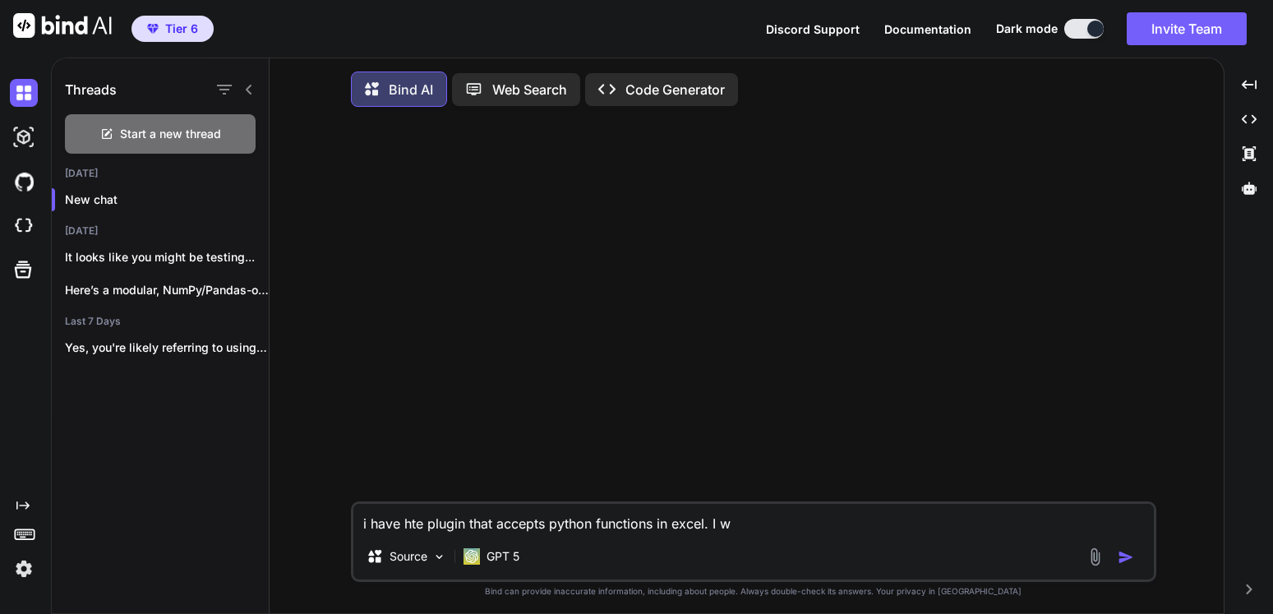
type textarea "i have hte plugin that accepts python functions in excel. I wa"
type textarea "x"
type textarea "i have hte plugin that accepts python functions in excel. I wan"
type textarea "x"
type textarea "i have hte plugin that accepts python functions in excel. I want"
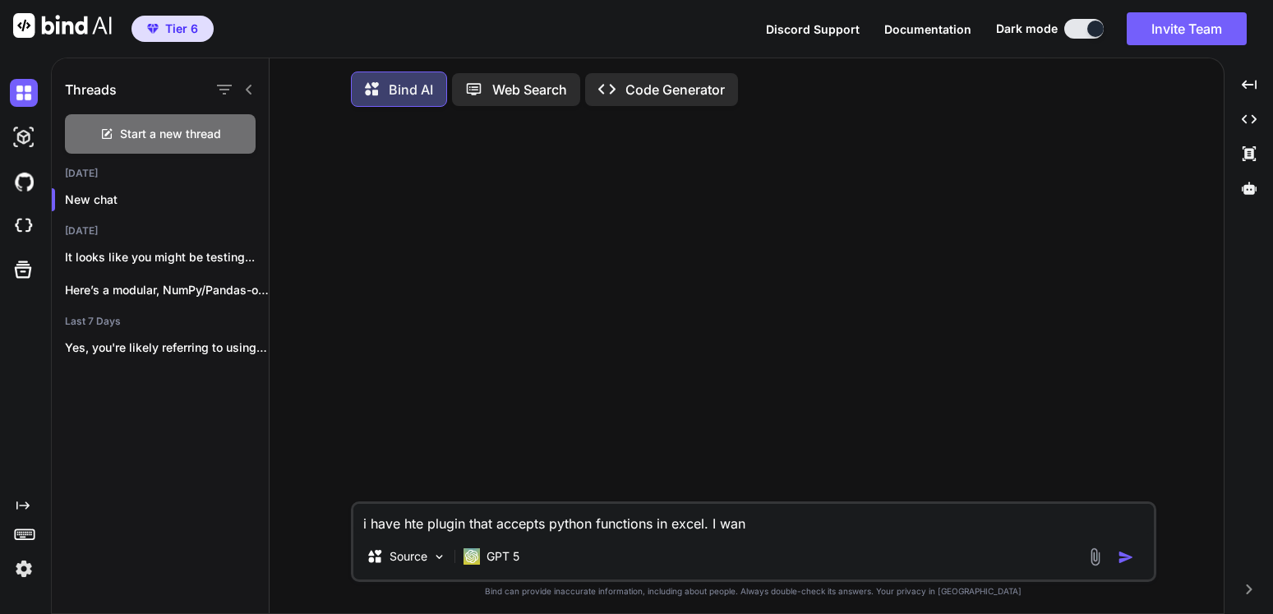
type textarea "x"
type textarea "i have hte plugin that accepts python functions in excel. I want"
type textarea "x"
type textarea "i have hte plugin that accepts python functions in excel. I want a"
type textarea "x"
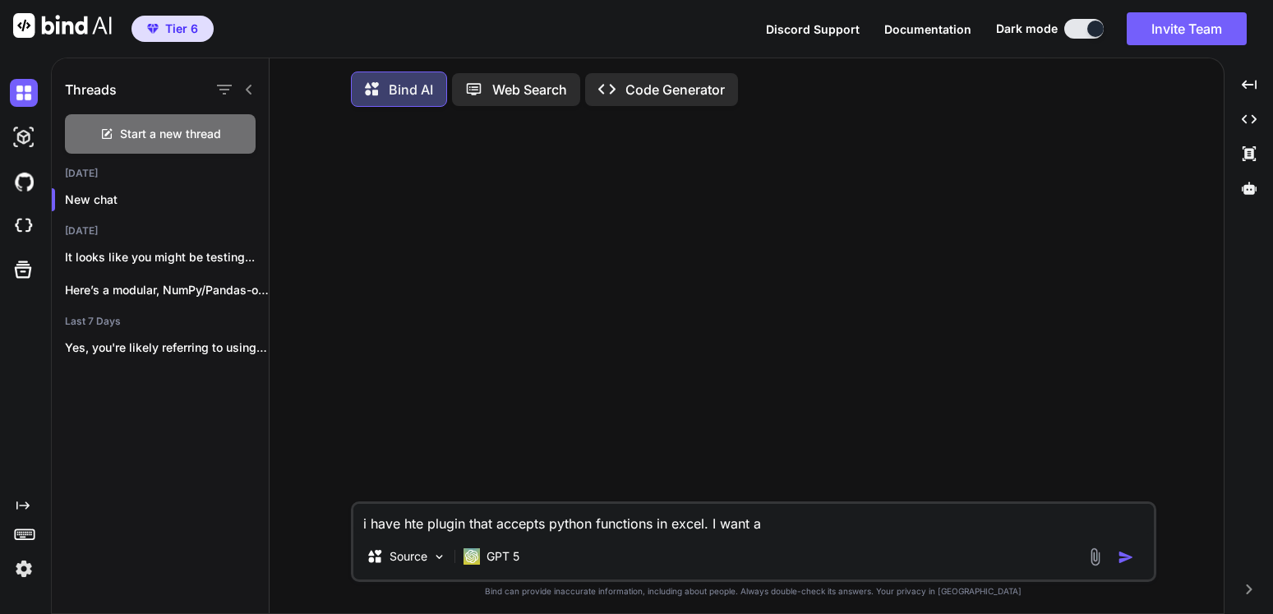
type textarea "i have hte plugin that accepts python functions in excel. I want a"
type textarea "x"
type textarea "i have hte plugin that accepts python functions in excel. I want a p"
type textarea "x"
type textarea "i have hte plugin that accepts python functions in excel. I want a py"
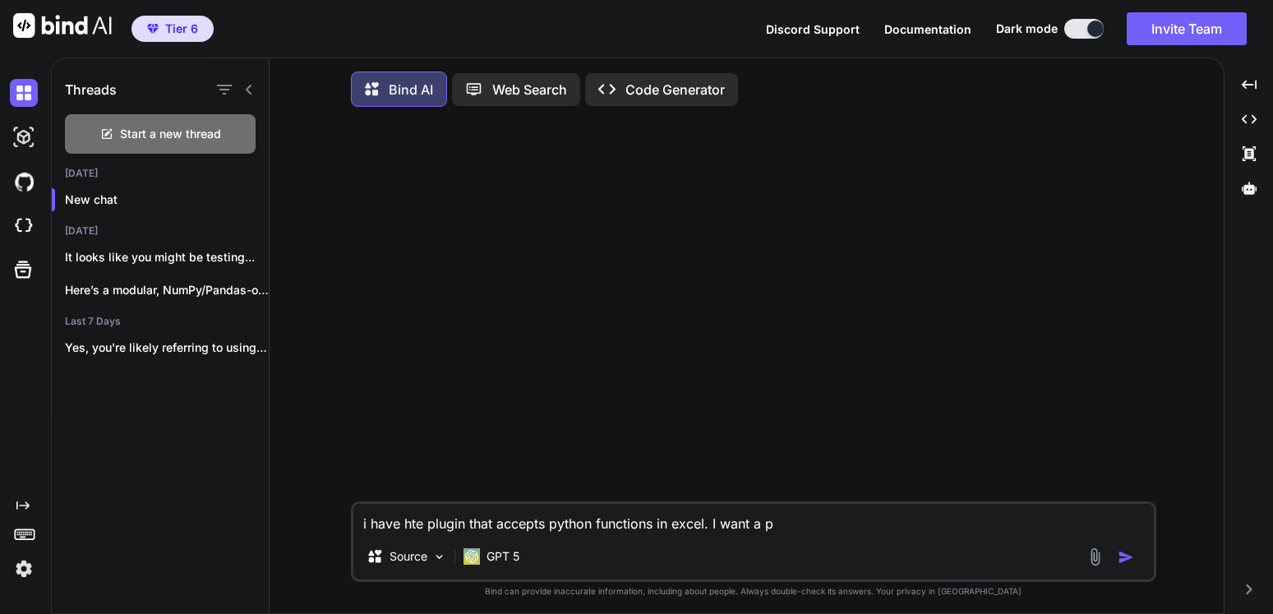
type textarea "x"
type textarea "i have hte plugin that accepts python functions in excel. I want a pyt"
type textarea "x"
type textarea "i have hte plugin that accepts python functions in excel. I want a pyth"
type textarea "x"
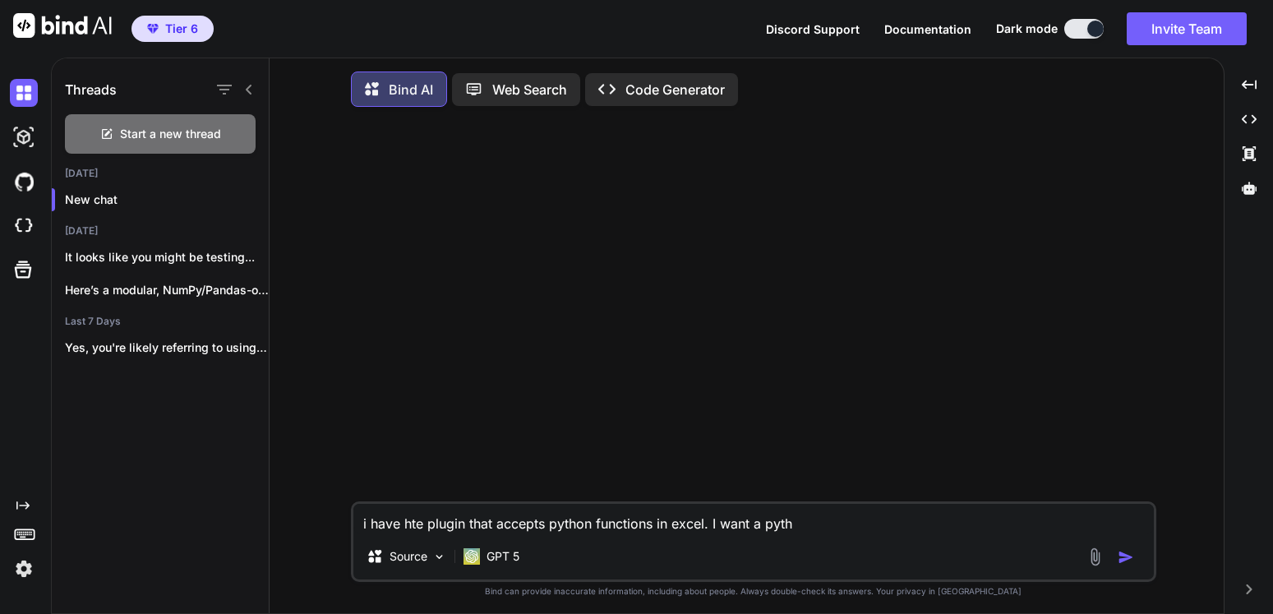
type textarea "i have hte plugin that accepts python functions in excel. I want a pytho"
type textarea "x"
type textarea "i have hte plugin that accepts python functions in excel. I want a python"
type textarea "x"
type textarea "i have hte plugin that accepts python functions in excel. I want a python"
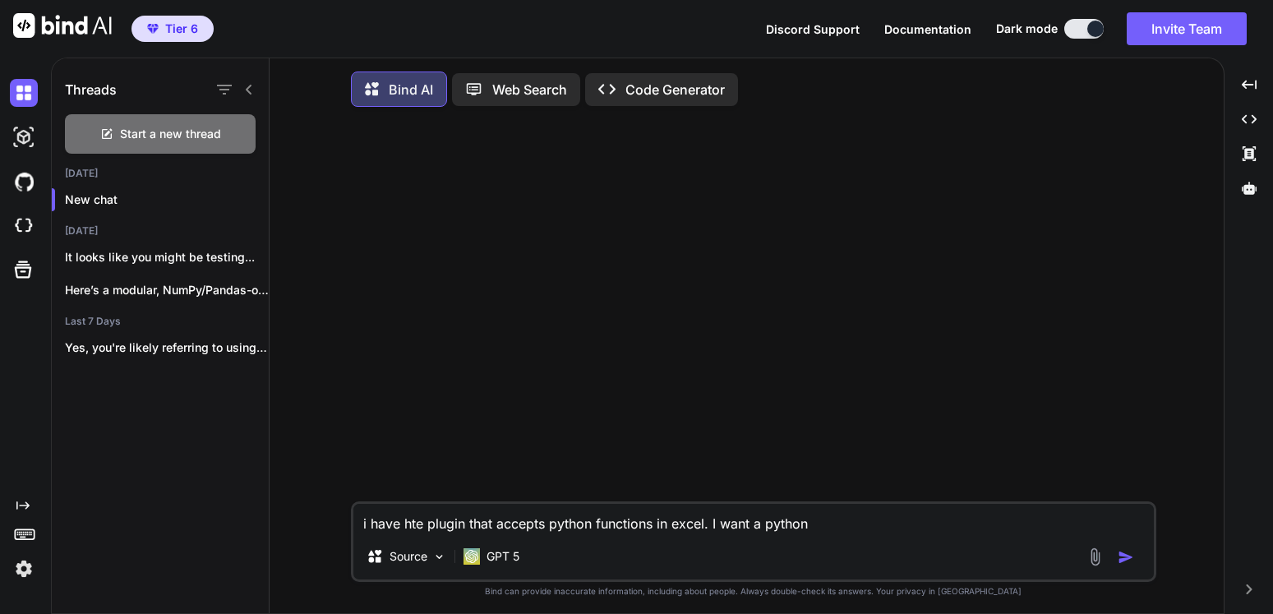
type textarea "x"
type textarea "i have hte plugin that accepts python functions in excel. I want a python f"
type textarea "x"
type textarea "i have hte plugin that accepts python functions in excel. I want a python fu"
type textarea "x"
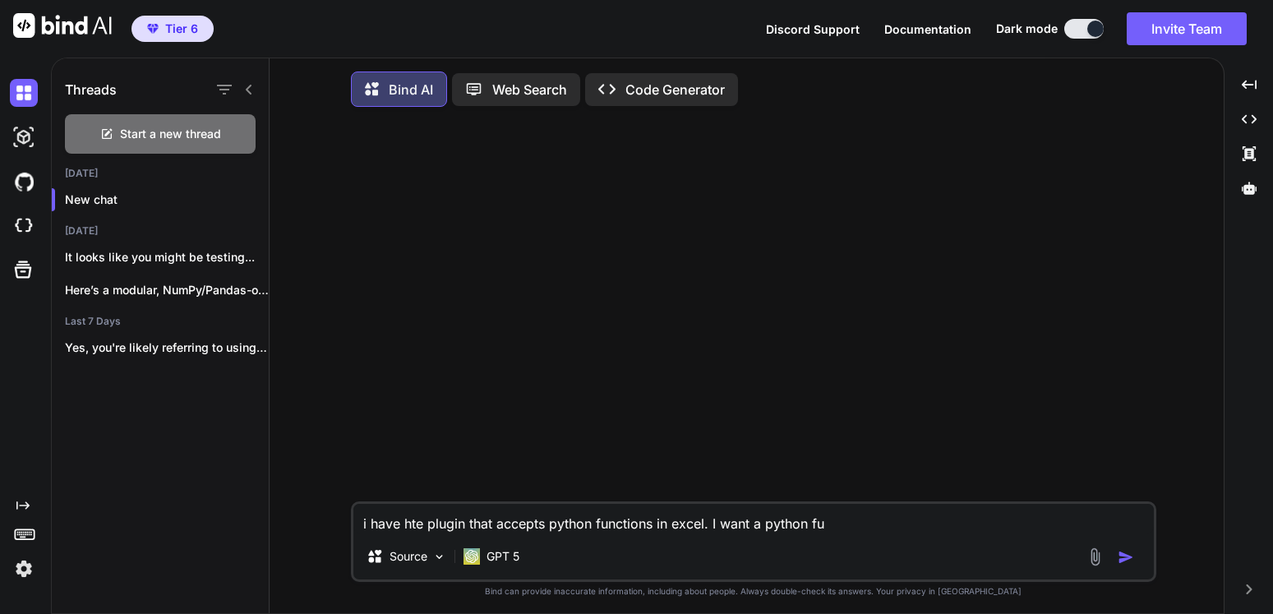
type textarea "i have hte plugin that accepts python functions in excel. I want a python fun"
type textarea "x"
type textarea "i have hte plugin that accepts python functions in excel. I want a python func"
type textarea "x"
type textarea "i have hte plugin that accepts python functions in excel. I want a python funct"
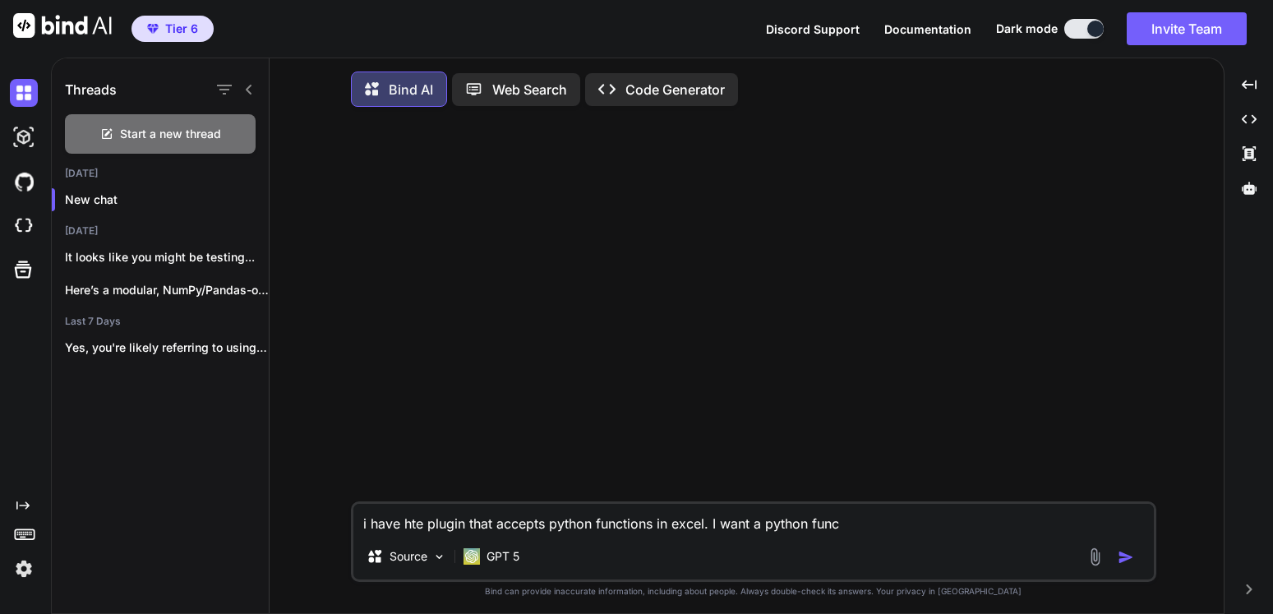
type textarea "x"
type textarea "i have hte plugin that accepts python functions in excel. I want a python functi"
type textarea "x"
type textarea "i have hte plugin that accepts python functions in excel. I want a python funct…"
type textarea "x"
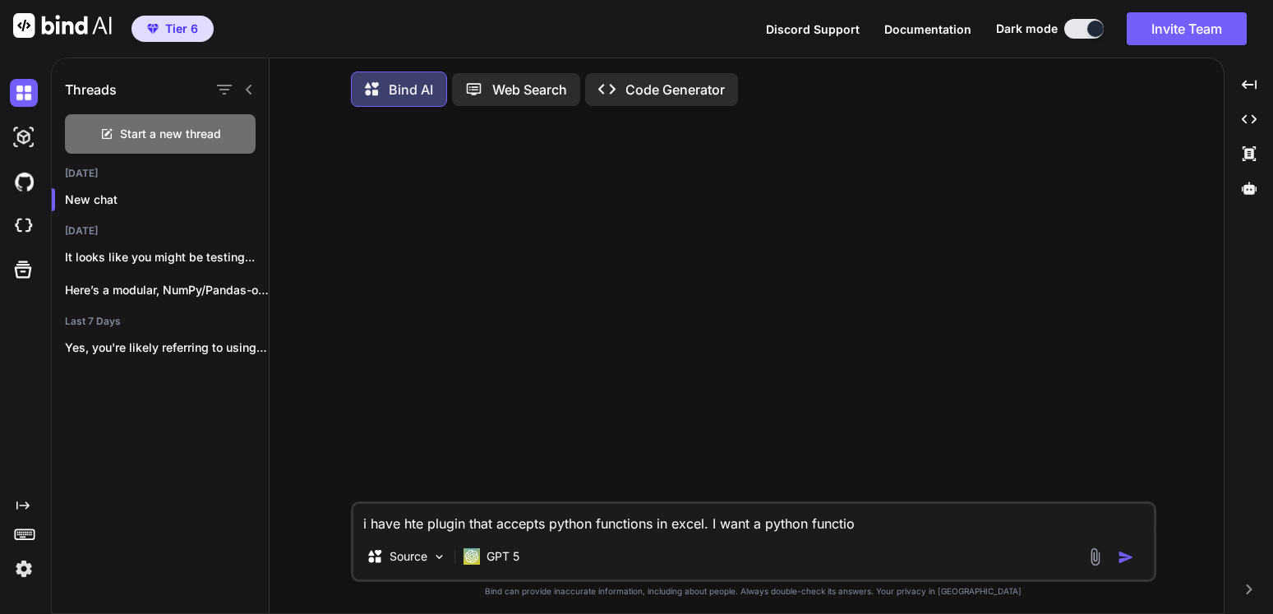
type textarea "i have hte plugin that accepts python functions in excel. I want a python funct…"
type textarea "x"
type textarea "i have hte plugin that accepts python functions in excel. I want a python funct…"
type textarea "x"
type textarea "i have hte plugin that accepts python functions in excel. I want a python funct…"
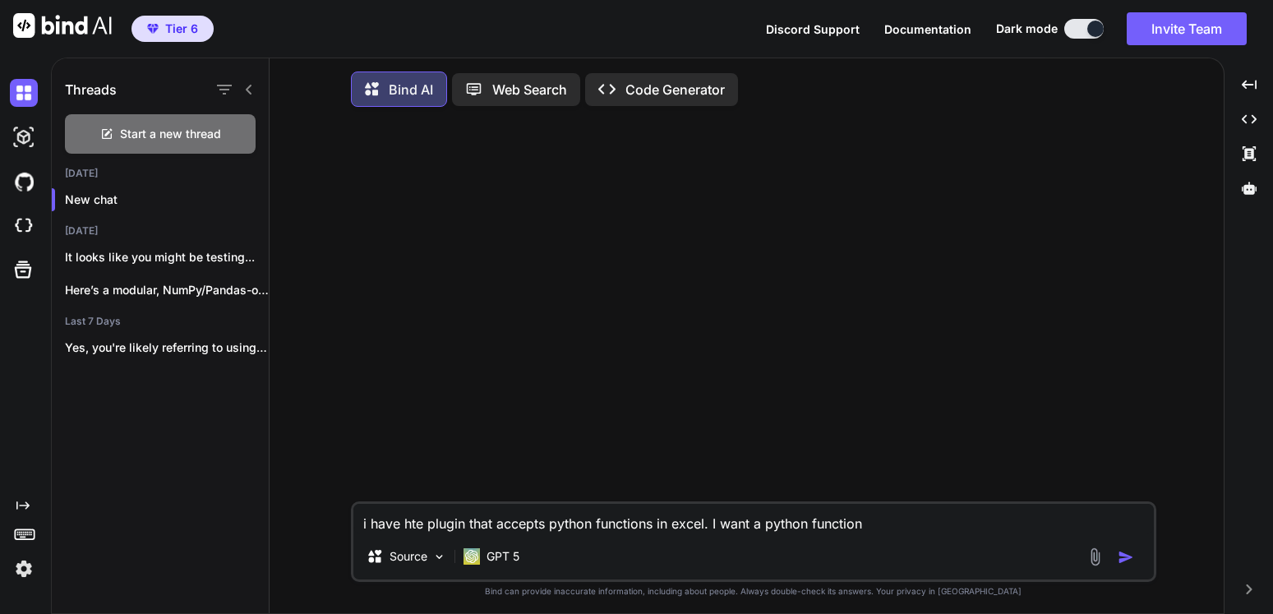
type textarea "x"
type textarea "i have hte plugin that accepts python functions in excel. I want a python funct…"
type textarea "x"
type textarea "i have hte plugin that accepts python functions in excel. I want a python funct…"
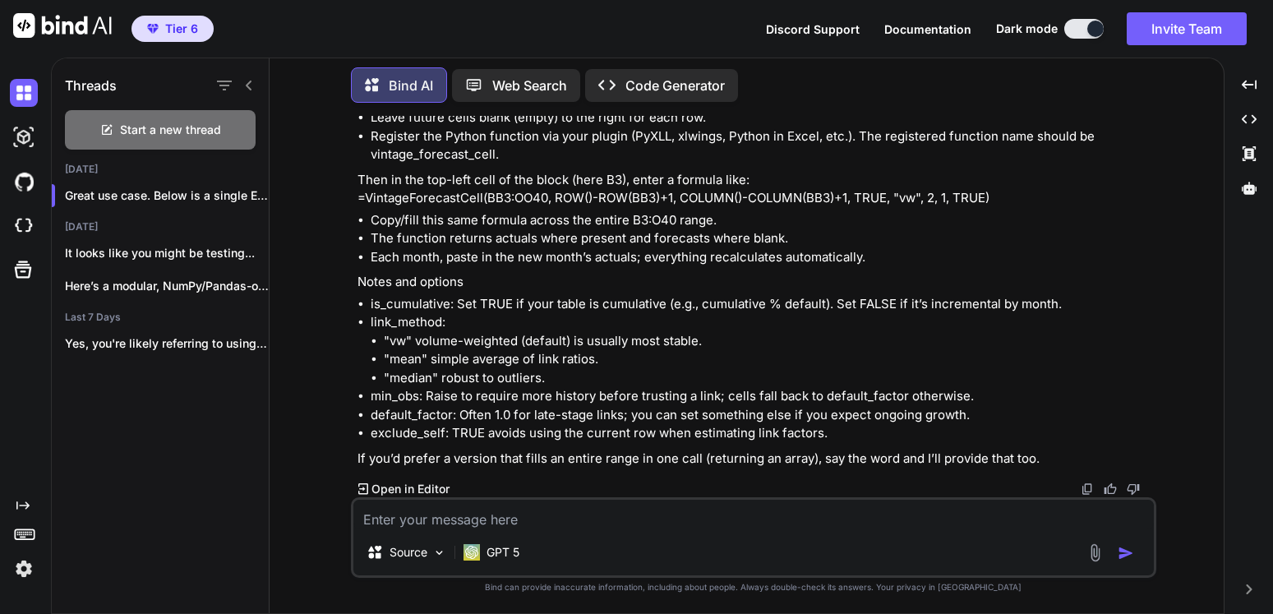
scroll to position [3032, 0]
click at [499, 522] on textarea "so like it's for defaults. and column one is the $ amount started" at bounding box center [753, 515] width 800 height 30
drag, startPoint x: 496, startPoint y: 522, endPoint x: 486, endPoint y: 520, distance: 10.8
click at [496, 522] on textarea "so like it's for defaults. and column one is the $ amount started" at bounding box center [753, 515] width 800 height 30
click at [473, 520] on textarea "so like it's for defaults. and column one is the $ amount started" at bounding box center [753, 515] width 800 height 30
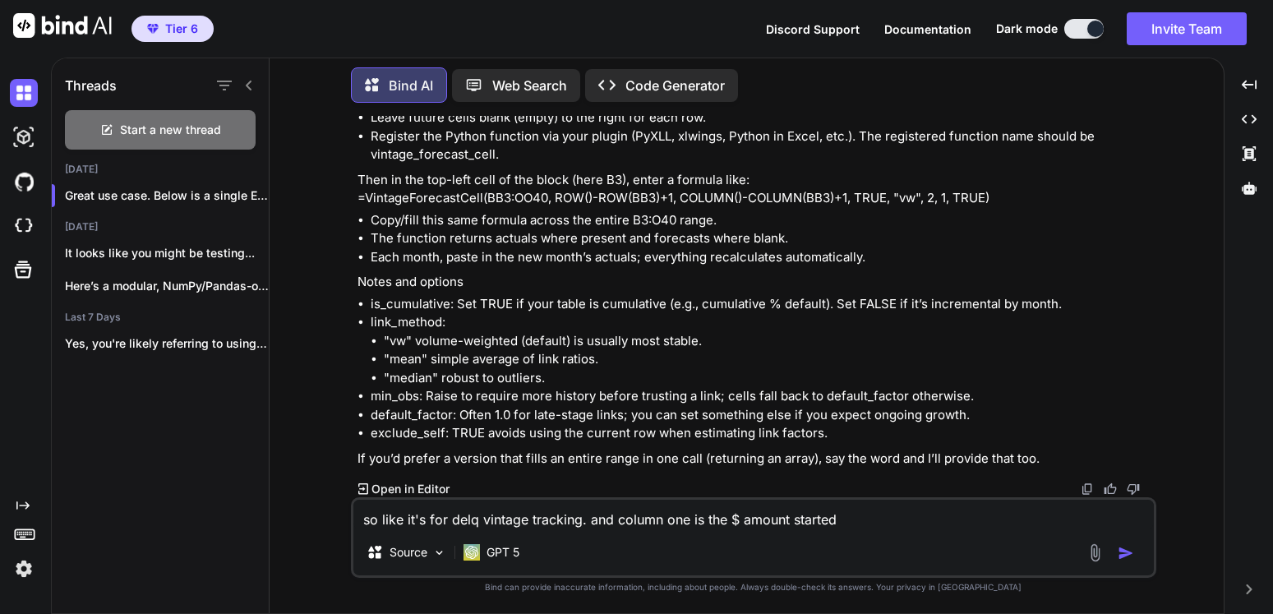
click at [891, 521] on textarea "so like it's for delq vintage tracking. and column one is the $ amount started" at bounding box center [753, 515] width 800 height 30
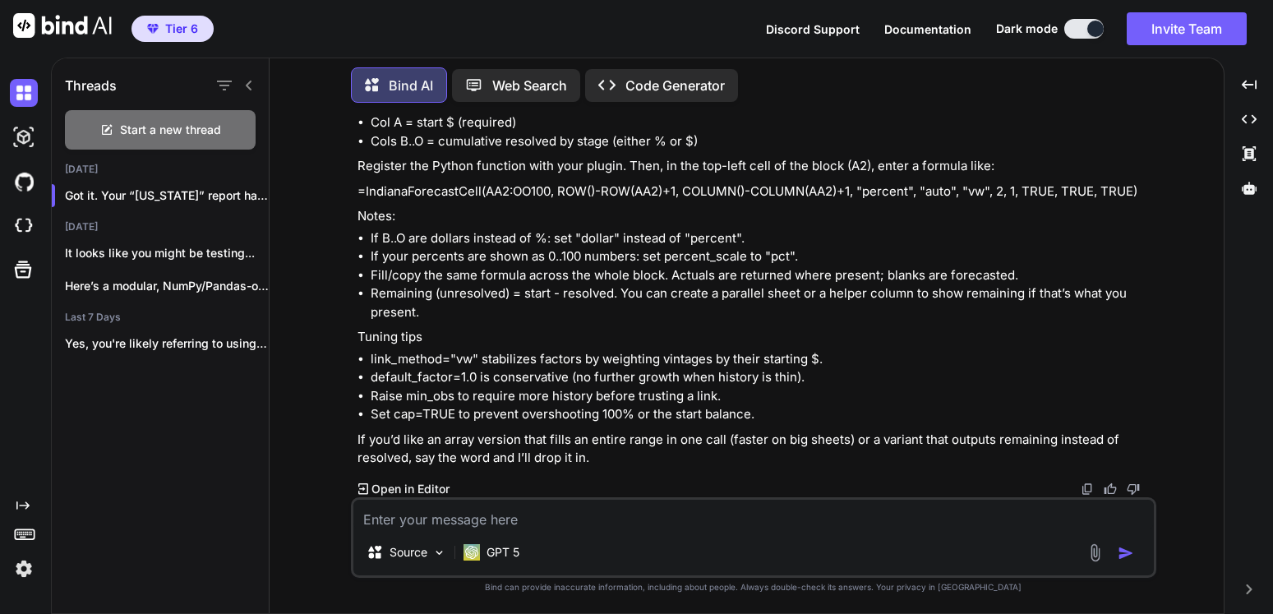
scroll to position [8570, 0]
